Goal: Task Accomplishment & Management: Complete application form

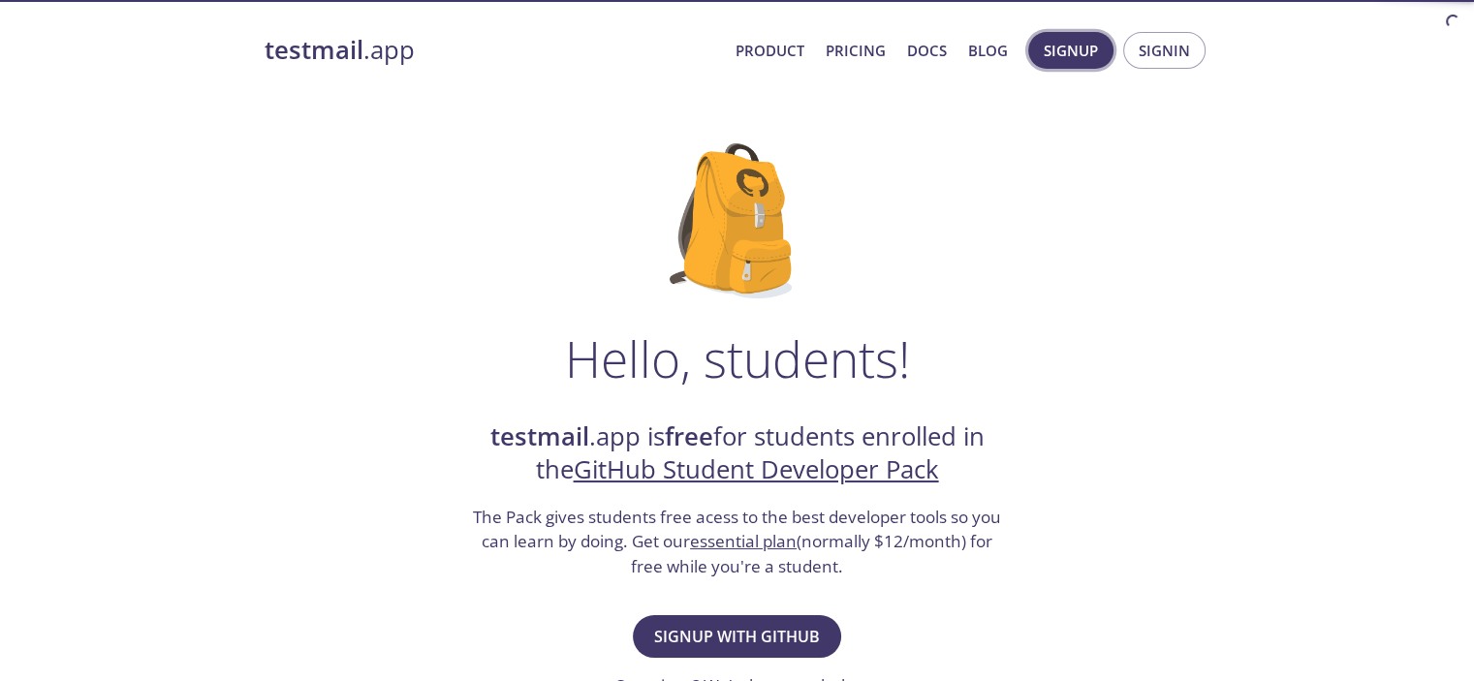
click at [1088, 49] on span "Signup" at bounding box center [1071, 50] width 54 height 25
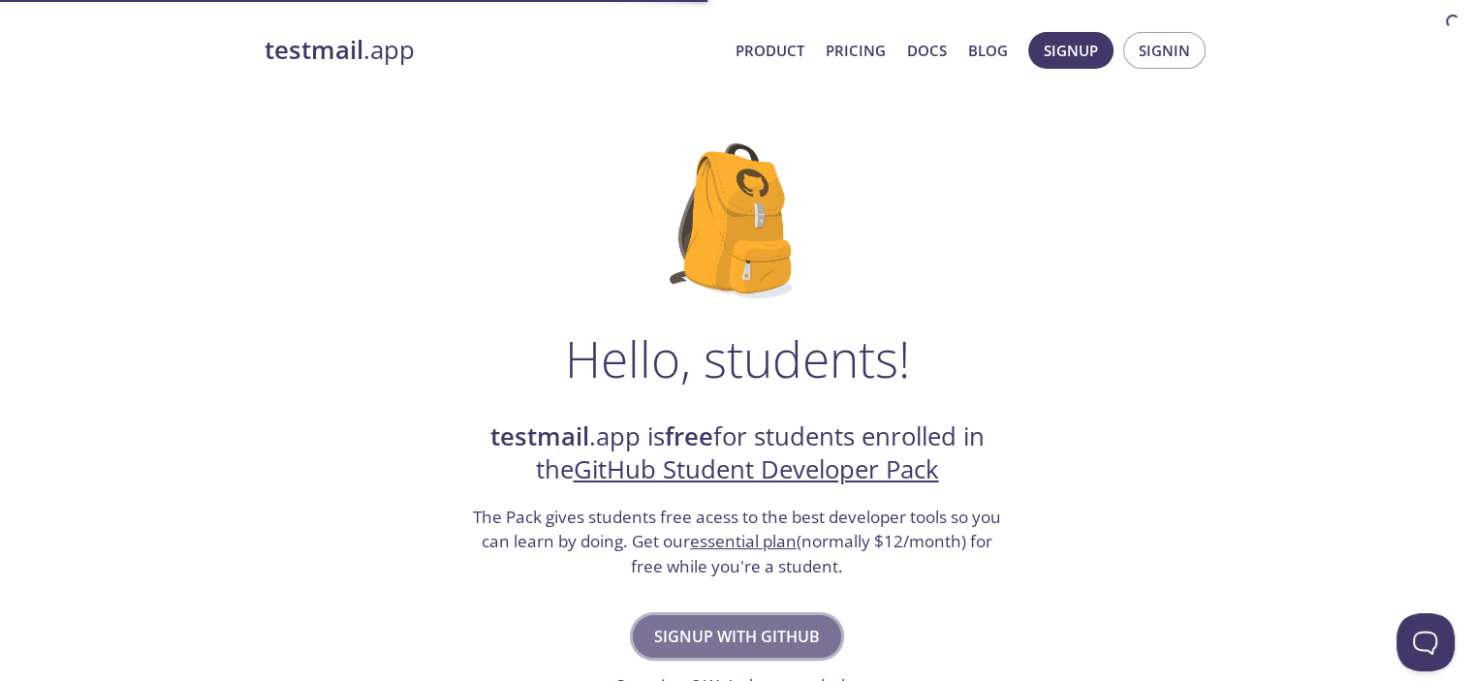
click at [744, 629] on span "Signup with GitHub" at bounding box center [737, 636] width 166 height 27
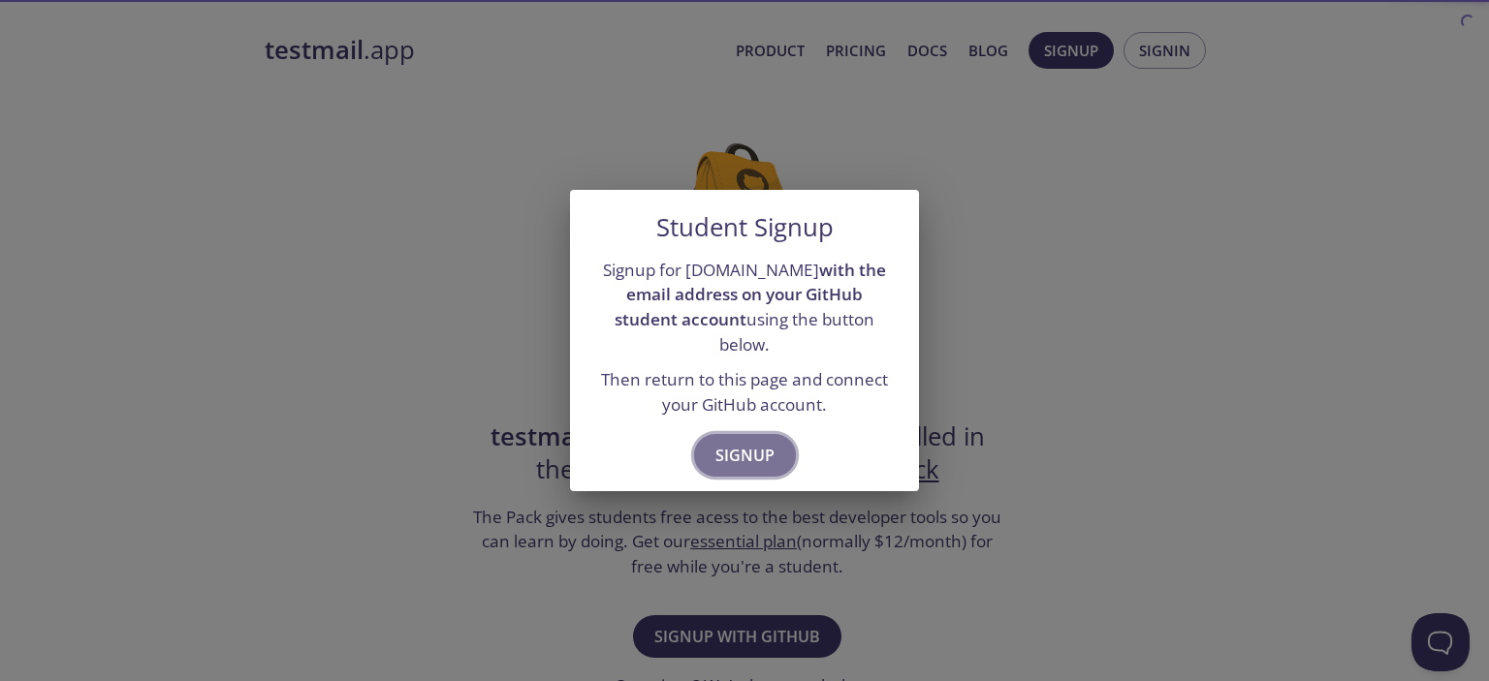
click at [744, 442] on span "Signup" at bounding box center [744, 455] width 59 height 27
click at [720, 450] on span "Signup" at bounding box center [744, 455] width 59 height 27
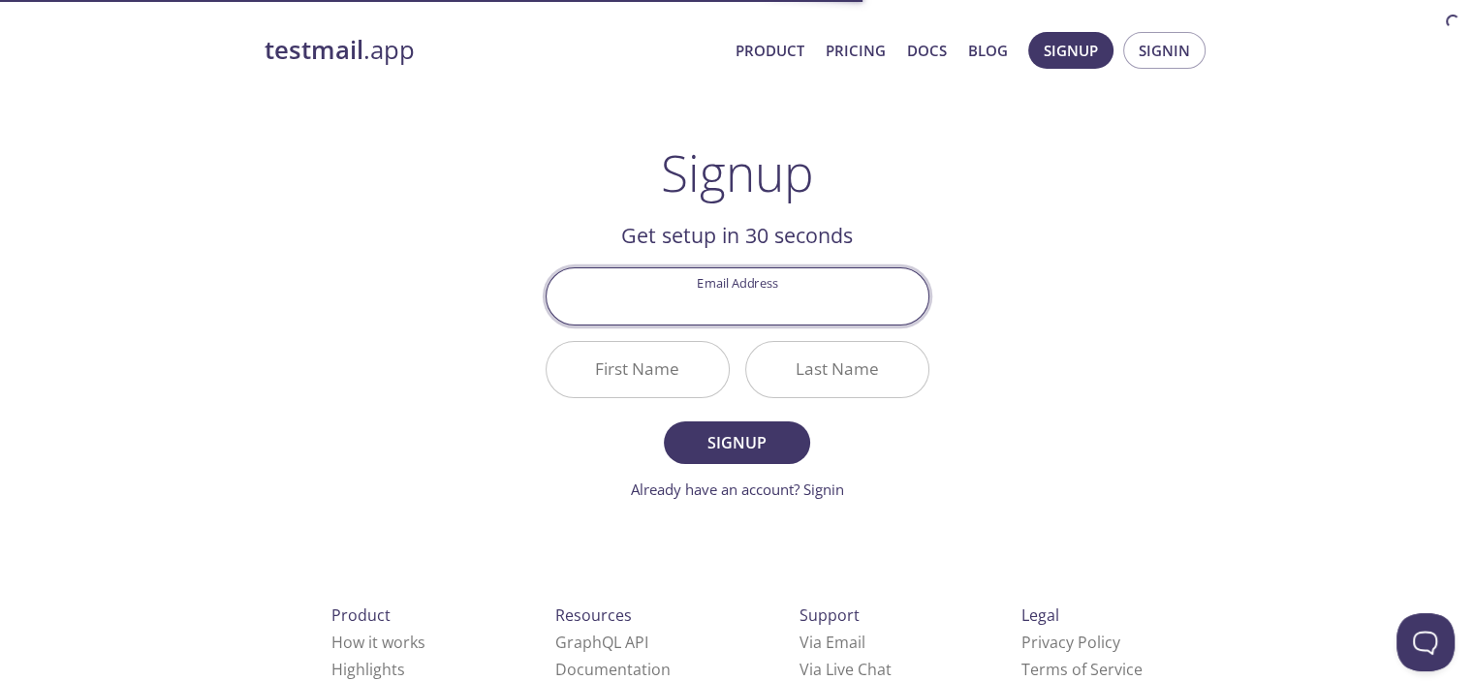
click at [724, 326] on div "Email Address" at bounding box center [737, 296] width 399 height 73
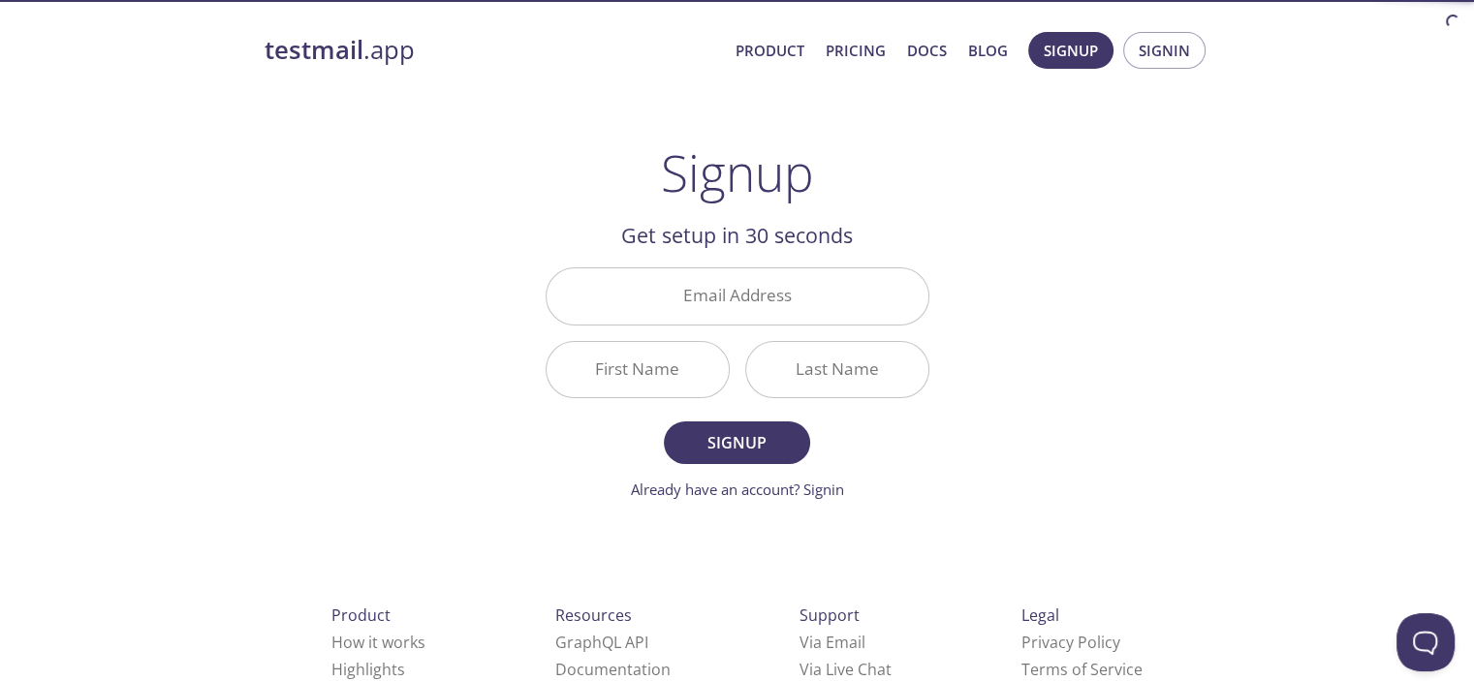
click at [736, 312] on input "Email Address" at bounding box center [738, 296] width 382 height 55
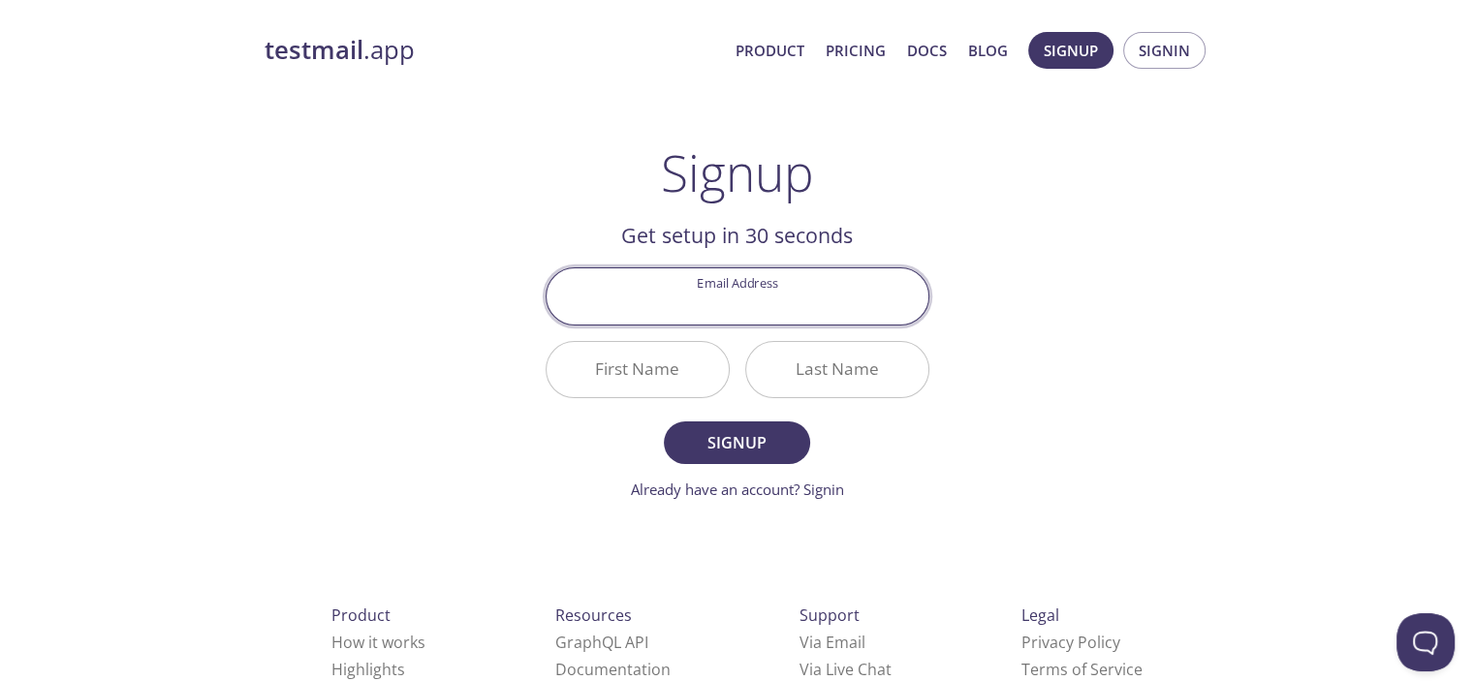
type input "[DOMAIN_NAME][EMAIL_ADDRESS][DOMAIN_NAME]"
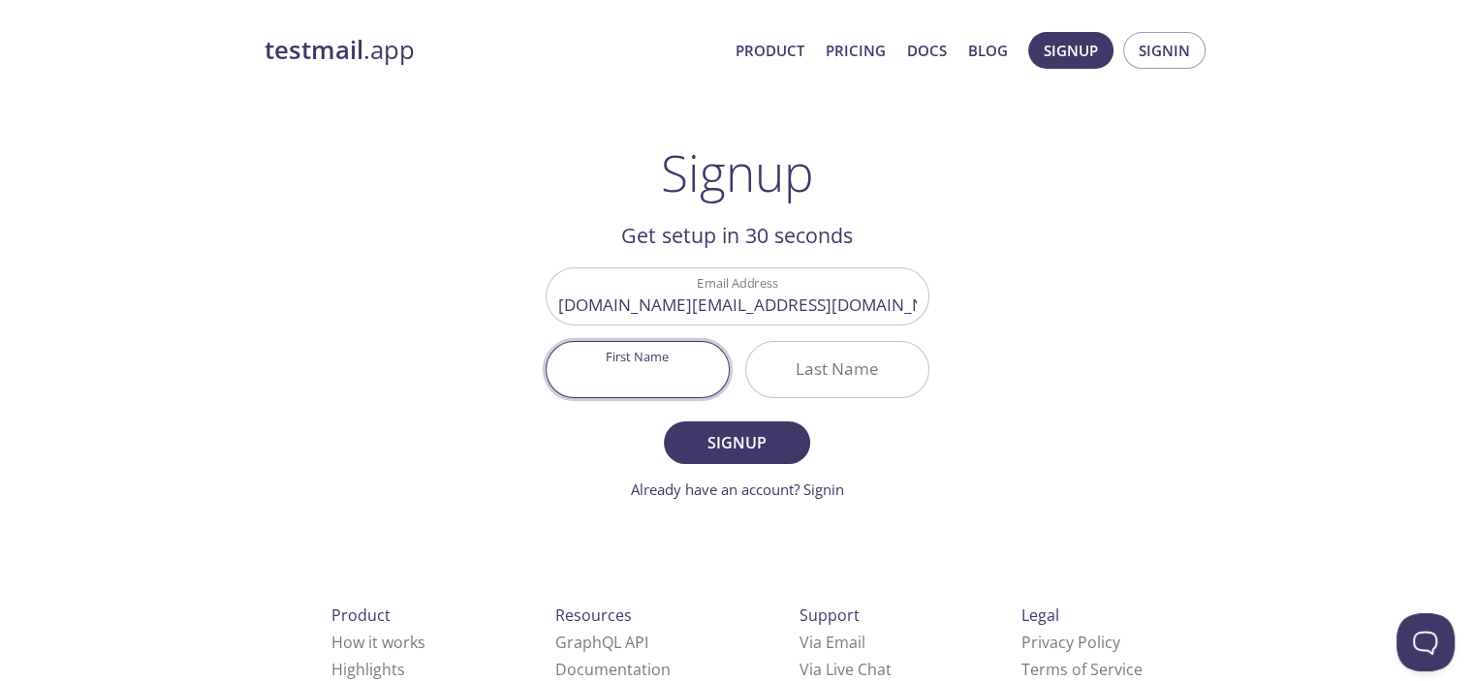
click at [613, 359] on input "First Name" at bounding box center [638, 369] width 182 height 55
click at [645, 371] on input "First Name" at bounding box center [638, 369] width 182 height 55
type input "[PERSON_NAME]"
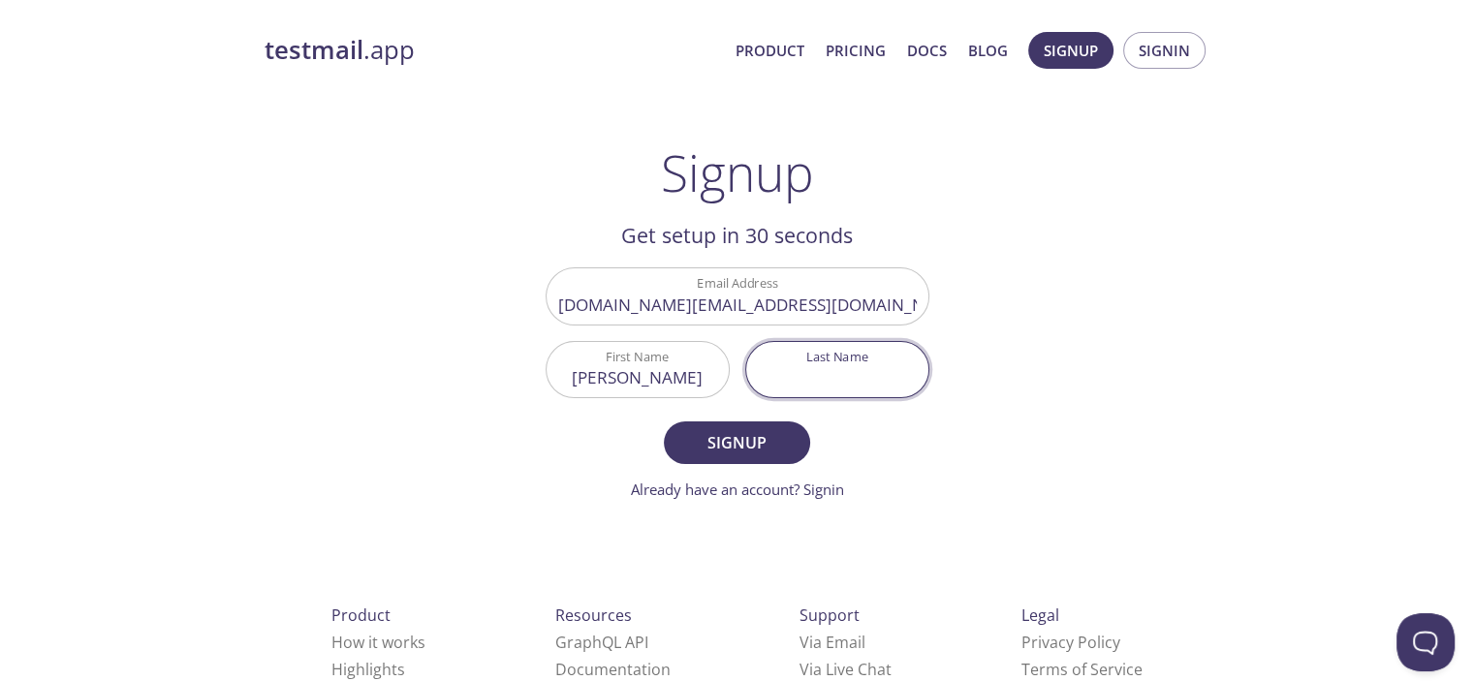
click at [853, 384] on input "Last Name" at bounding box center [837, 369] width 182 height 55
type input "BOR"
click at [862, 379] on input "BOR" at bounding box center [837, 369] width 182 height 55
type input "[PERSON_NAME]"
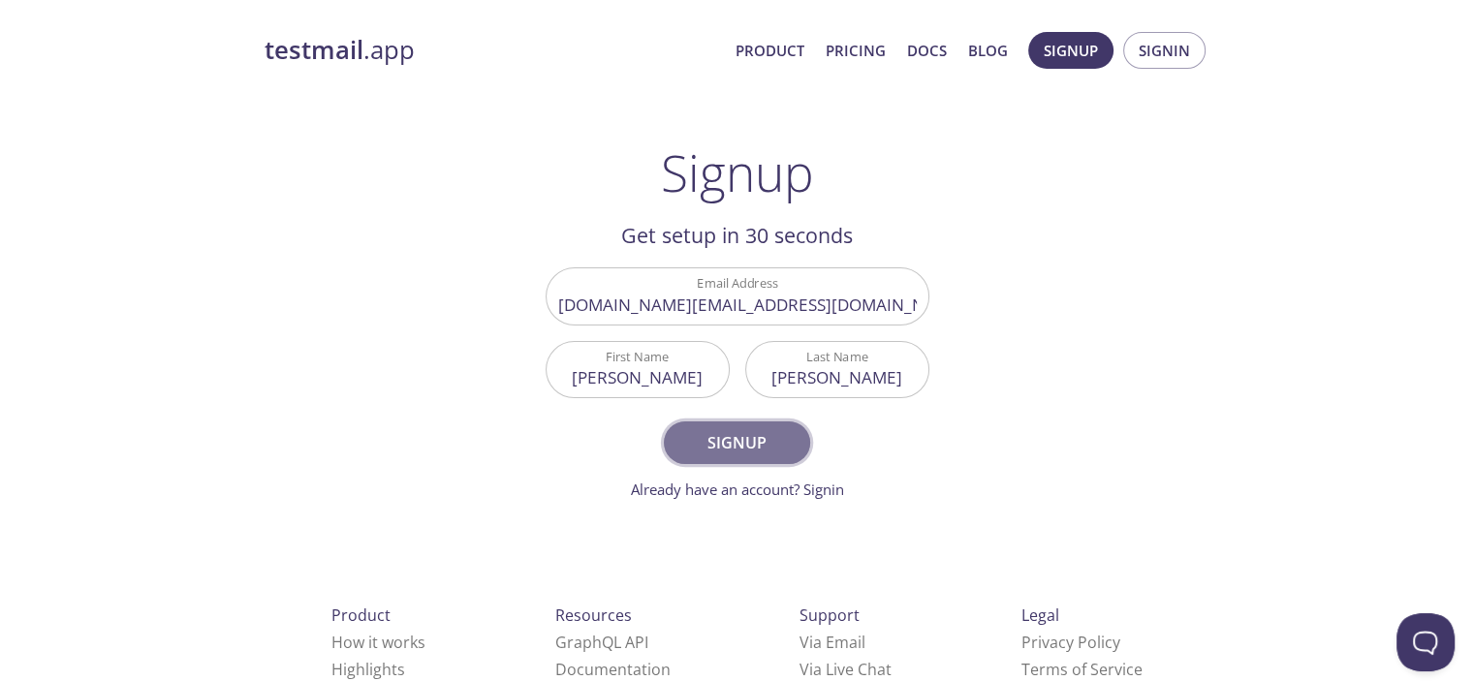
drag, startPoint x: 764, startPoint y: 434, endPoint x: 786, endPoint y: 453, distance: 28.9
click at [786, 453] on span "Signup" at bounding box center [736, 442] width 103 height 27
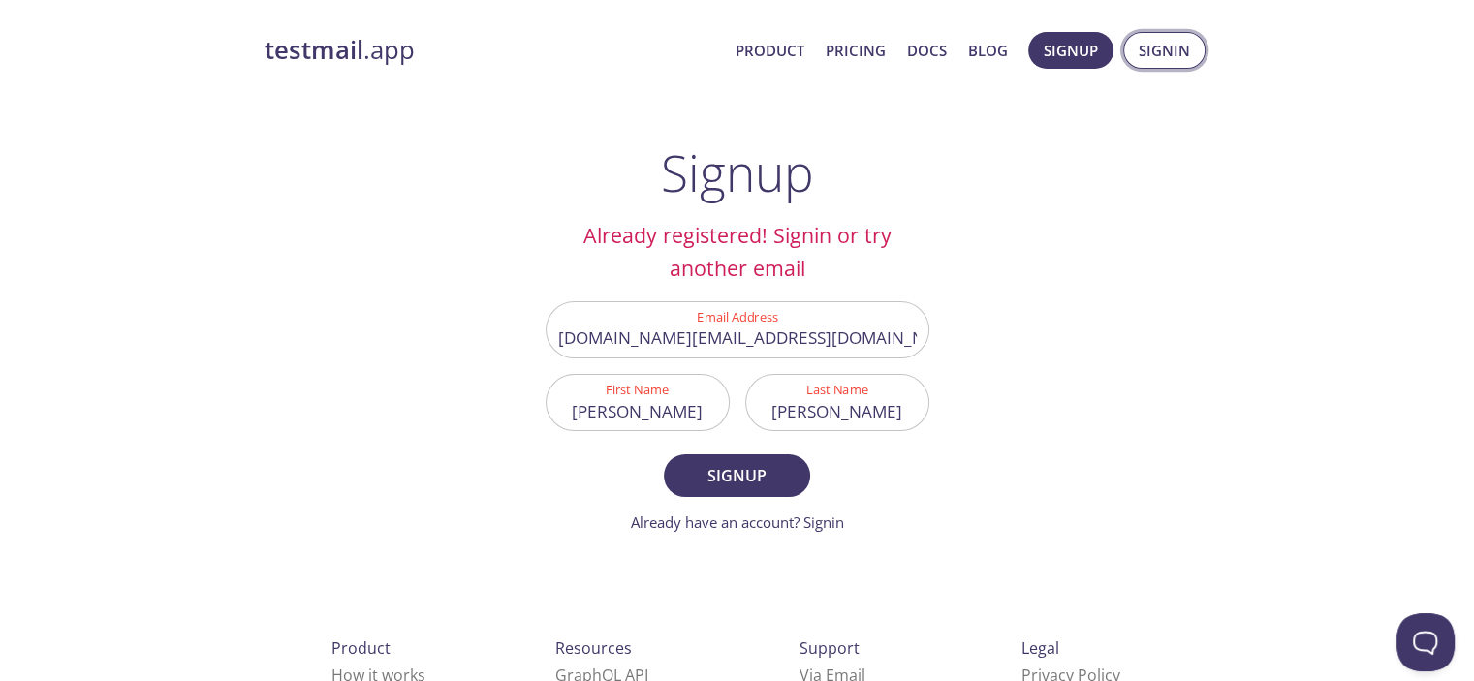
click at [1163, 48] on span "Signin" at bounding box center [1164, 50] width 51 height 25
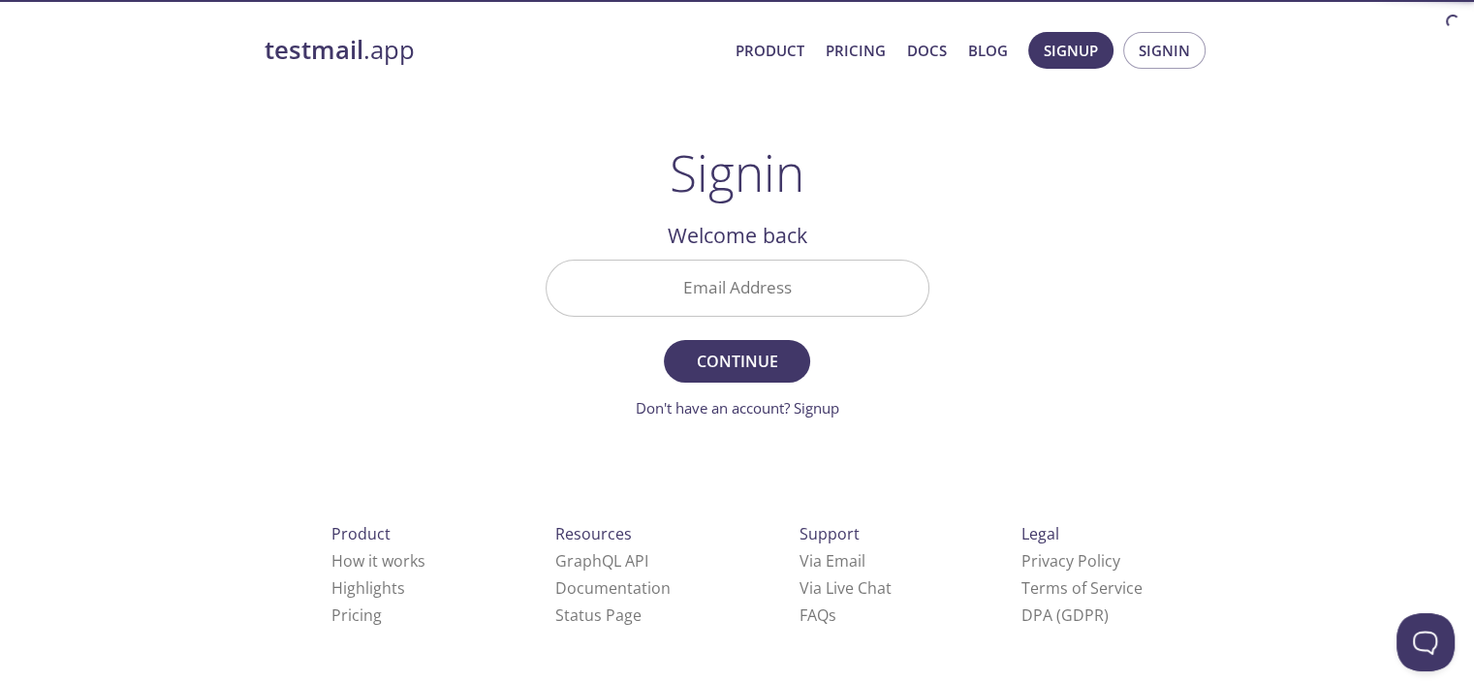
click at [813, 278] on input "Email Address" at bounding box center [738, 288] width 382 height 55
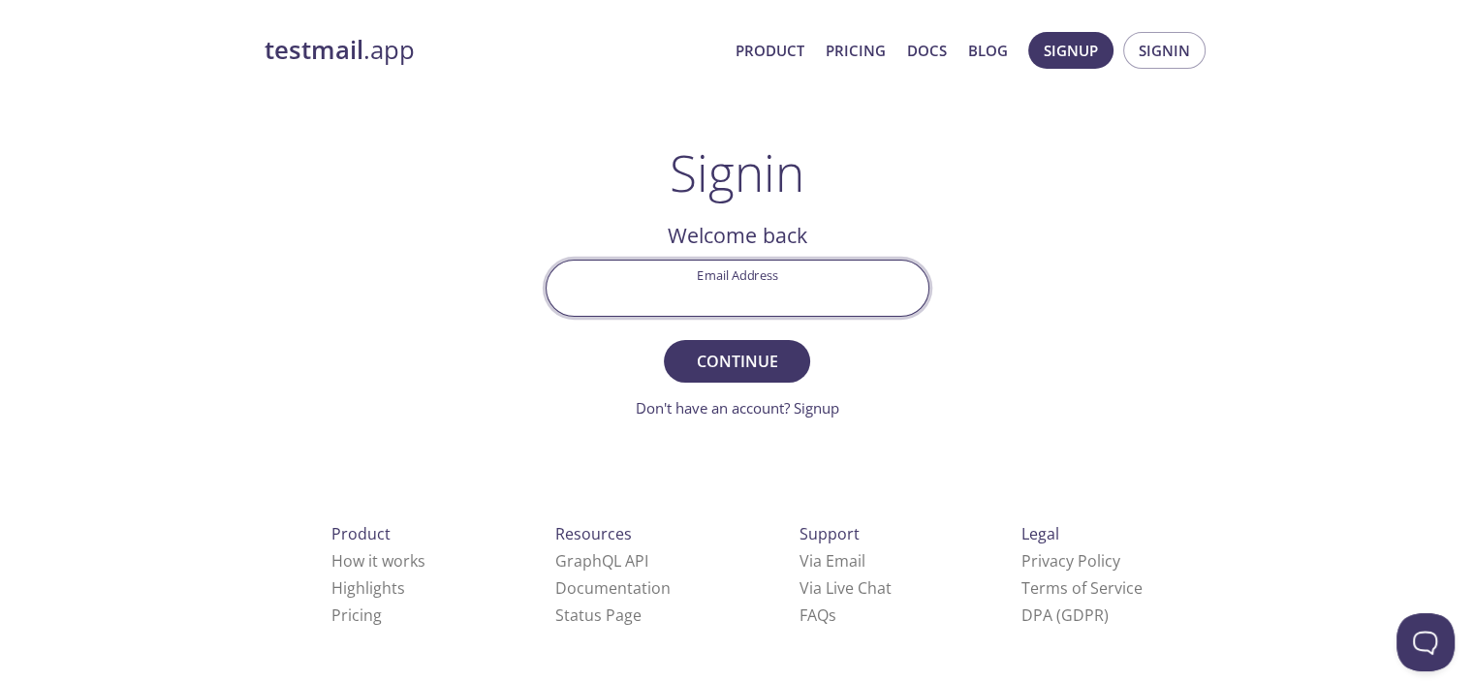
type input "[DOMAIN_NAME][EMAIL_ADDRESS][DOMAIN_NAME]"
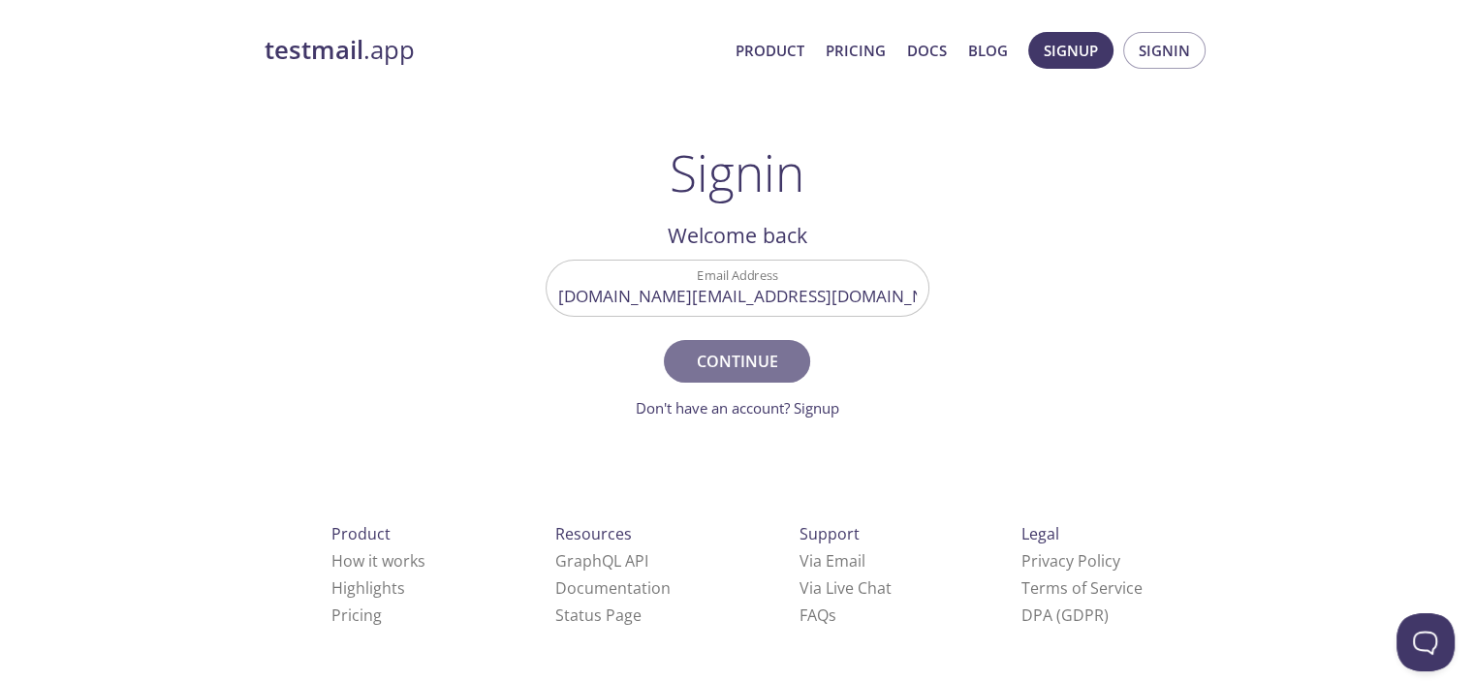
click at [733, 363] on span "Continue" at bounding box center [736, 361] width 103 height 27
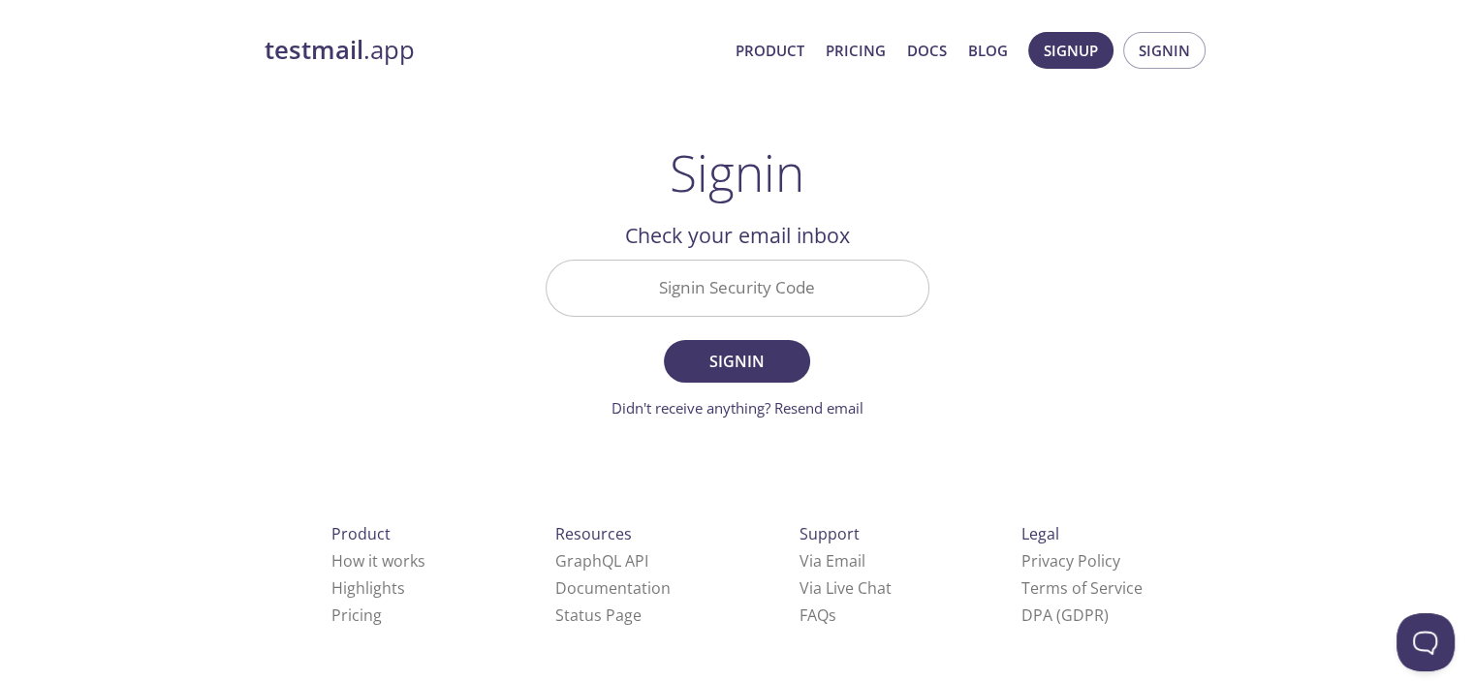
click at [682, 270] on input "Signin Security Code" at bounding box center [738, 288] width 382 height 55
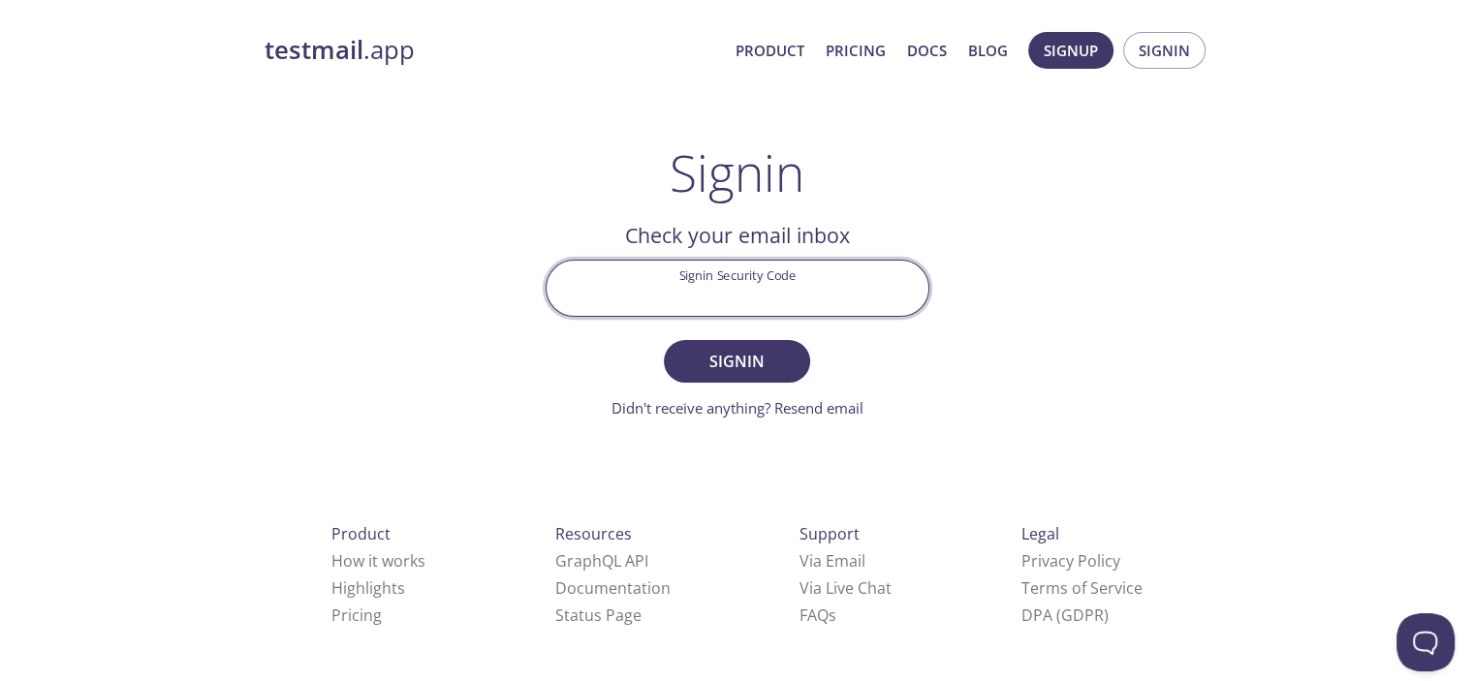
paste input "MSE44U6"
type input "MSE44U6"
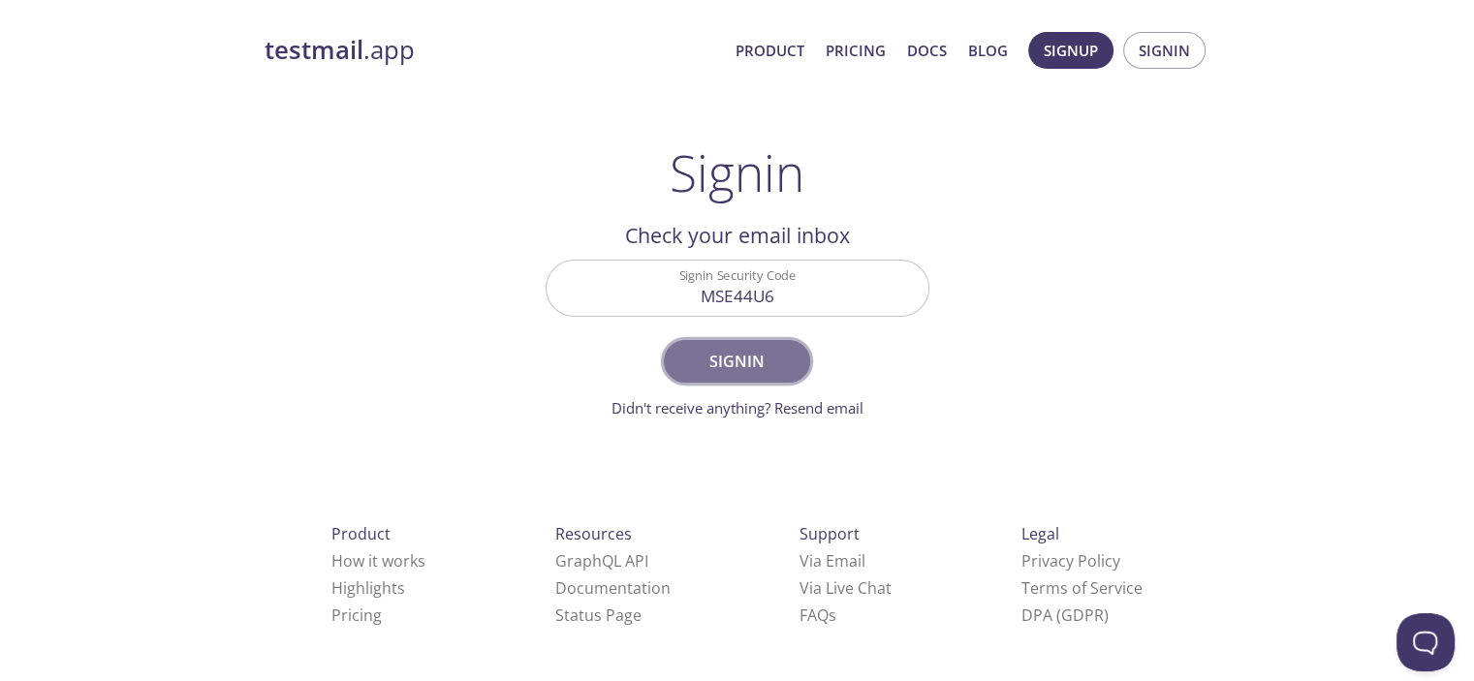
click at [743, 361] on span "Signin" at bounding box center [736, 361] width 103 height 27
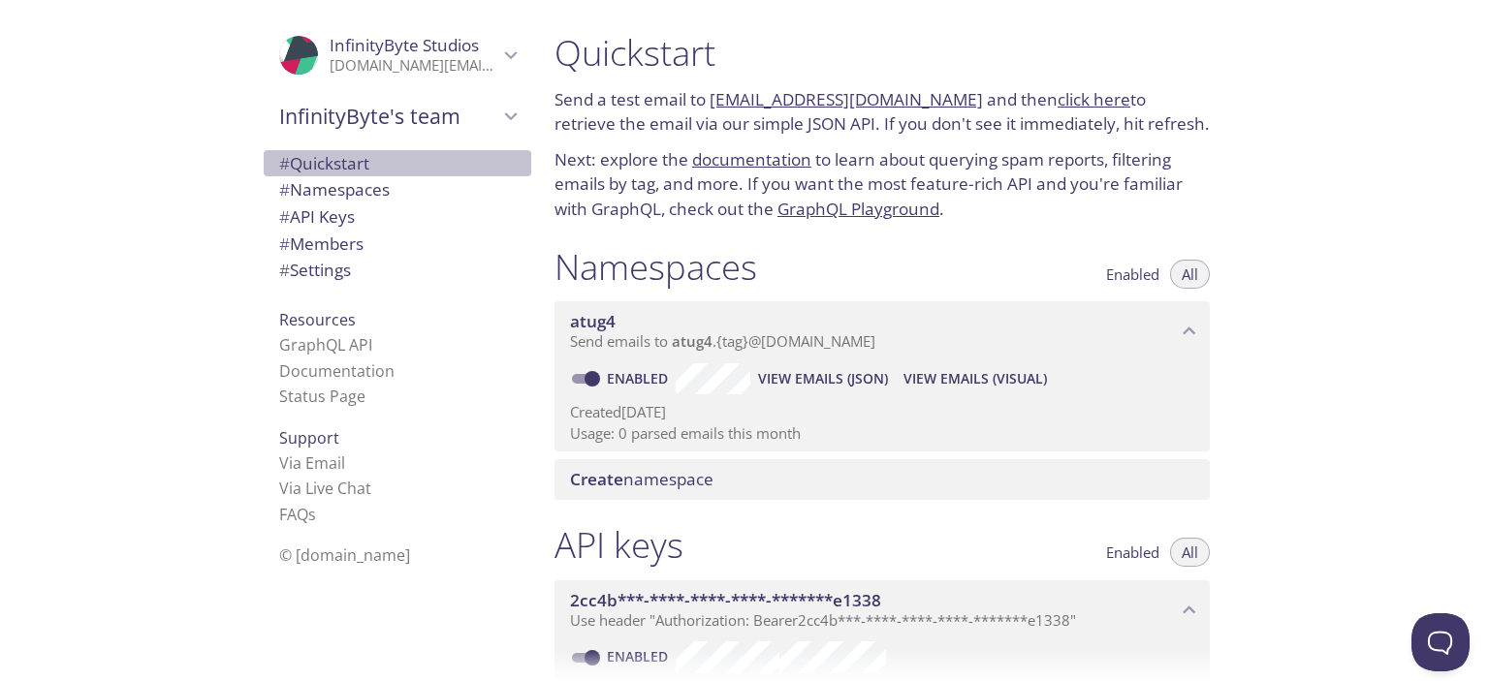
click at [328, 159] on span "# Quickstart" at bounding box center [324, 163] width 90 height 22
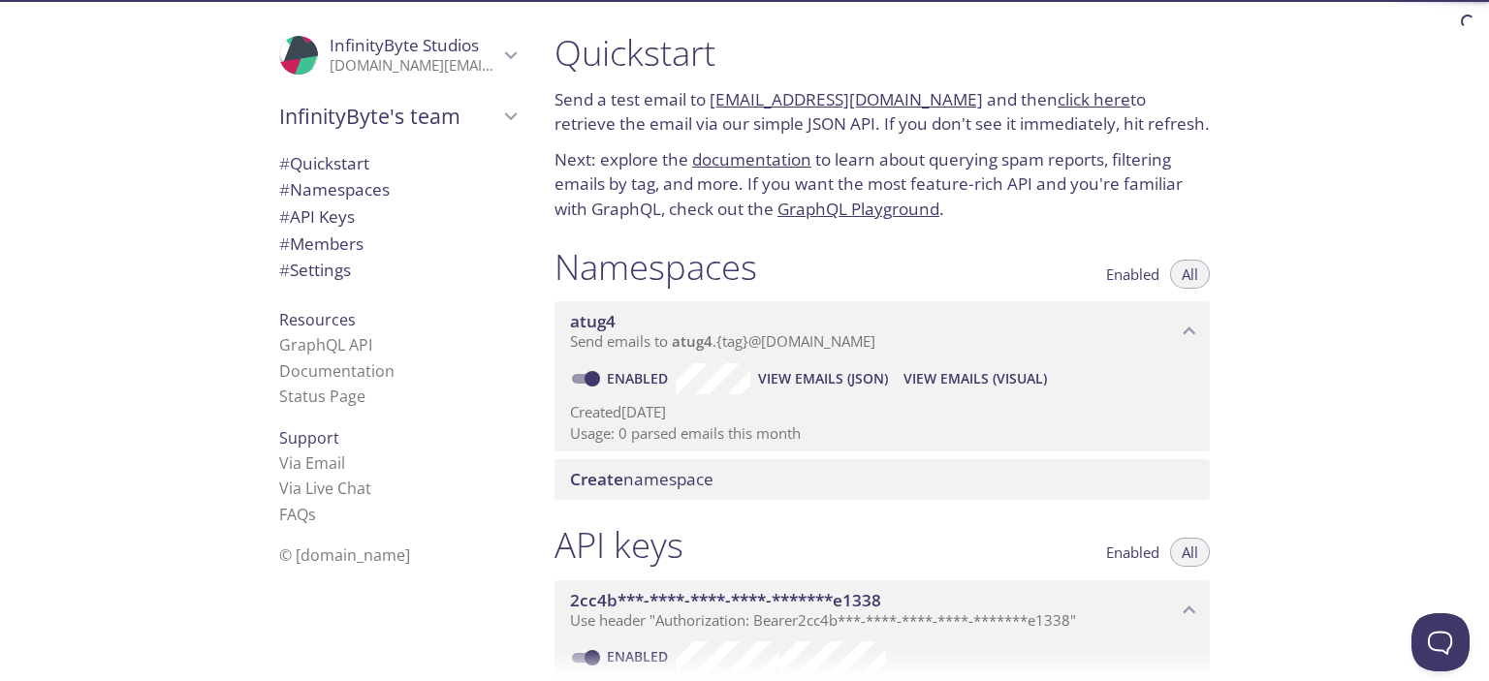
click at [384, 51] on span "InfinityByte Studios" at bounding box center [404, 45] width 149 height 22
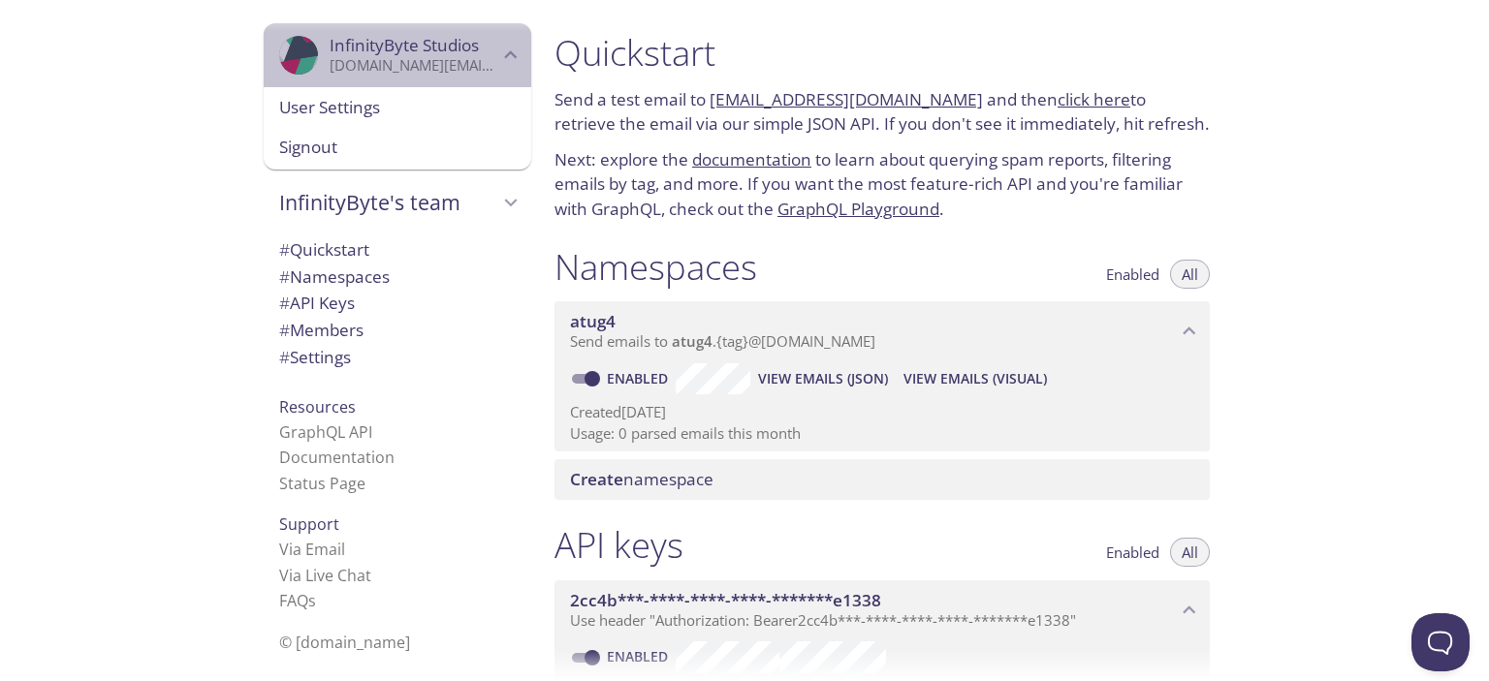
click at [386, 58] on p "[DOMAIN_NAME][EMAIL_ADDRESS][DOMAIN_NAME]" at bounding box center [414, 65] width 169 height 19
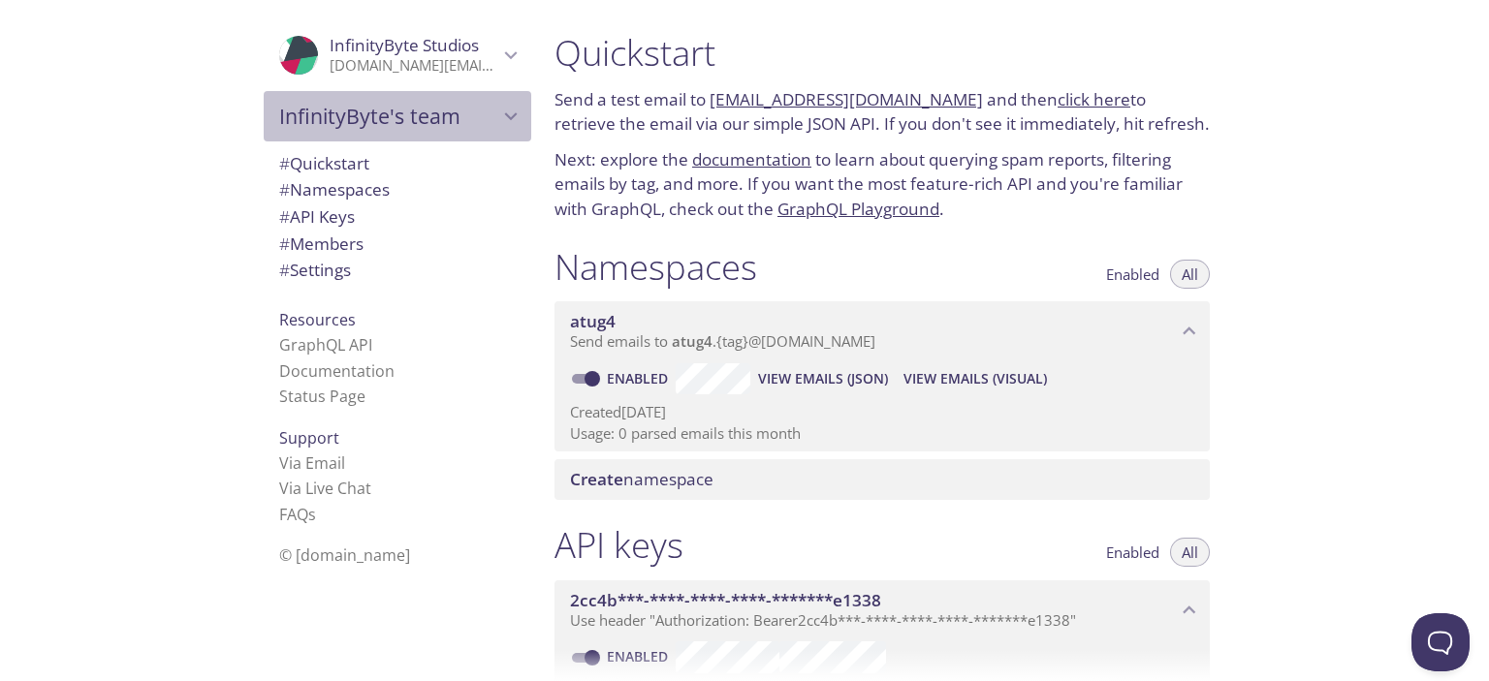
click at [399, 115] on span "InfinityByte's team" at bounding box center [388, 116] width 219 height 27
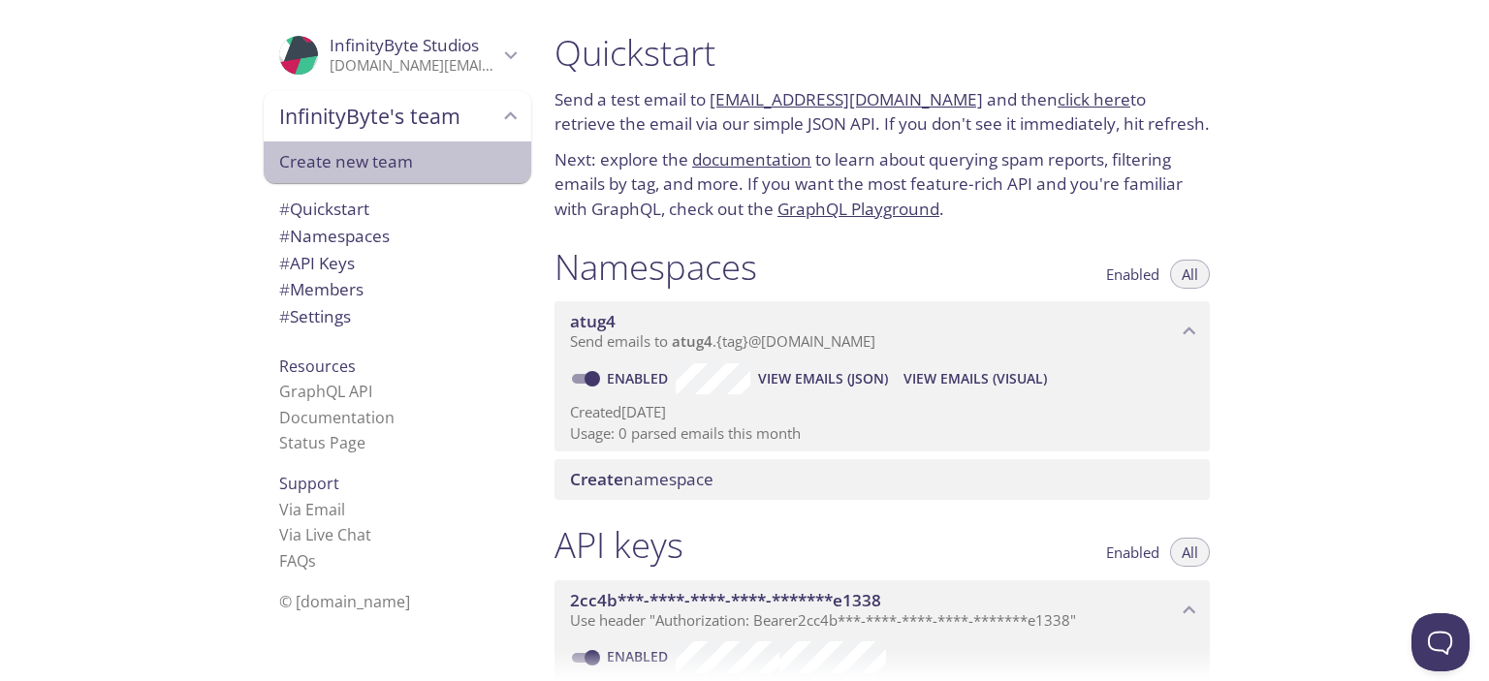
click at [387, 154] on span "Create new team" at bounding box center [397, 161] width 237 height 25
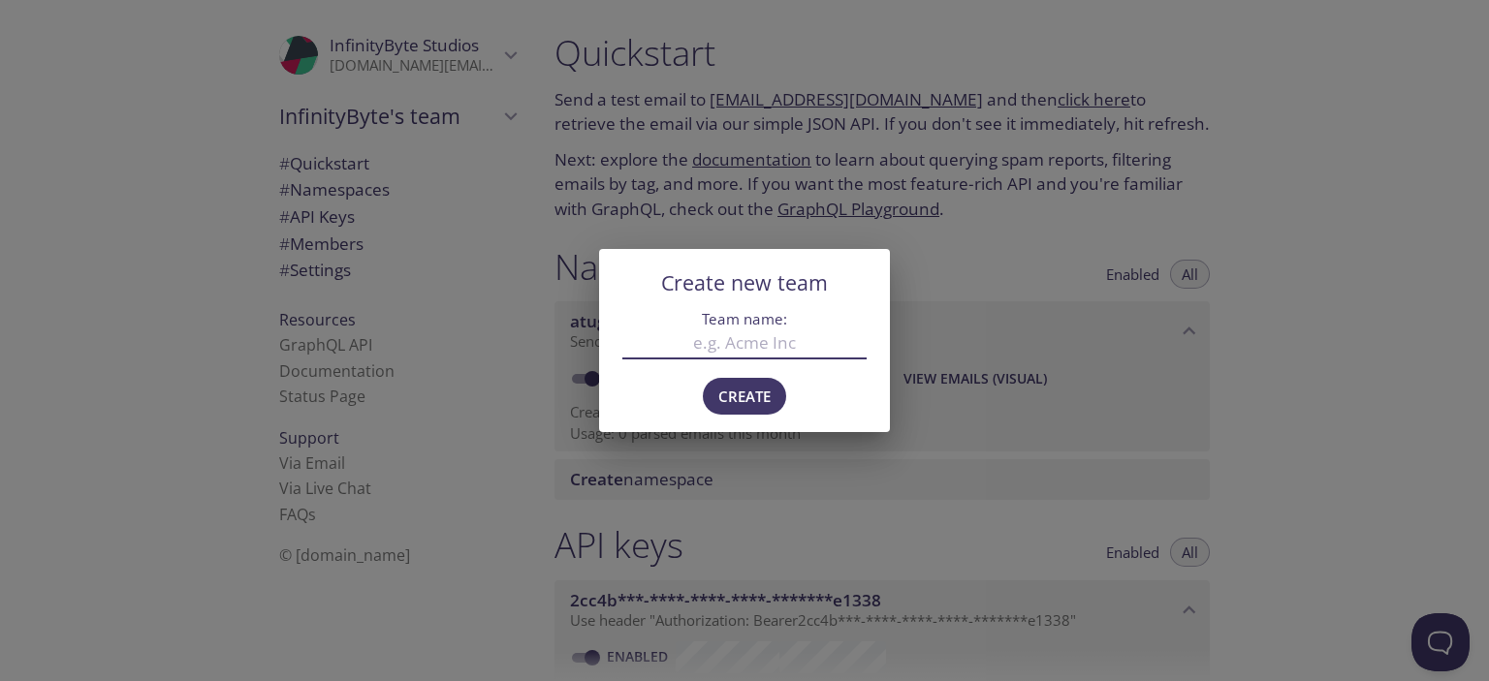
click at [1251, 404] on div "Create new team Team name: Create" at bounding box center [744, 340] width 1489 height 681
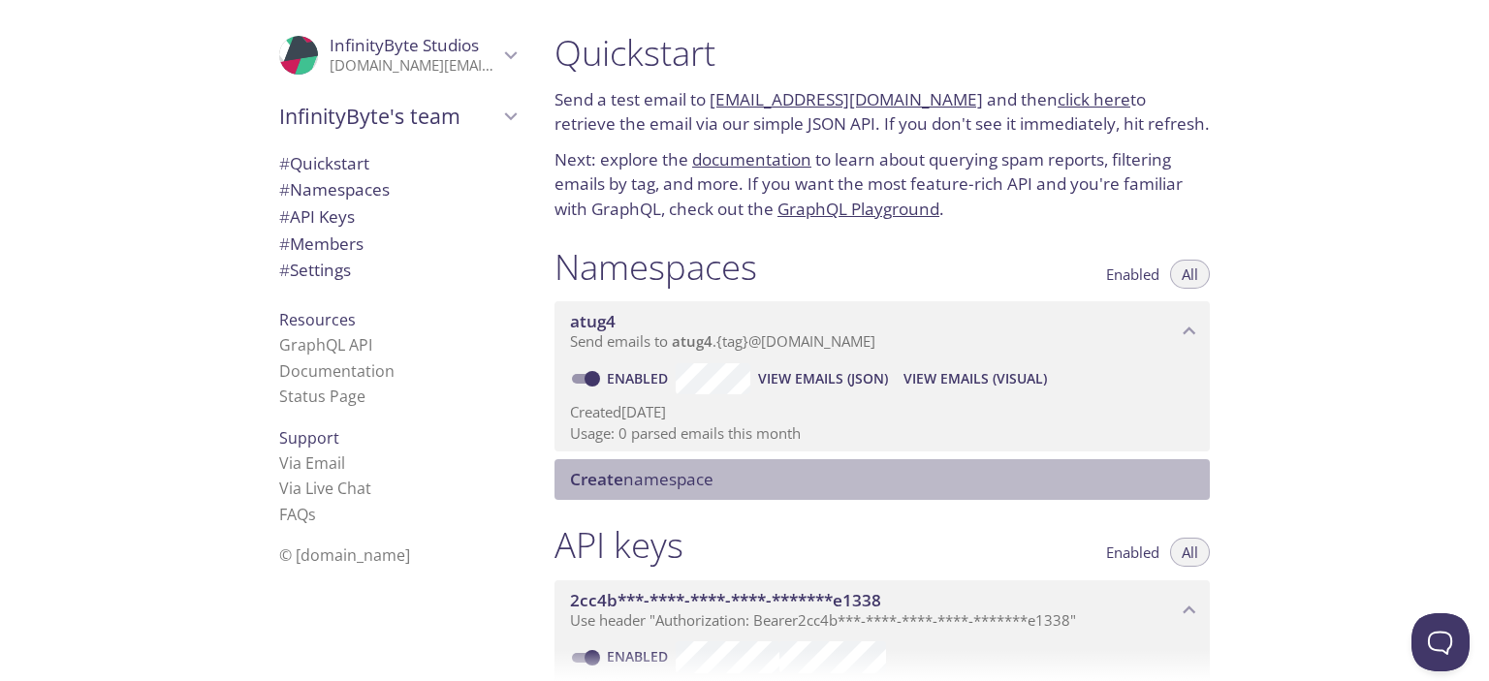
click at [807, 478] on span "Create namespace" at bounding box center [886, 479] width 632 height 21
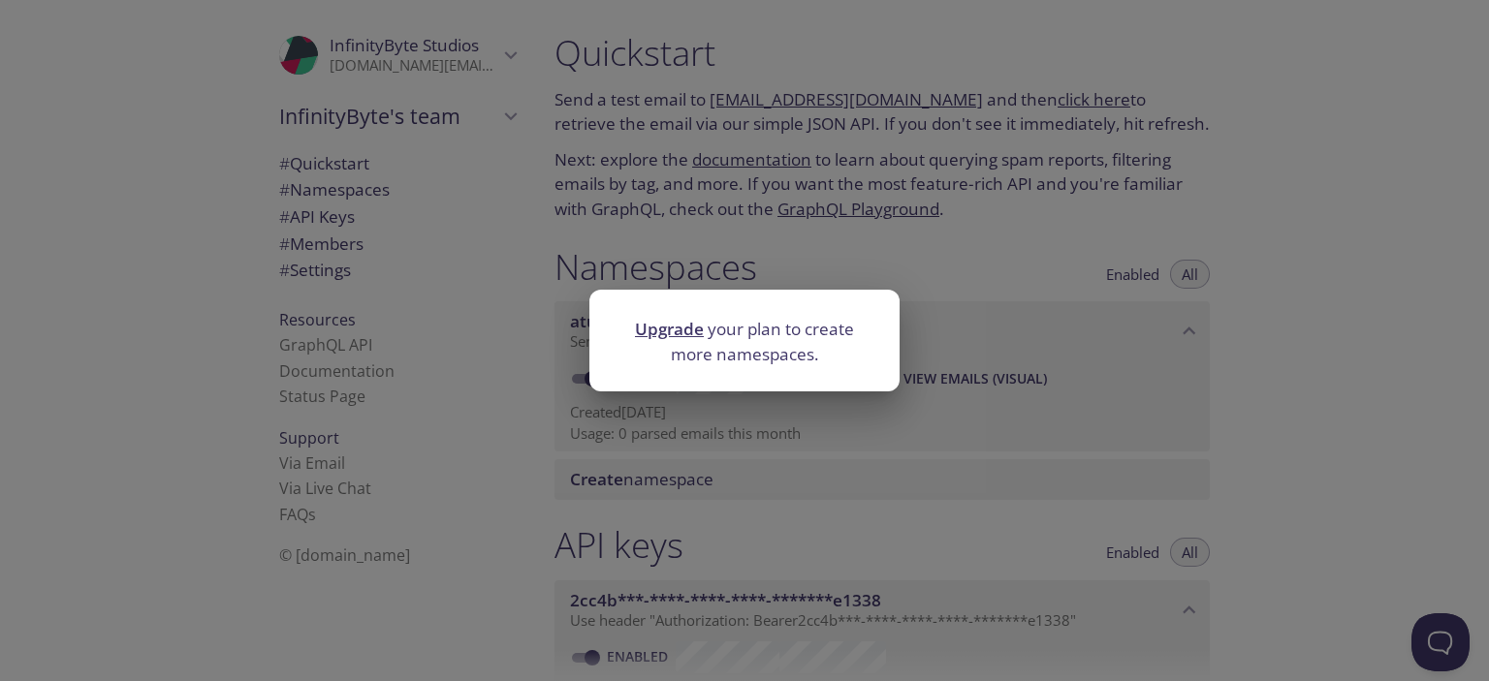
click at [662, 328] on link "Upgrade" at bounding box center [669, 329] width 69 height 22
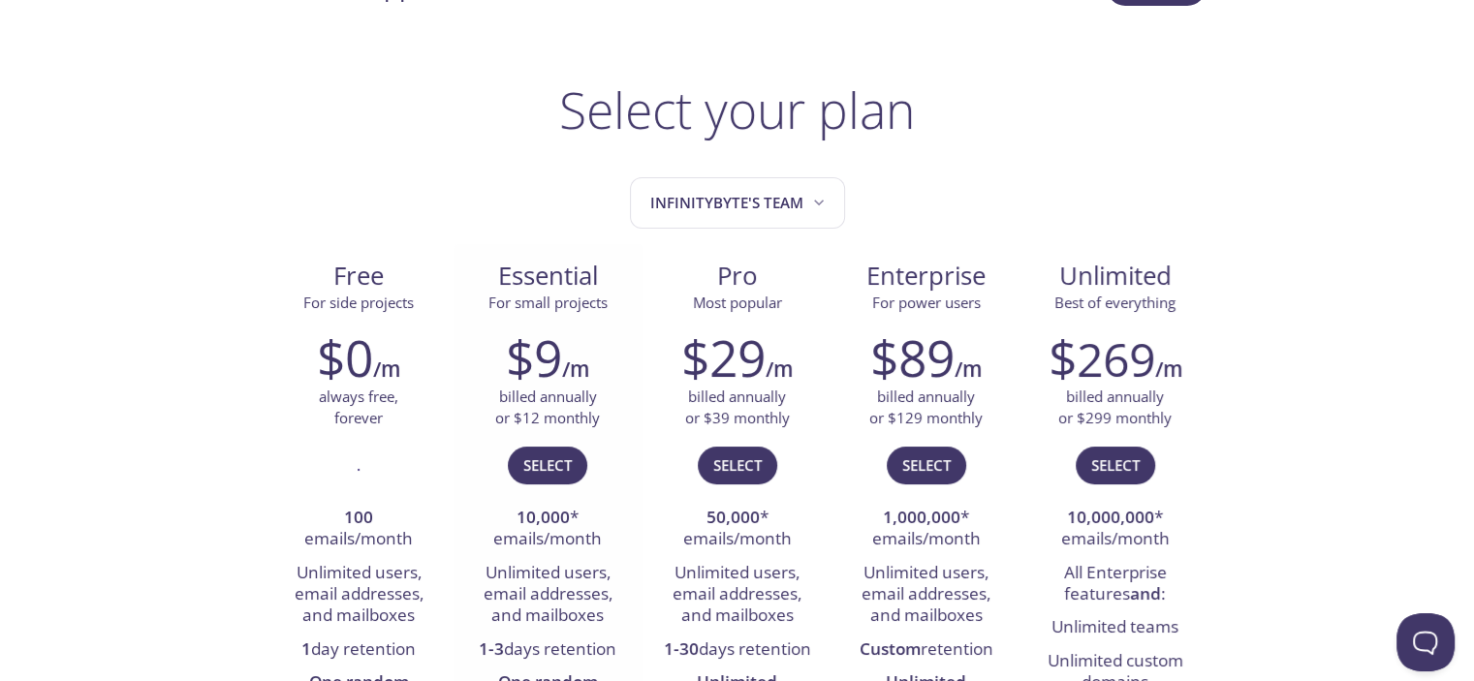
scroll to position [97, 0]
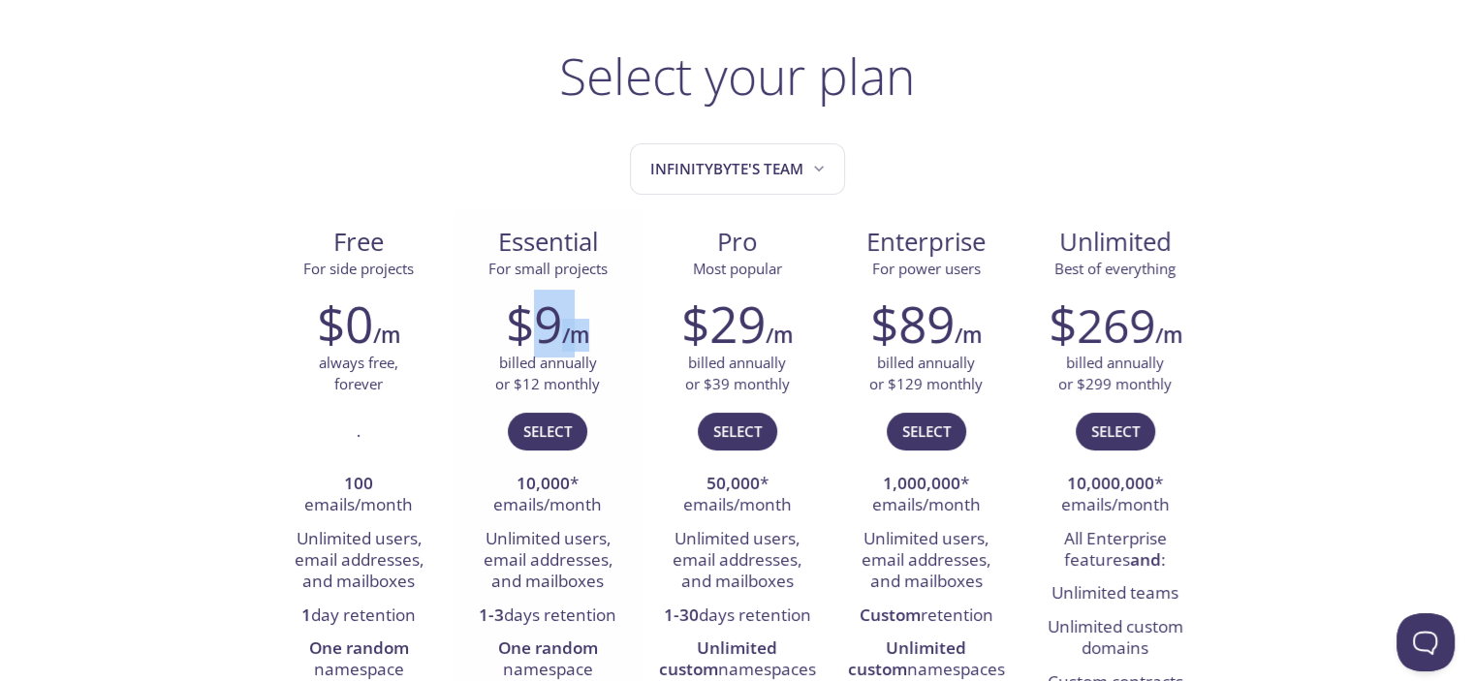
drag, startPoint x: 550, startPoint y: 320, endPoint x: 618, endPoint y: 313, distance: 69.2
click at [618, 313] on div "$9 /m" at bounding box center [548, 324] width 160 height 58
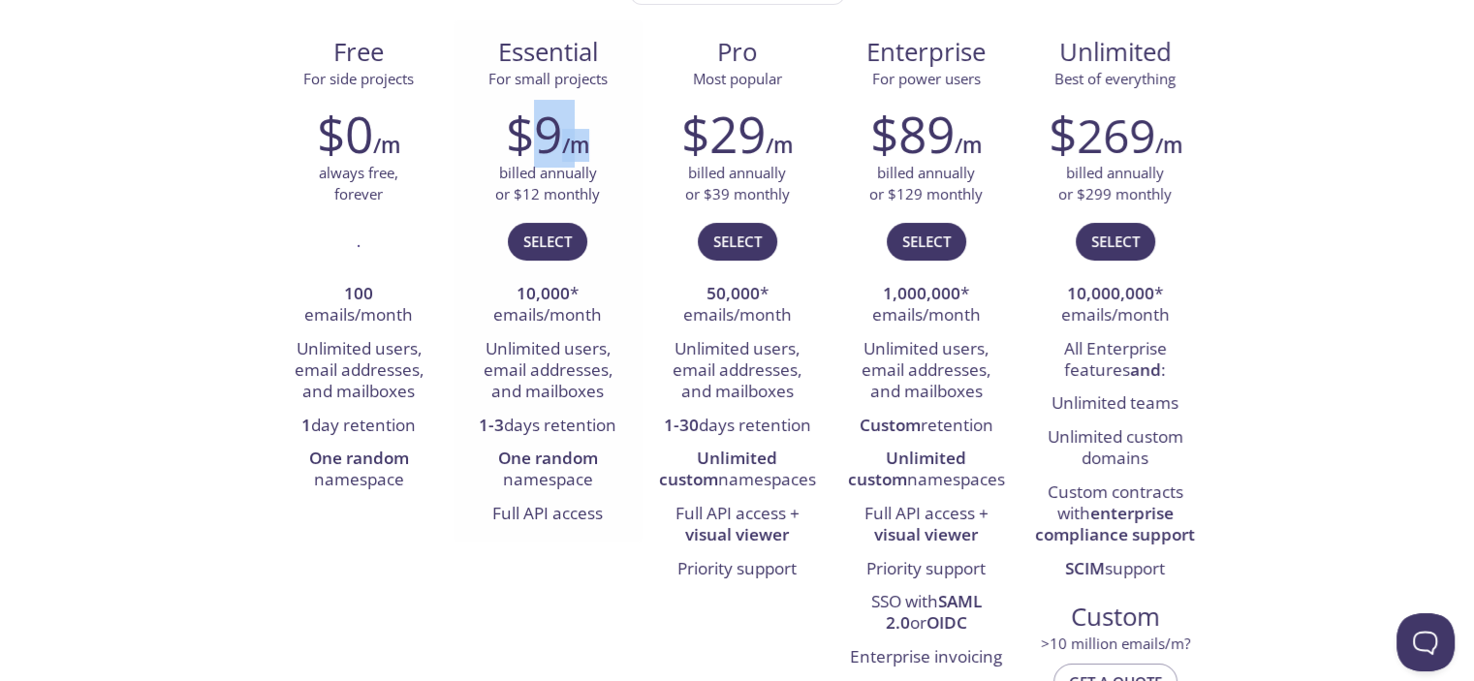
scroll to position [291, 0]
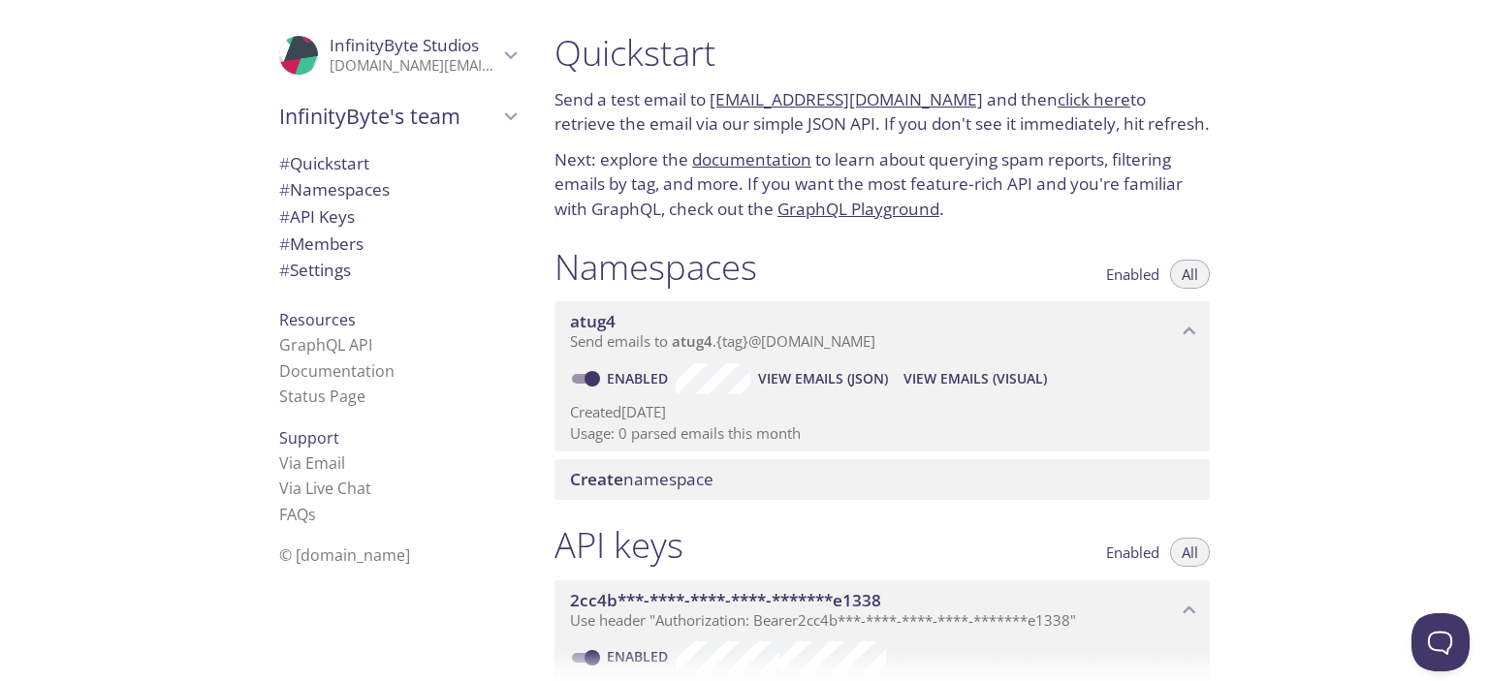
click at [393, 115] on span "InfinityByte's team" at bounding box center [388, 116] width 219 height 27
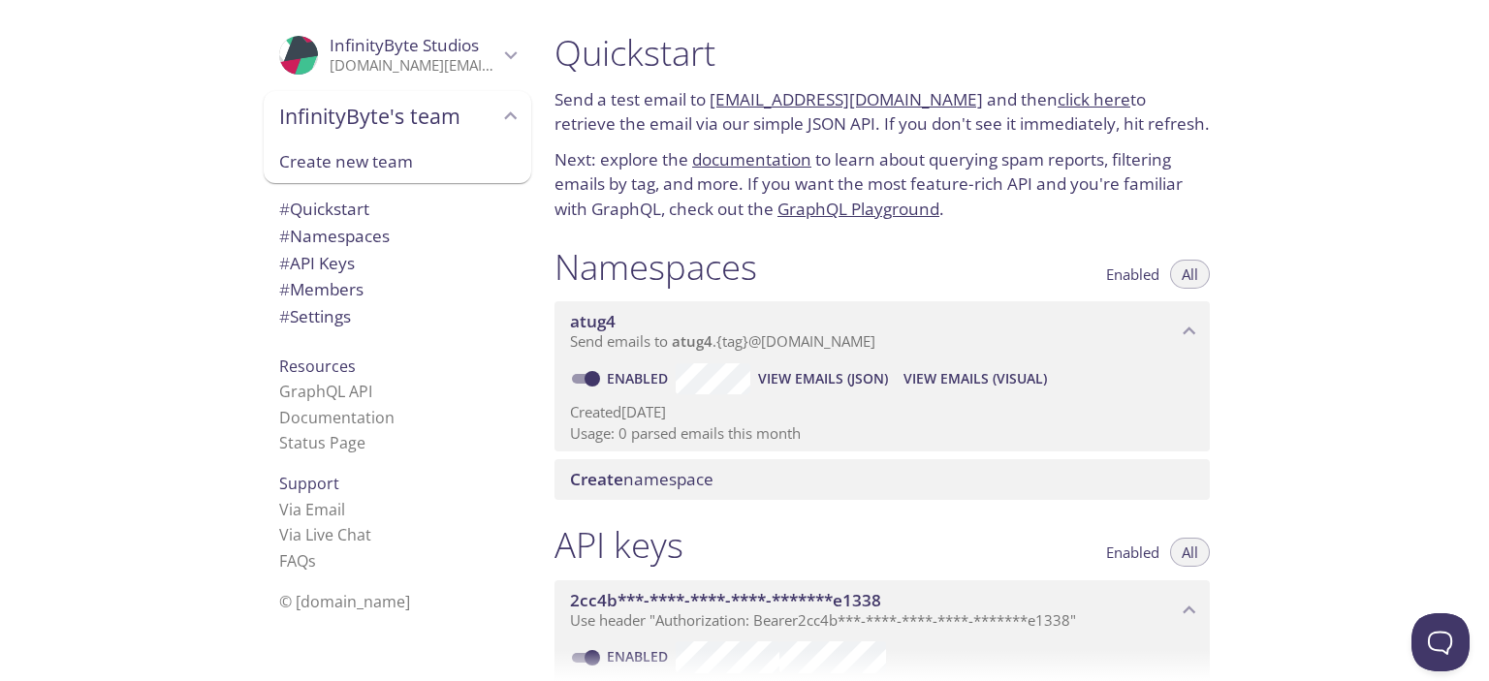
click at [1074, 92] on link "click here" at bounding box center [1094, 99] width 73 height 22
drag, startPoint x: 774, startPoint y: 496, endPoint x: 1113, endPoint y: 524, distance: 340.4
click at [1050, 629] on div "Quickstart Send a test email to atug4.test@inbox.testmail.app and then click he…" at bounding box center [890, 340] width 702 height 681
click at [865, 387] on span "View Emails (JSON)" at bounding box center [823, 378] width 130 height 23
click at [959, 387] on span "View Emails (Visual)" at bounding box center [974, 378] width 143 height 23
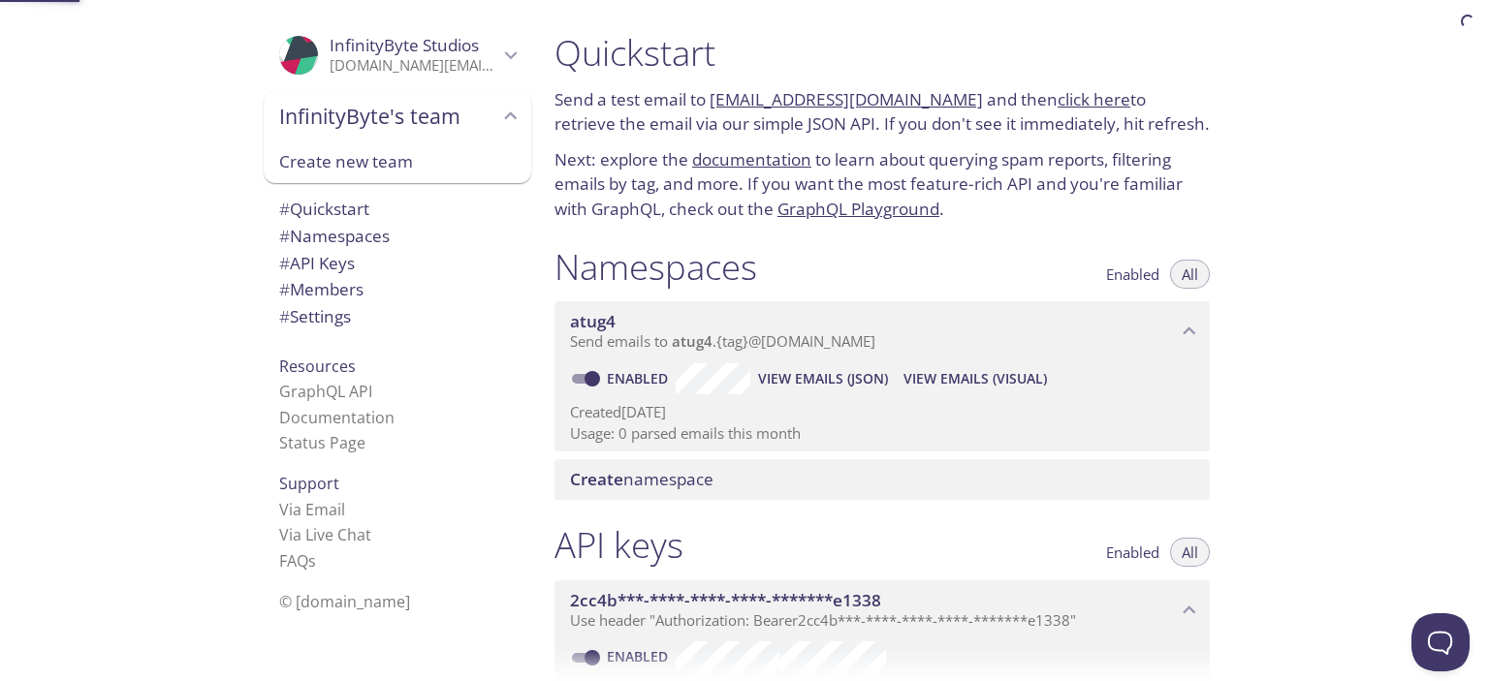
scroll to position [31, 0]
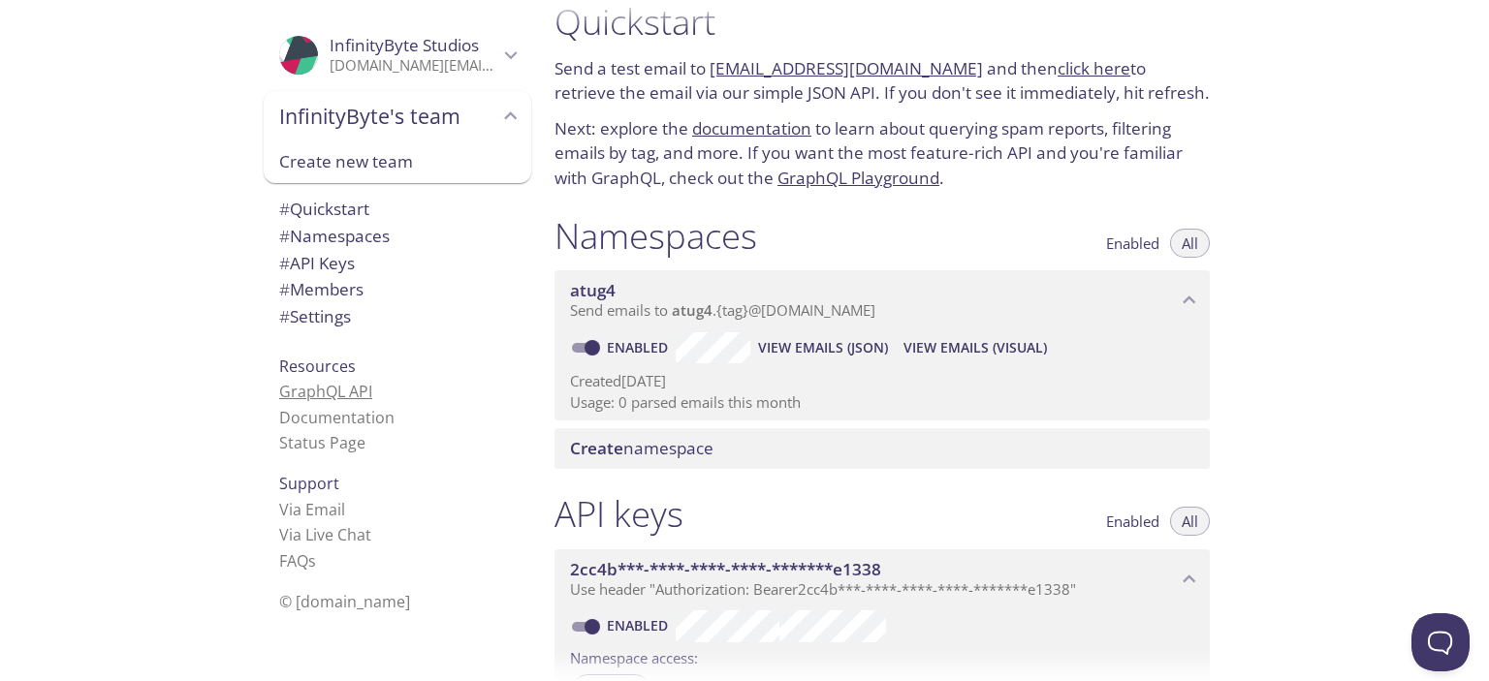
click at [355, 395] on link "GraphQL API" at bounding box center [325, 391] width 93 height 21
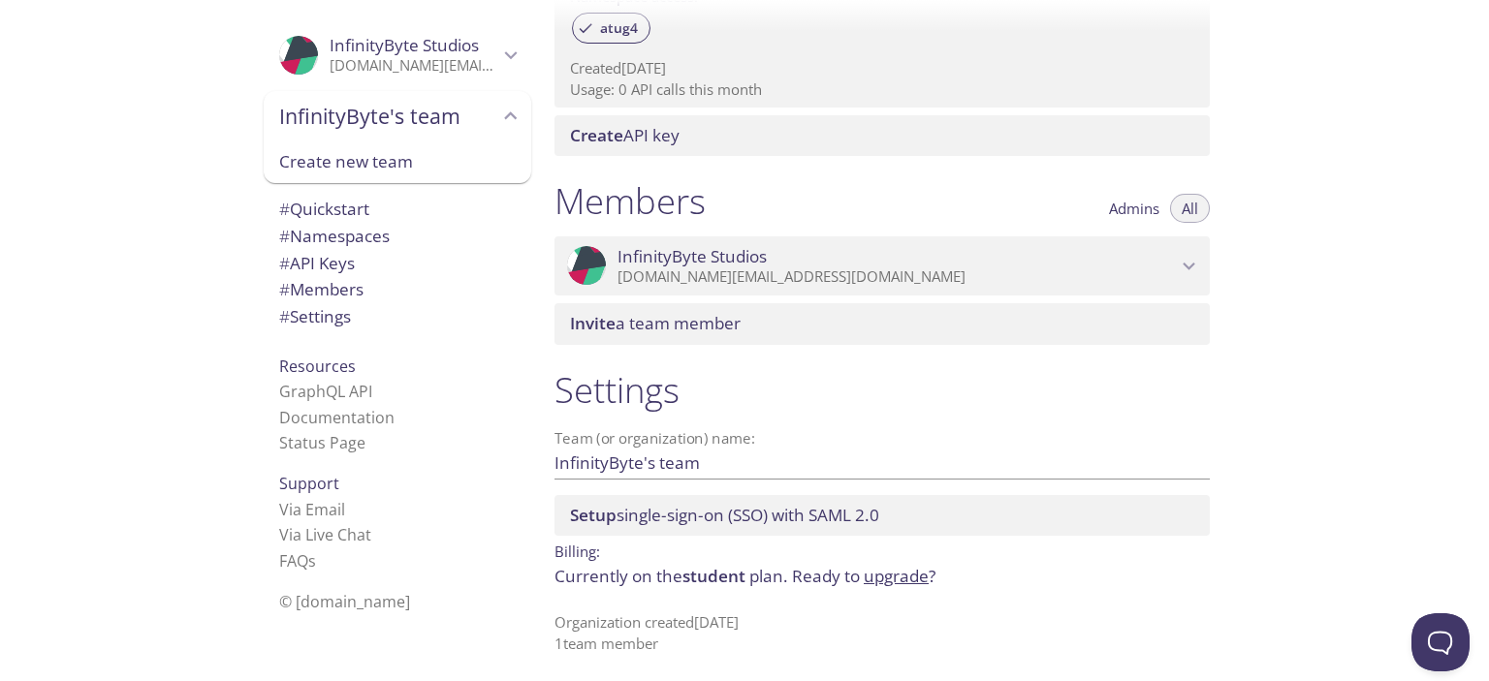
scroll to position [697, 0]
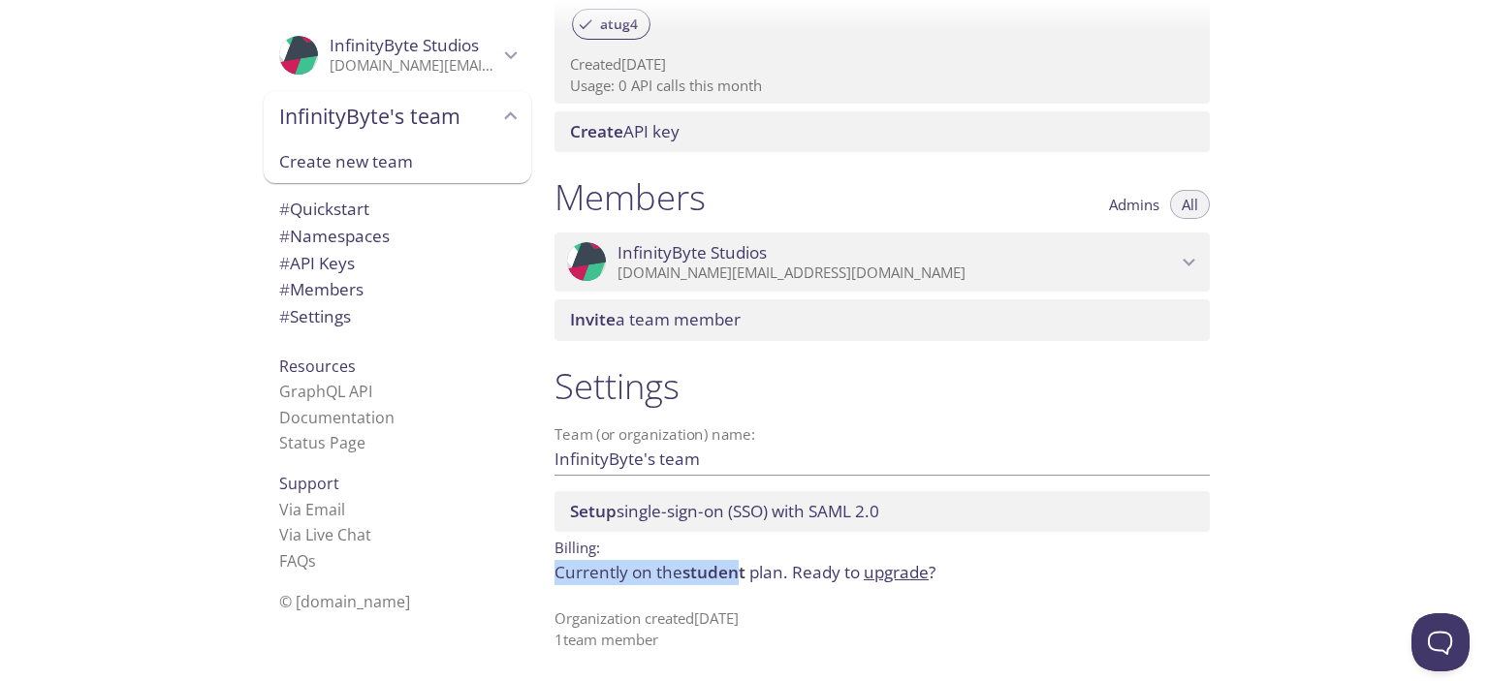
drag, startPoint x: 547, startPoint y: 568, endPoint x: 743, endPoint y: 570, distance: 196.8
click at [743, 570] on div "Settings Team (or organization) name: InfinityByte's team Save Setup single-sig…" at bounding box center [882, 507] width 686 height 309
click at [730, 542] on p "Billing:" at bounding box center [881, 546] width 655 height 28
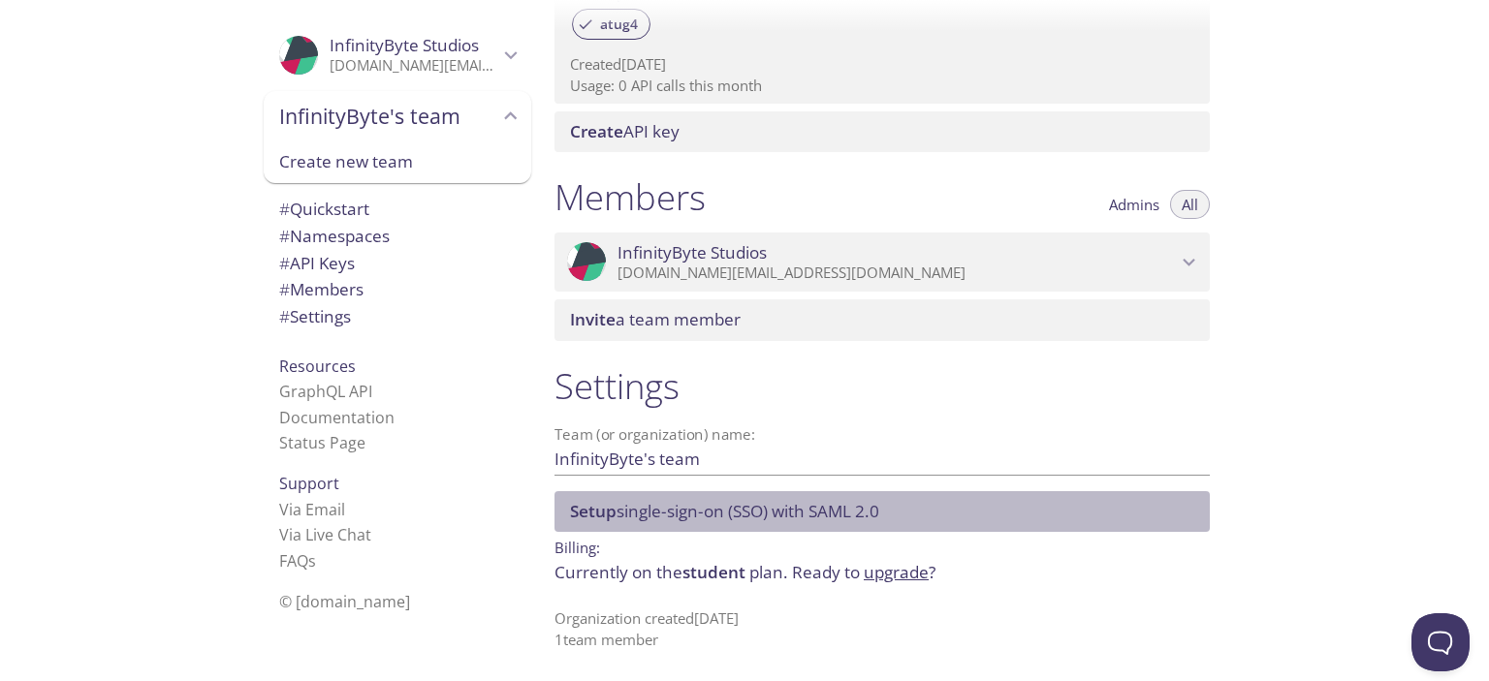
drag, startPoint x: 892, startPoint y: 520, endPoint x: 911, endPoint y: 435, distance: 86.5
click at [889, 440] on div "Settings Team (or organization) name: InfinityByte's team Save Setup single-sig…" at bounding box center [882, 507] width 686 height 309
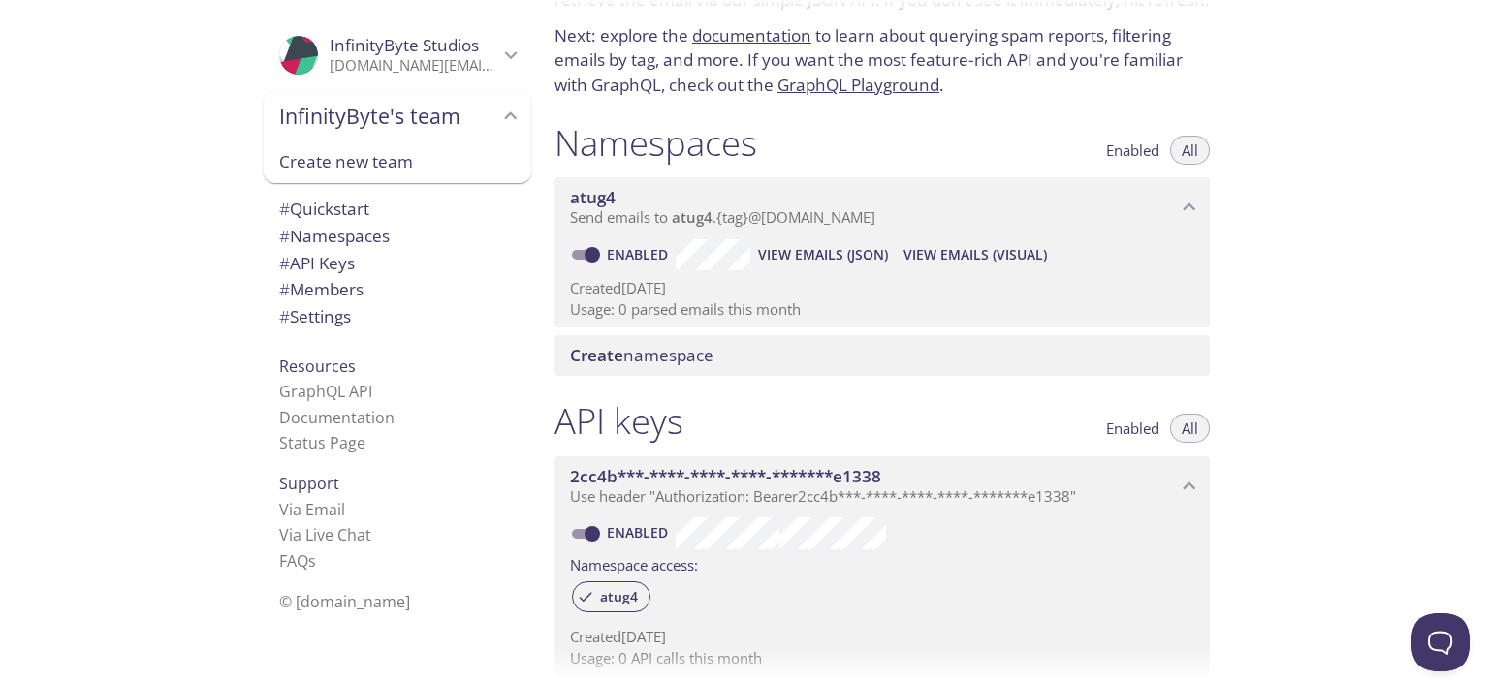
scroll to position [115, 0]
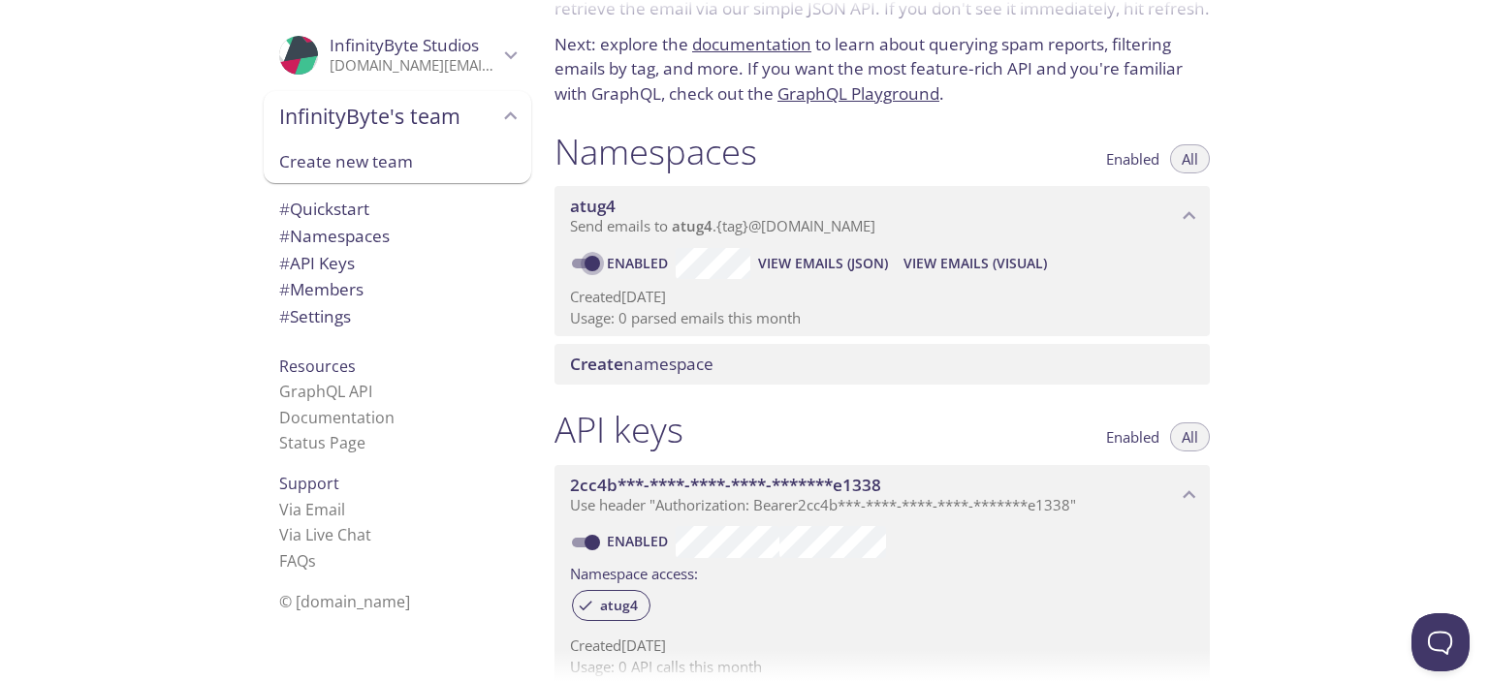
click at [587, 263] on input "Enabled" at bounding box center [592, 263] width 70 height 23
checkbox input "false"
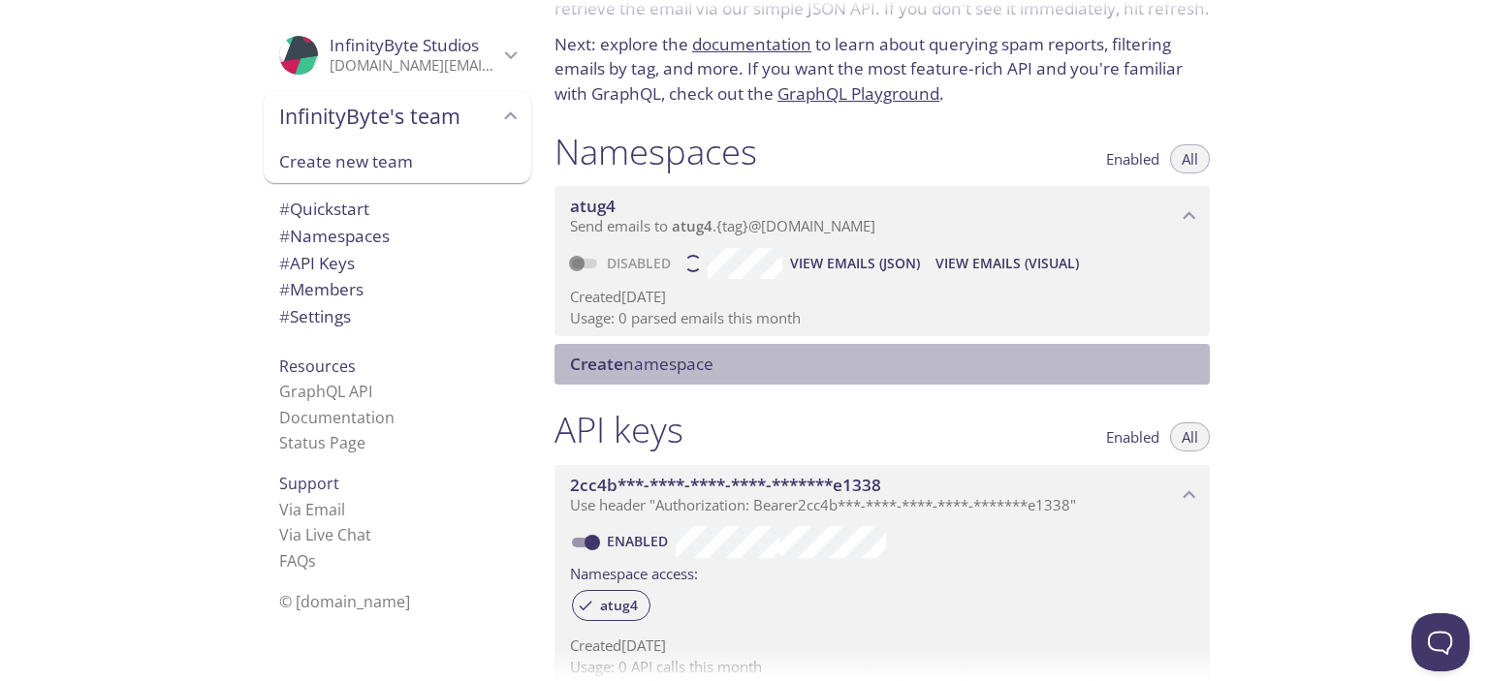
click at [622, 368] on span "Create namespace" at bounding box center [641, 364] width 143 height 22
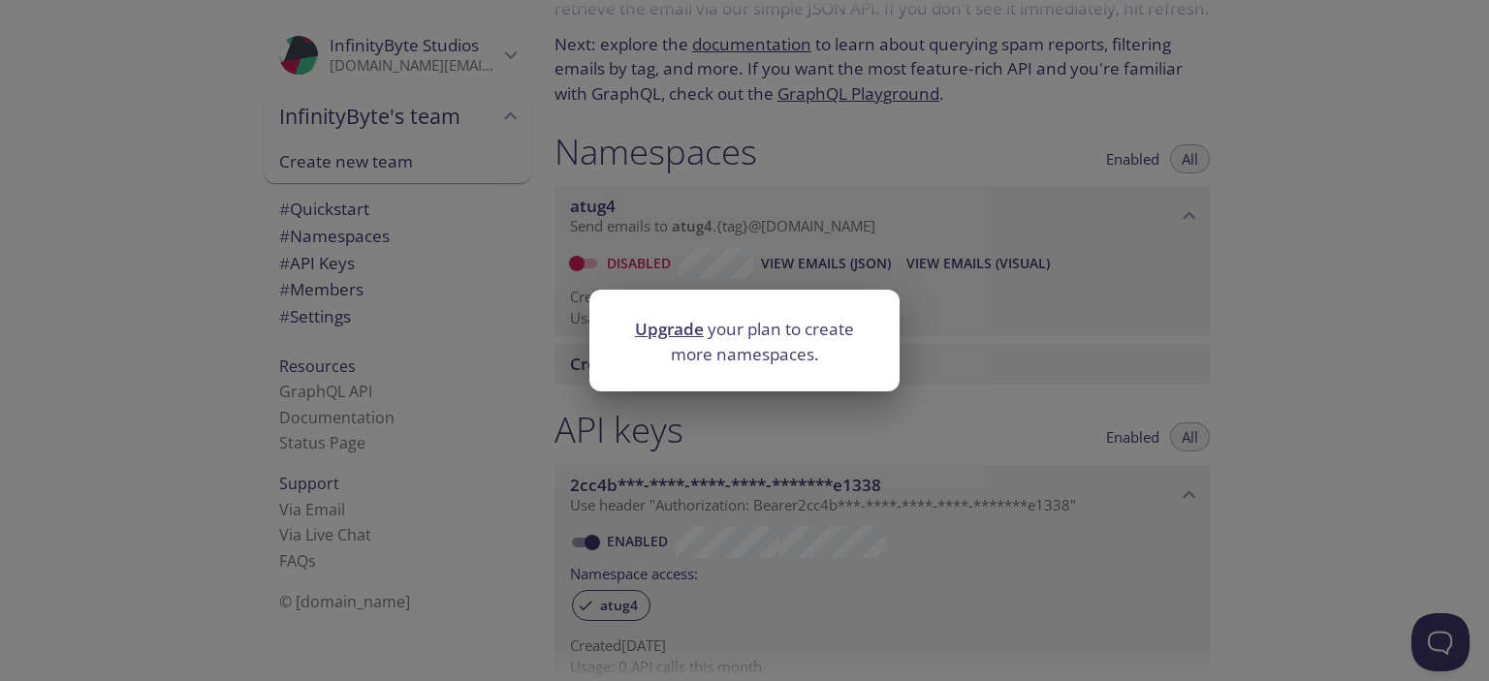
click at [766, 465] on div "Upgrade your plan to create more namespaces." at bounding box center [744, 340] width 1489 height 681
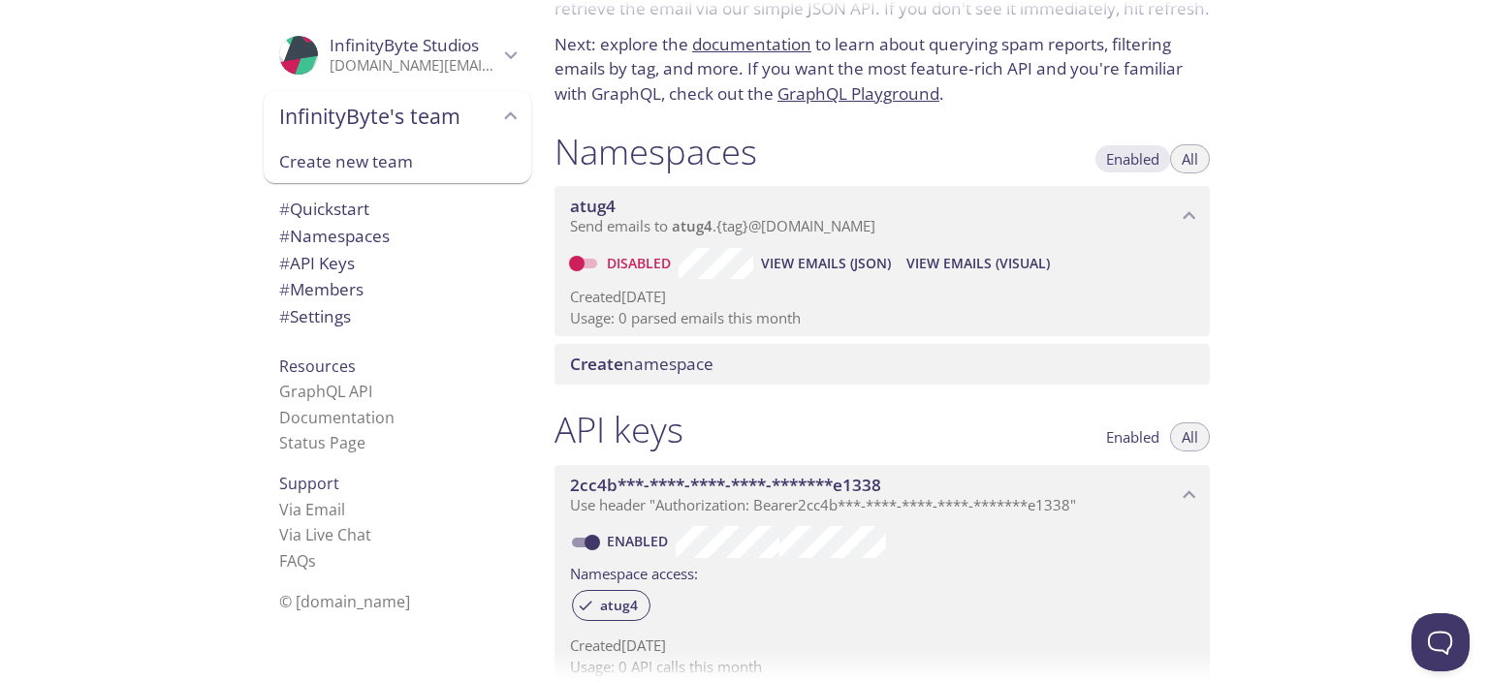
click at [1149, 159] on span "Enabled" at bounding box center [1132, 159] width 53 height 0
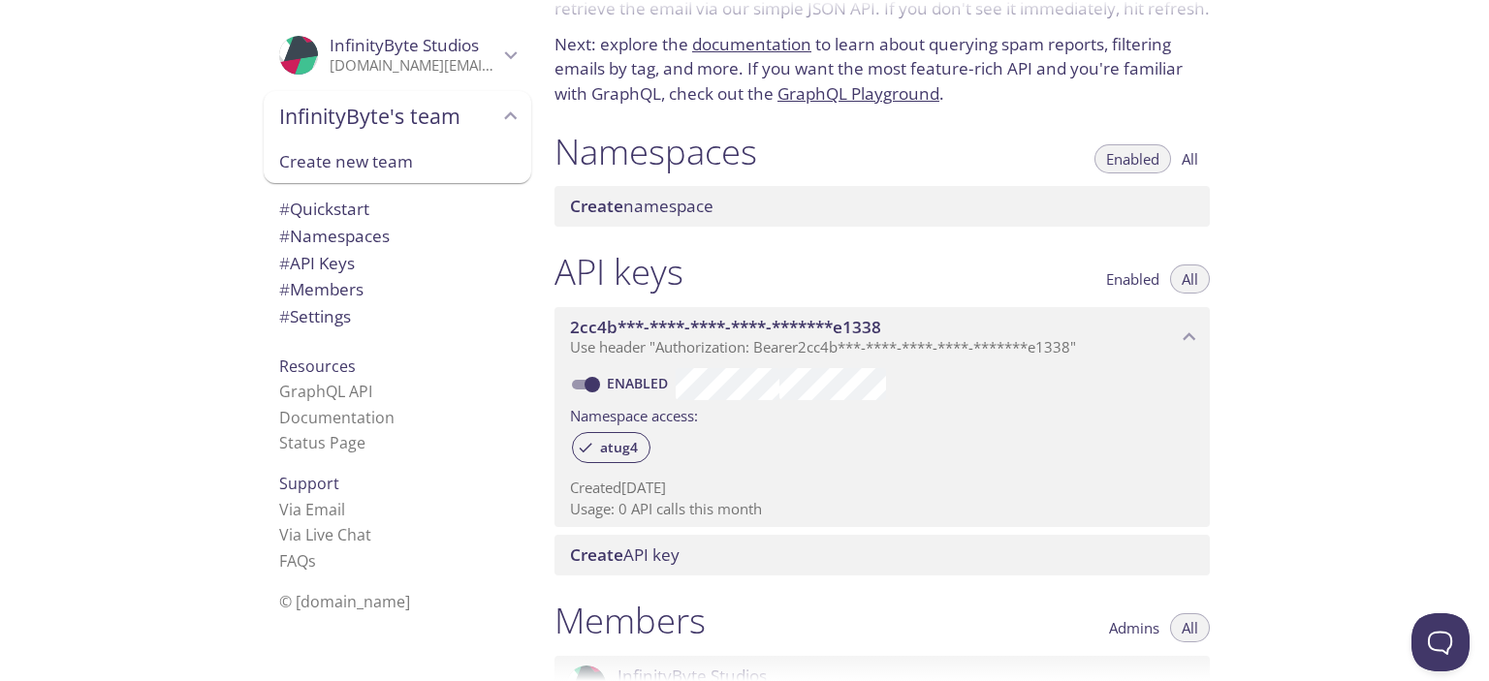
click at [1108, 218] on div "Create namespace" at bounding box center [881, 206] width 655 height 41
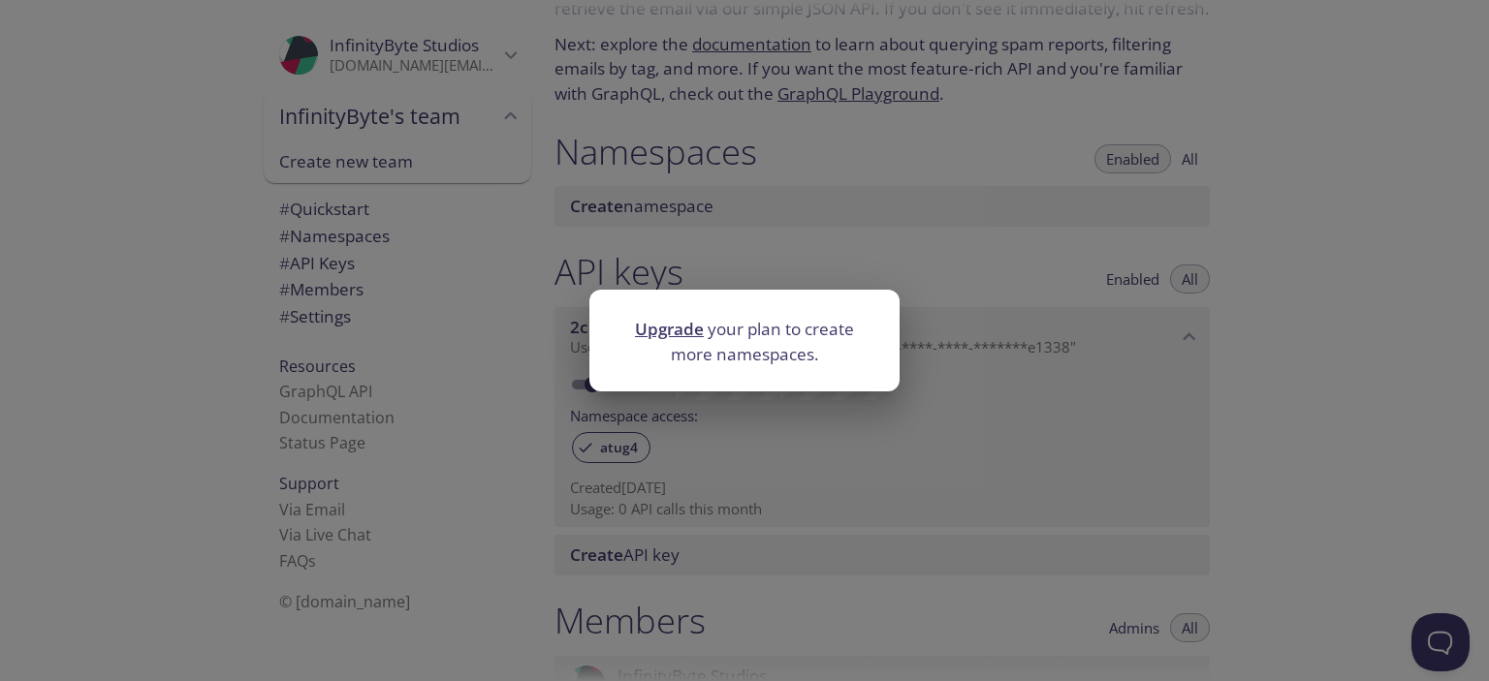
click at [1108, 220] on div "Upgrade your plan to create more namespaces." at bounding box center [744, 340] width 1489 height 681
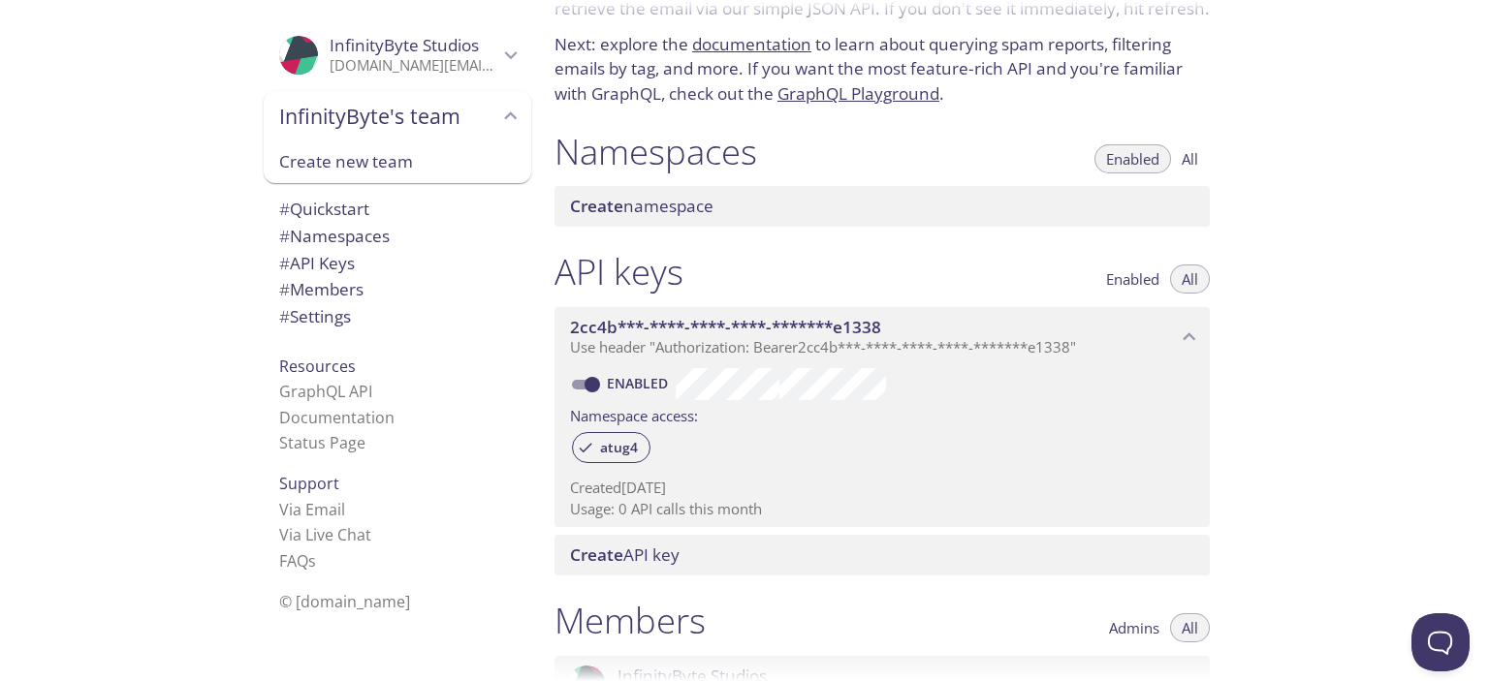
click at [1181, 165] on button "All" at bounding box center [1190, 158] width 40 height 29
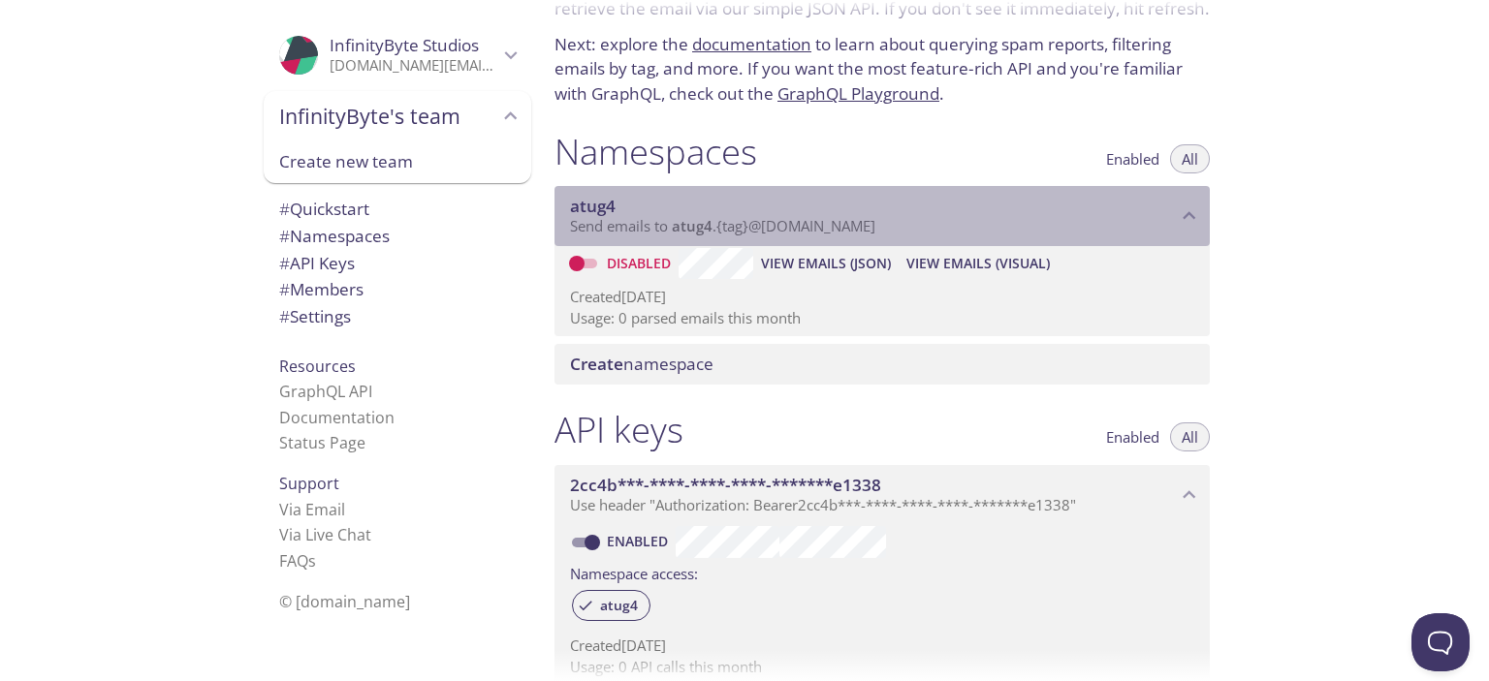
click at [798, 231] on span "Send emails to atug4 . {tag} @inbox.testmail.app" at bounding box center [722, 225] width 305 height 19
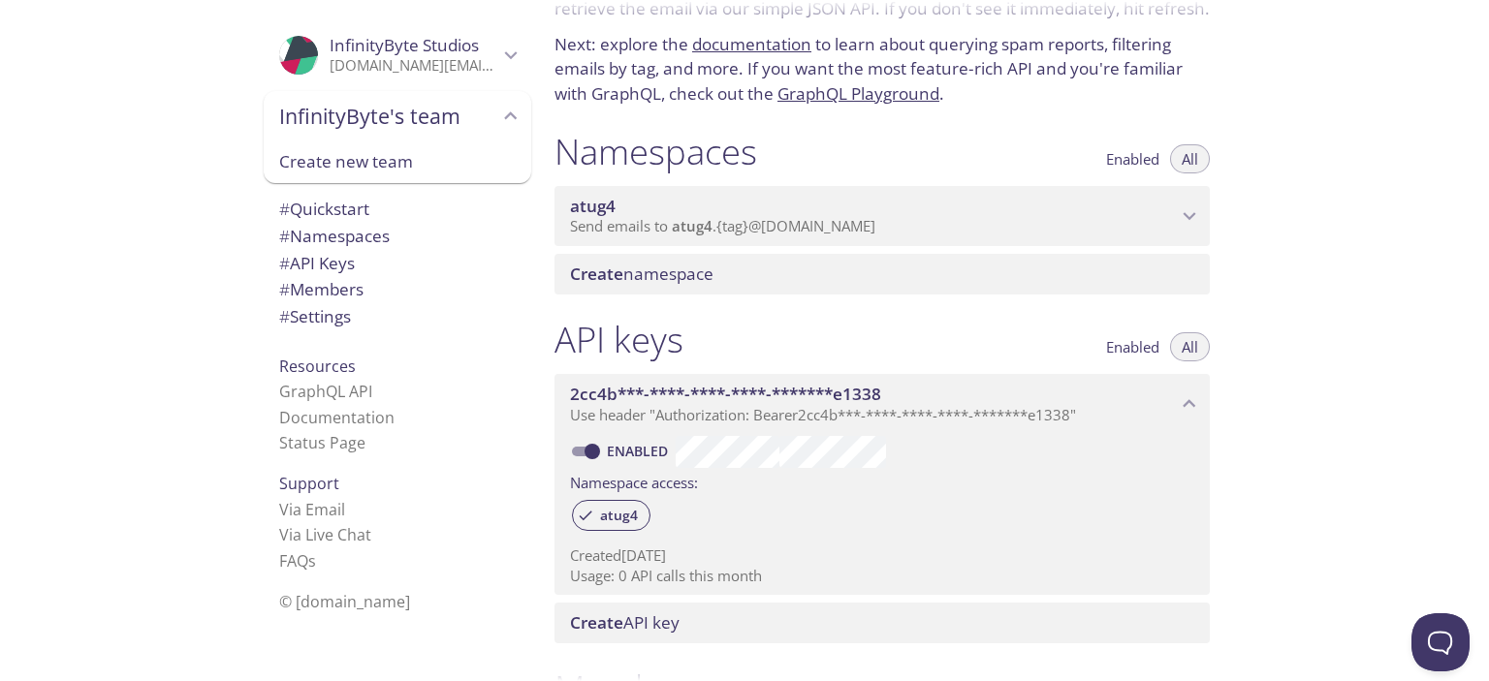
click at [799, 231] on span "Send emails to atug4 . {tag} @inbox.testmail.app" at bounding box center [722, 225] width 305 height 19
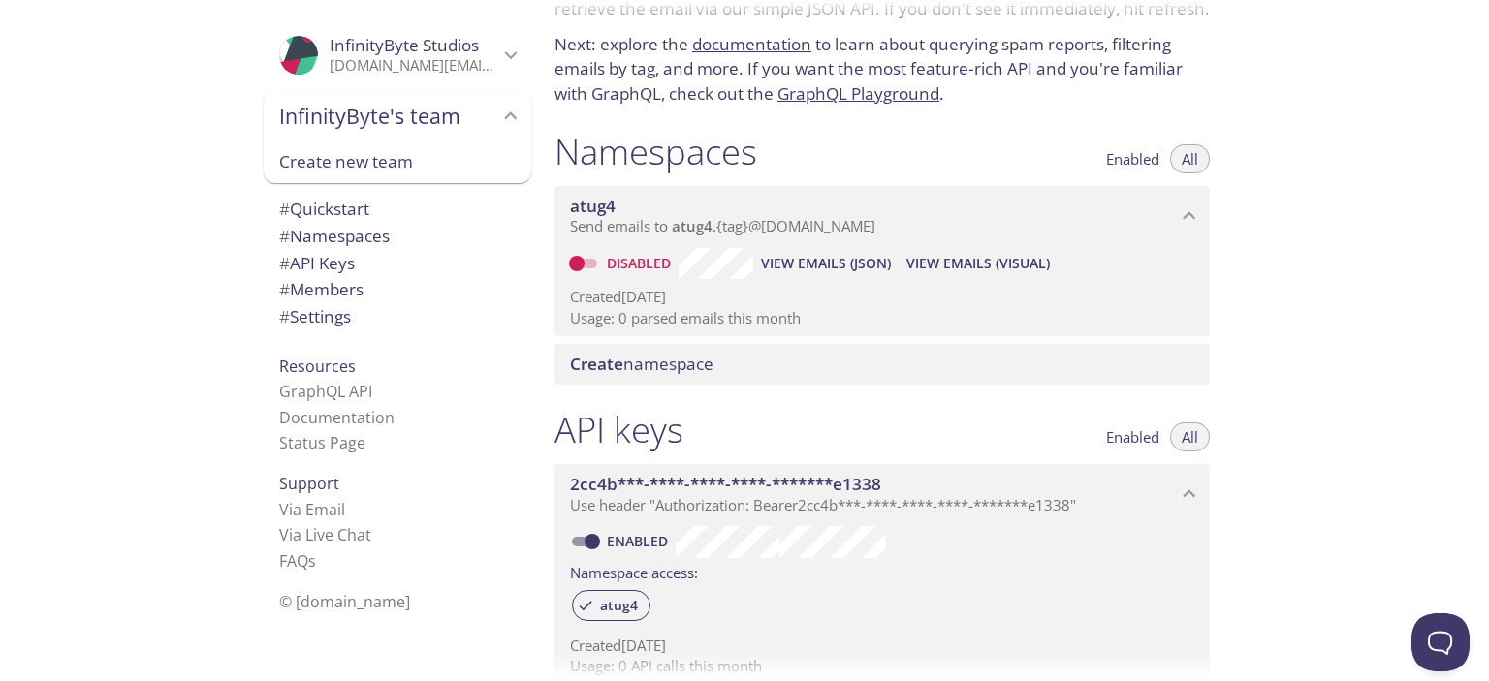
click at [799, 231] on span "Send emails to atug4 . {tag} @inbox.testmail.app" at bounding box center [722, 225] width 305 height 19
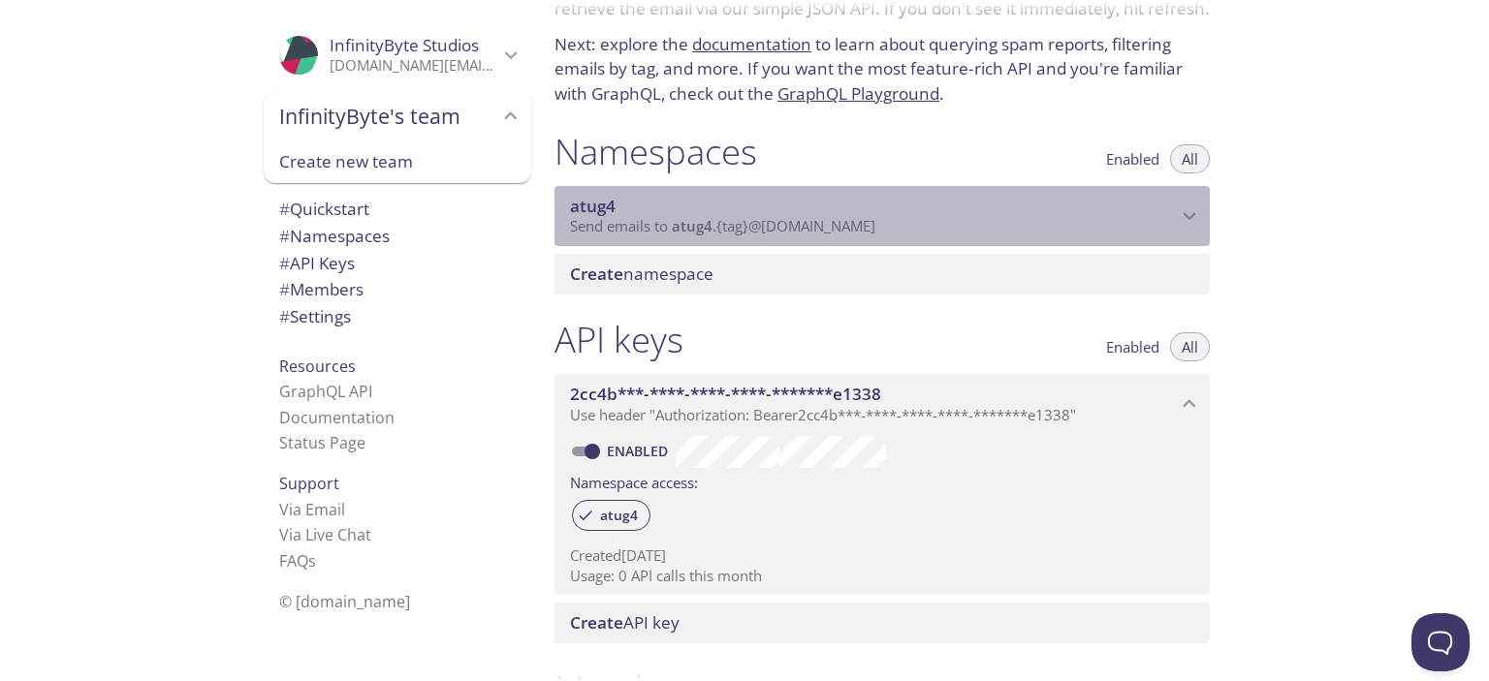
click at [814, 231] on span "Send emails to atug4 . {tag} @inbox.testmail.app" at bounding box center [722, 225] width 305 height 19
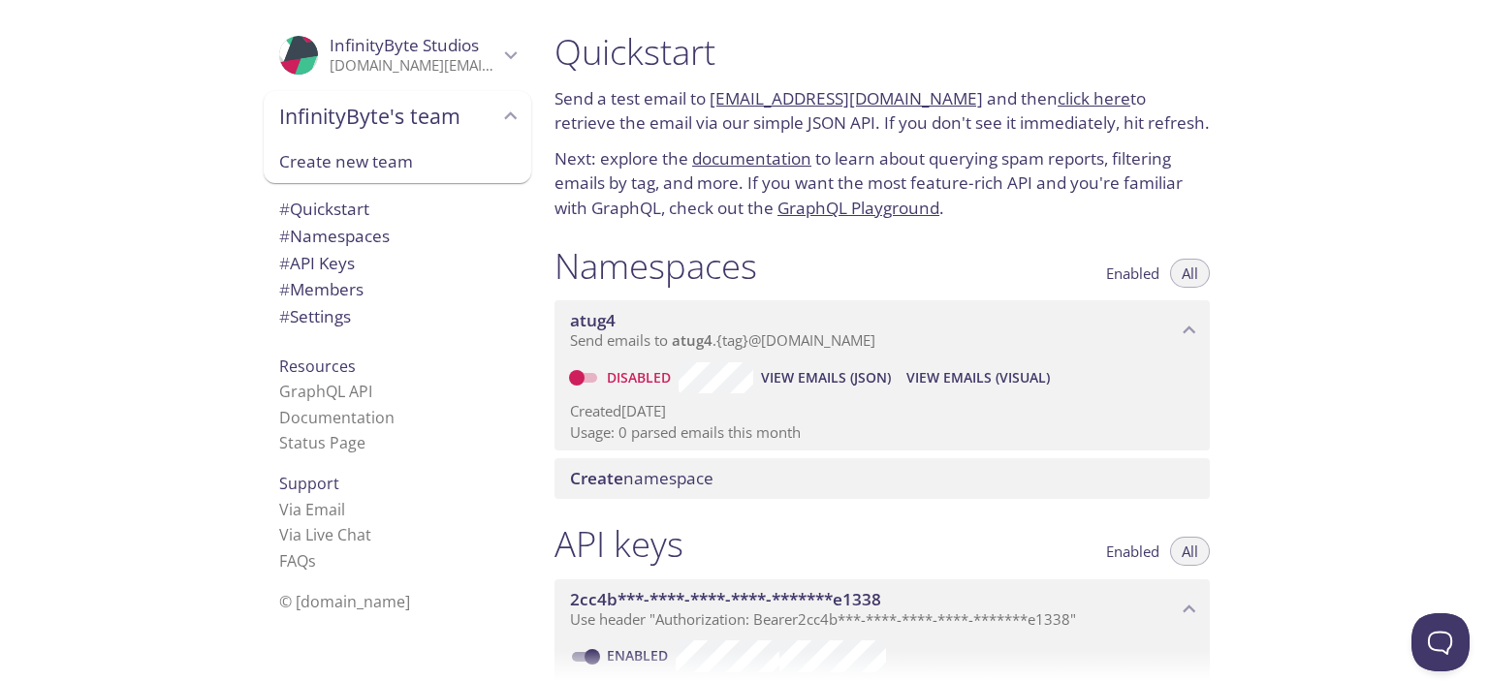
scroll to position [0, 0]
drag, startPoint x: 586, startPoint y: 176, endPoint x: 933, endPoint y: 168, distance: 346.2
click at [920, 166] on p "Next: explore the documentation to learn about querying spam reports, filtering…" at bounding box center [881, 184] width 655 height 75
click at [1068, 203] on p "Next: explore the documentation to learn about querying spam reports, filtering…" at bounding box center [881, 184] width 655 height 75
click at [327, 225] on span "# Namespaces" at bounding box center [334, 236] width 111 height 22
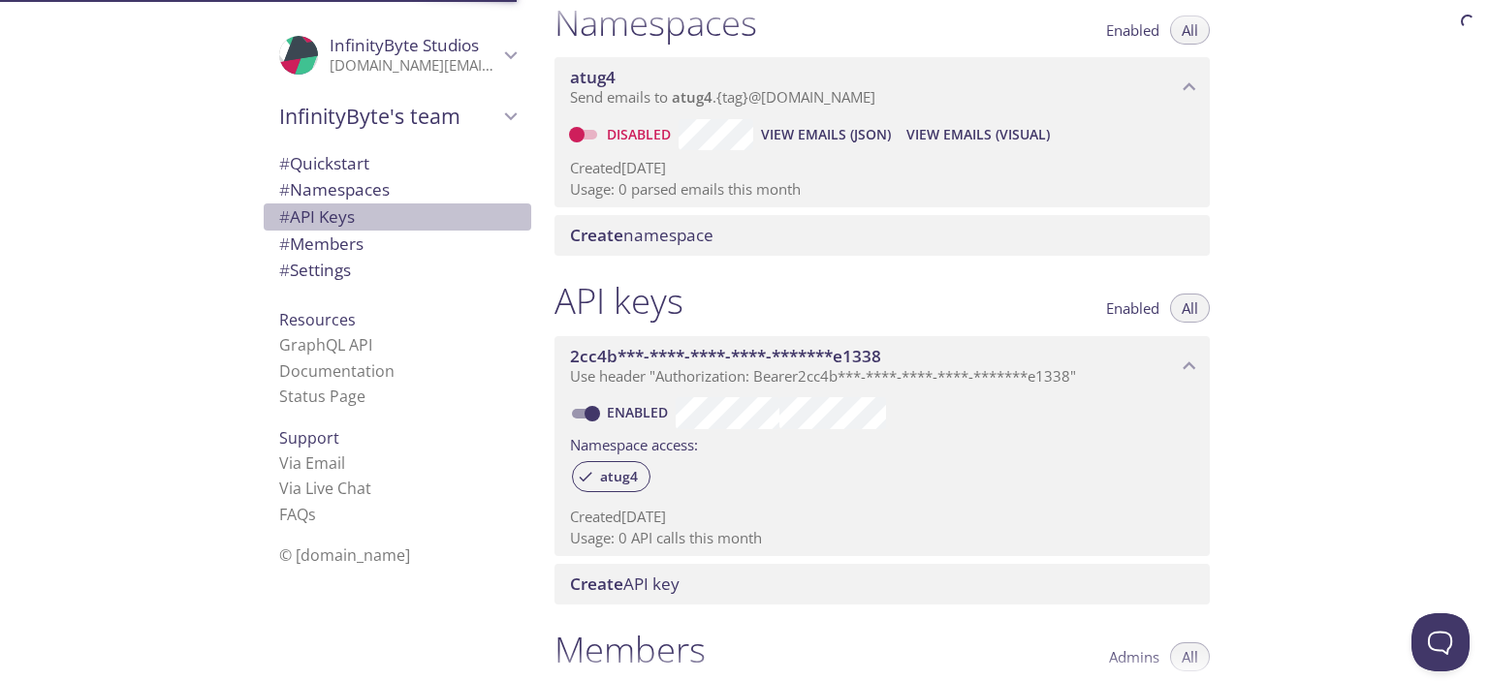
click at [328, 225] on span "# API Keys" at bounding box center [317, 217] width 76 height 22
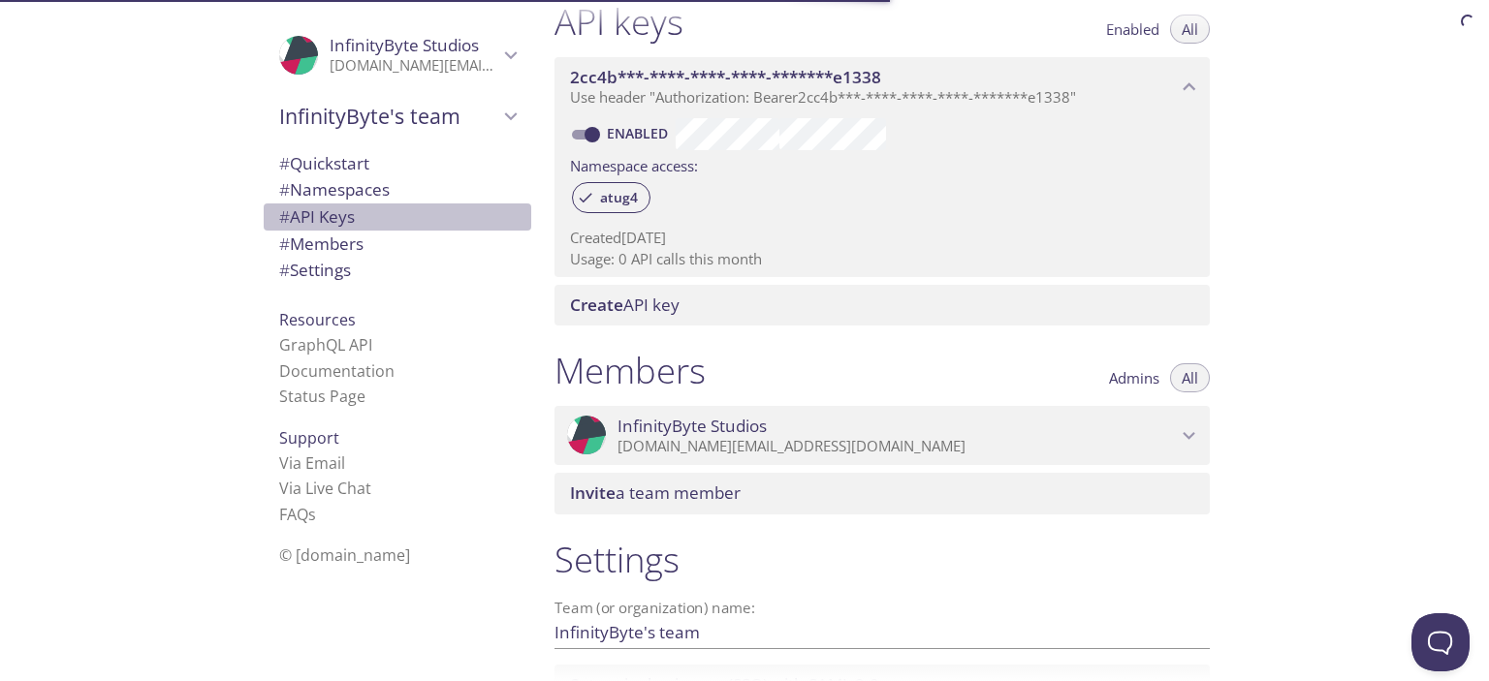
click at [328, 225] on span "# API Keys" at bounding box center [317, 217] width 76 height 22
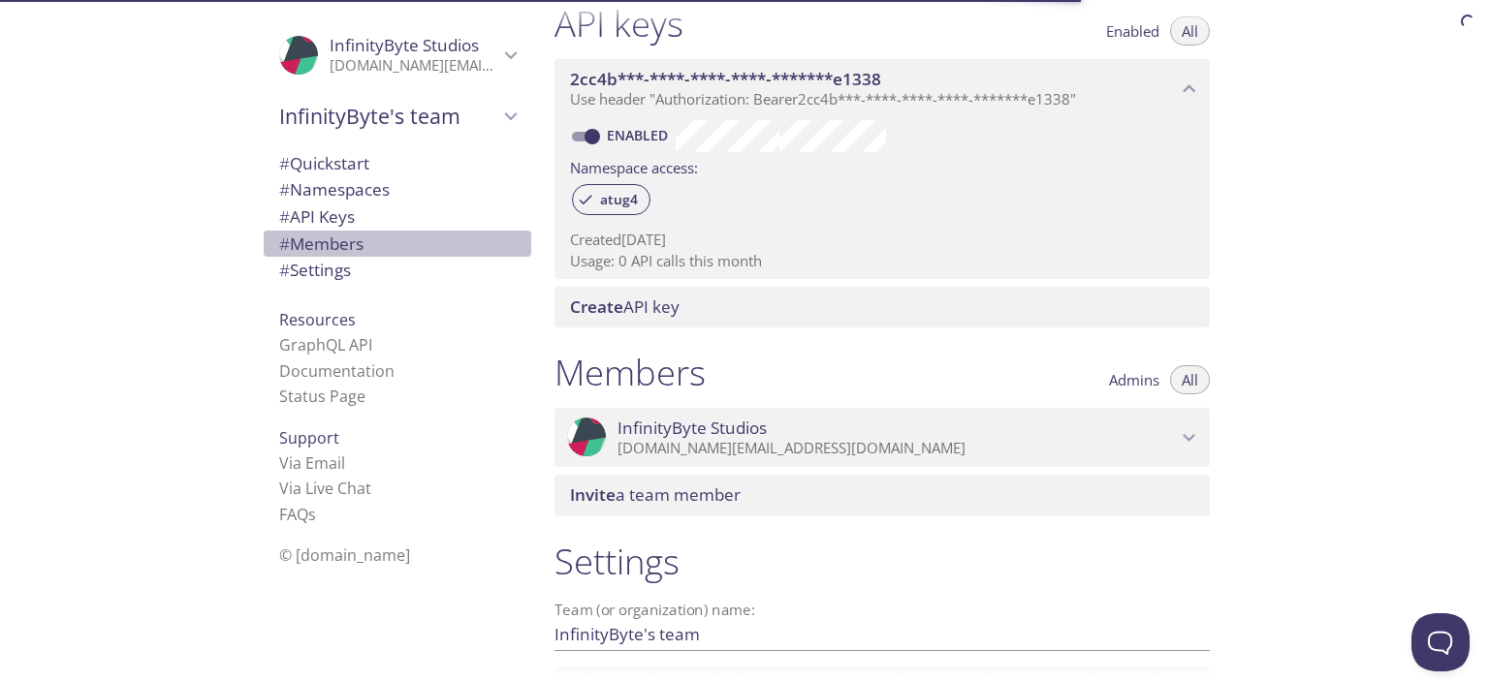
click at [325, 245] on span "# Members" at bounding box center [321, 244] width 84 height 22
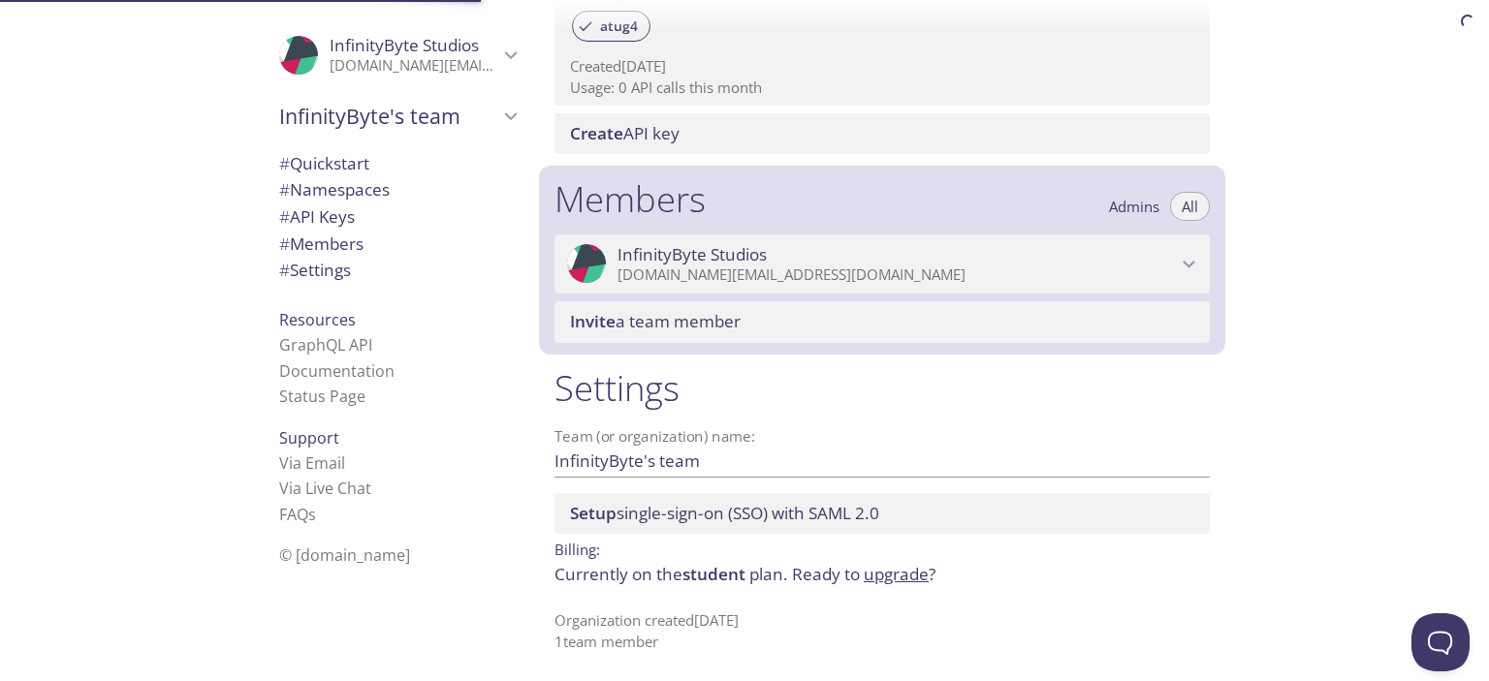
scroll to position [697, 0]
click at [316, 269] on span "# Settings" at bounding box center [315, 270] width 72 height 22
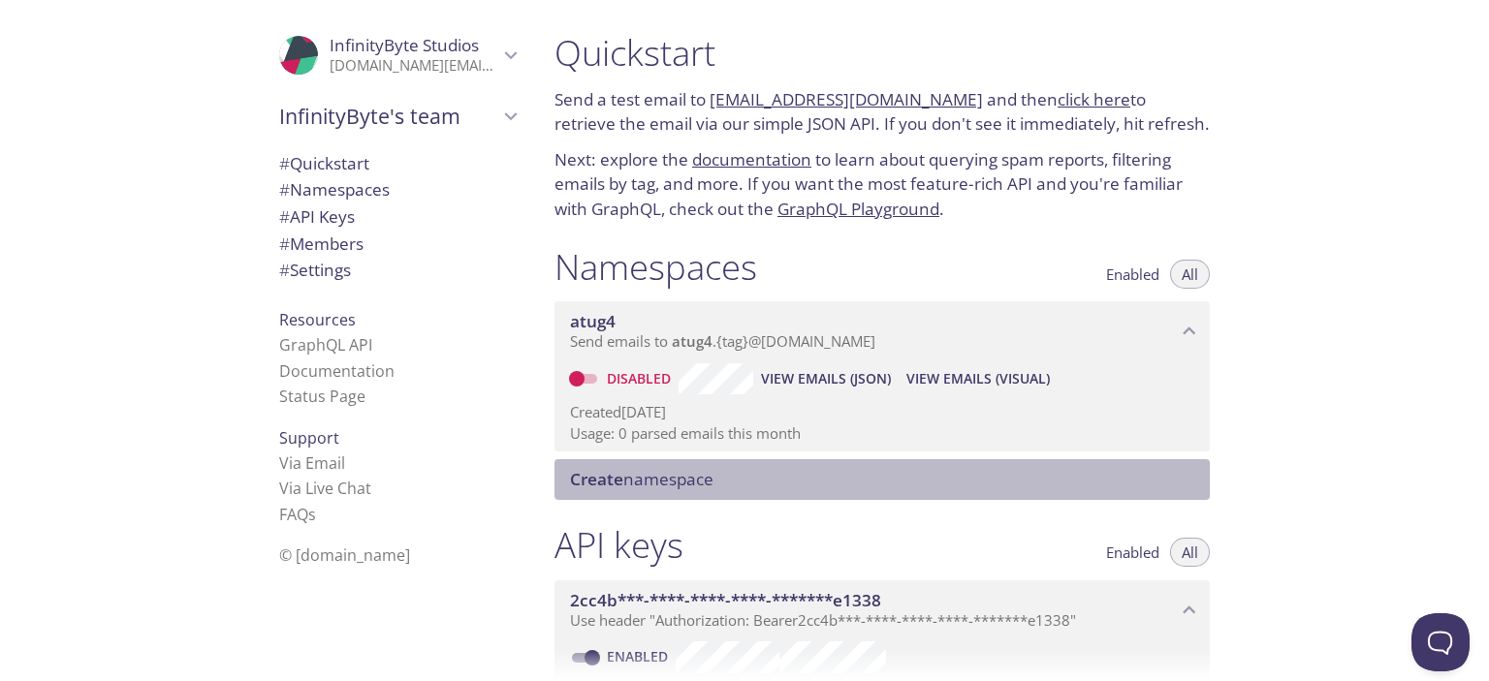
drag, startPoint x: 703, startPoint y: 471, endPoint x: 826, endPoint y: 635, distance: 204.9
click at [819, 635] on div "Quickstart Send a test email to atug4.test@inbox.testmail.app and then click he…" at bounding box center [890, 340] width 702 height 681
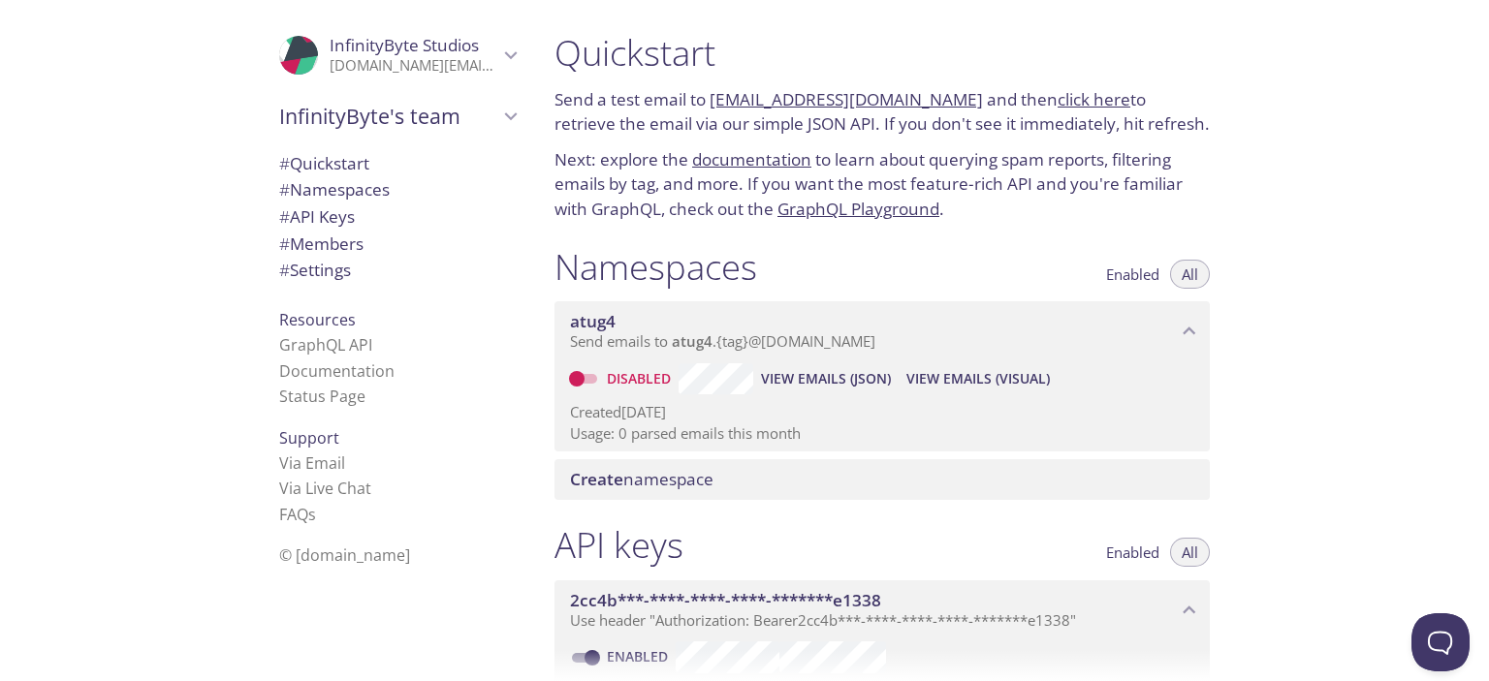
scroll to position [291, 0]
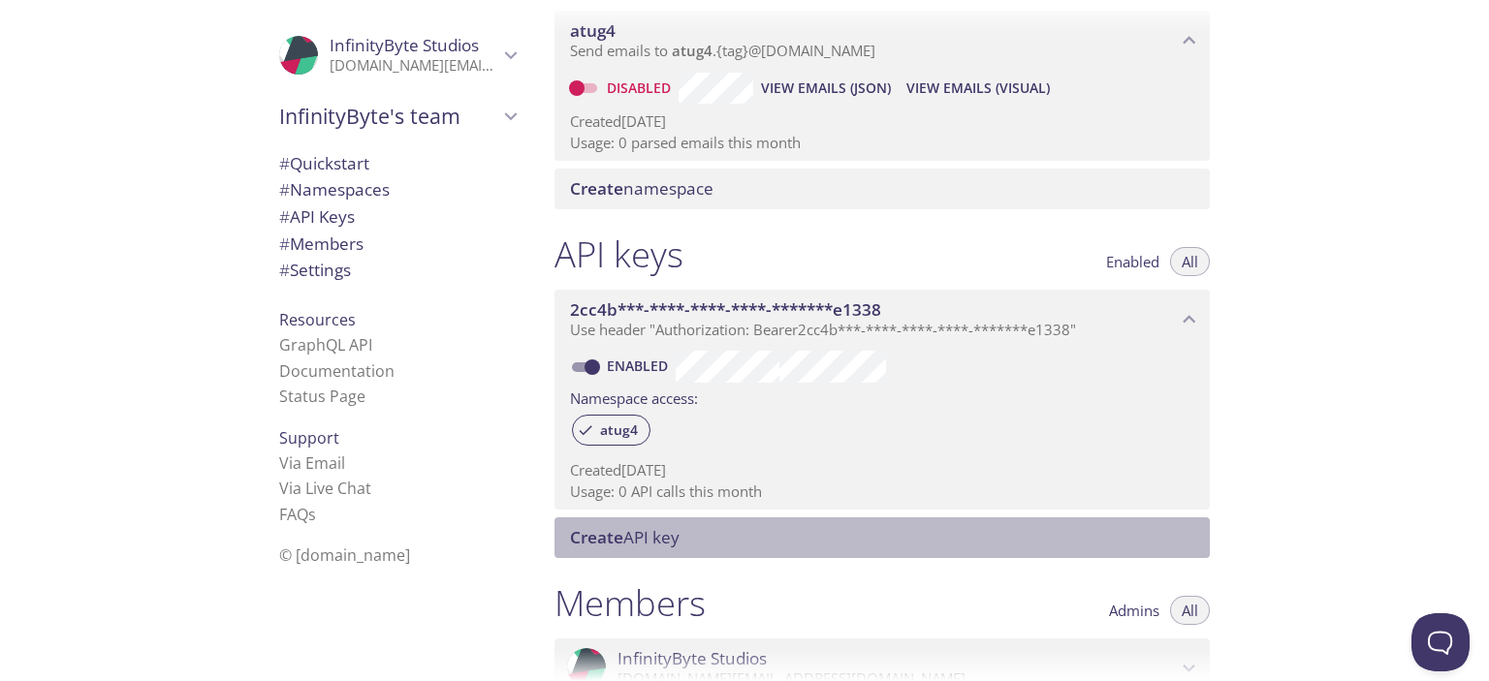
click at [730, 543] on span "Create API key" at bounding box center [886, 537] width 632 height 21
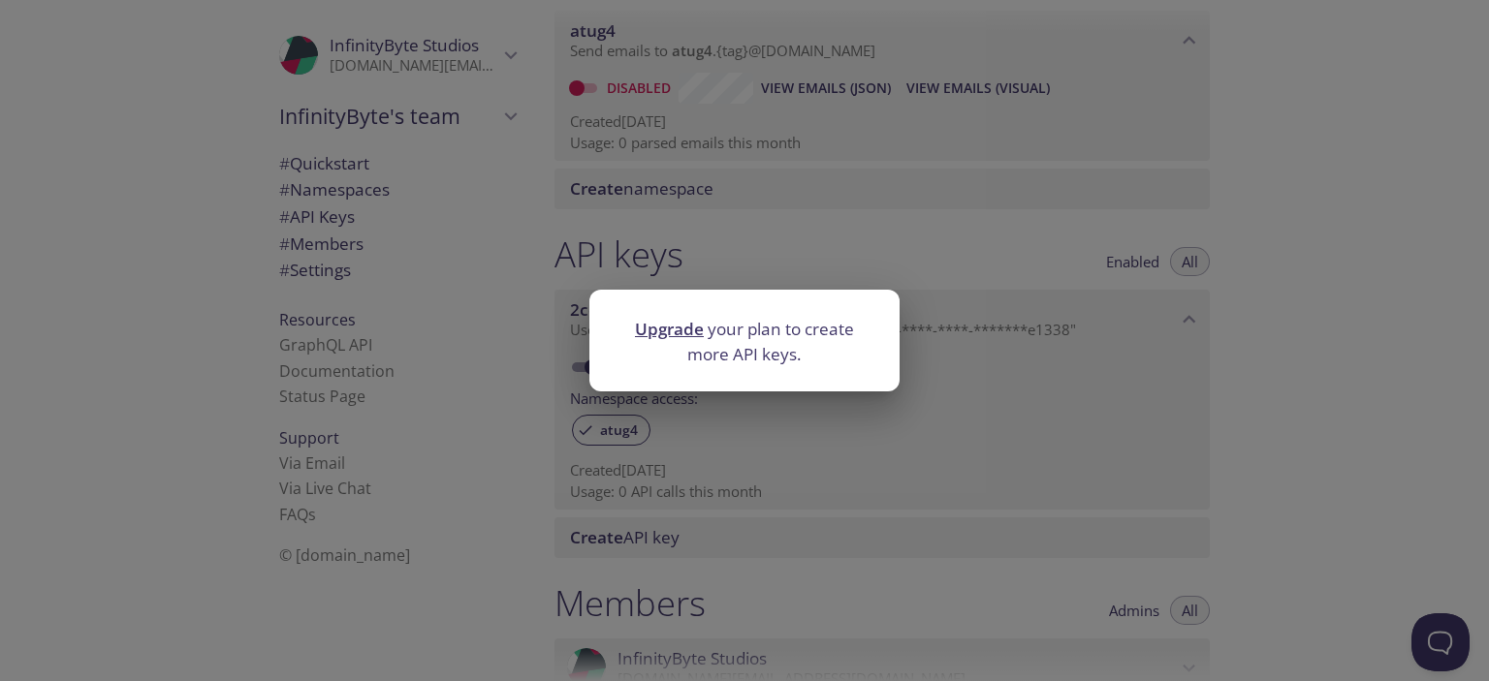
click at [741, 520] on div "Upgrade your plan to create more API keys." at bounding box center [744, 340] width 1489 height 681
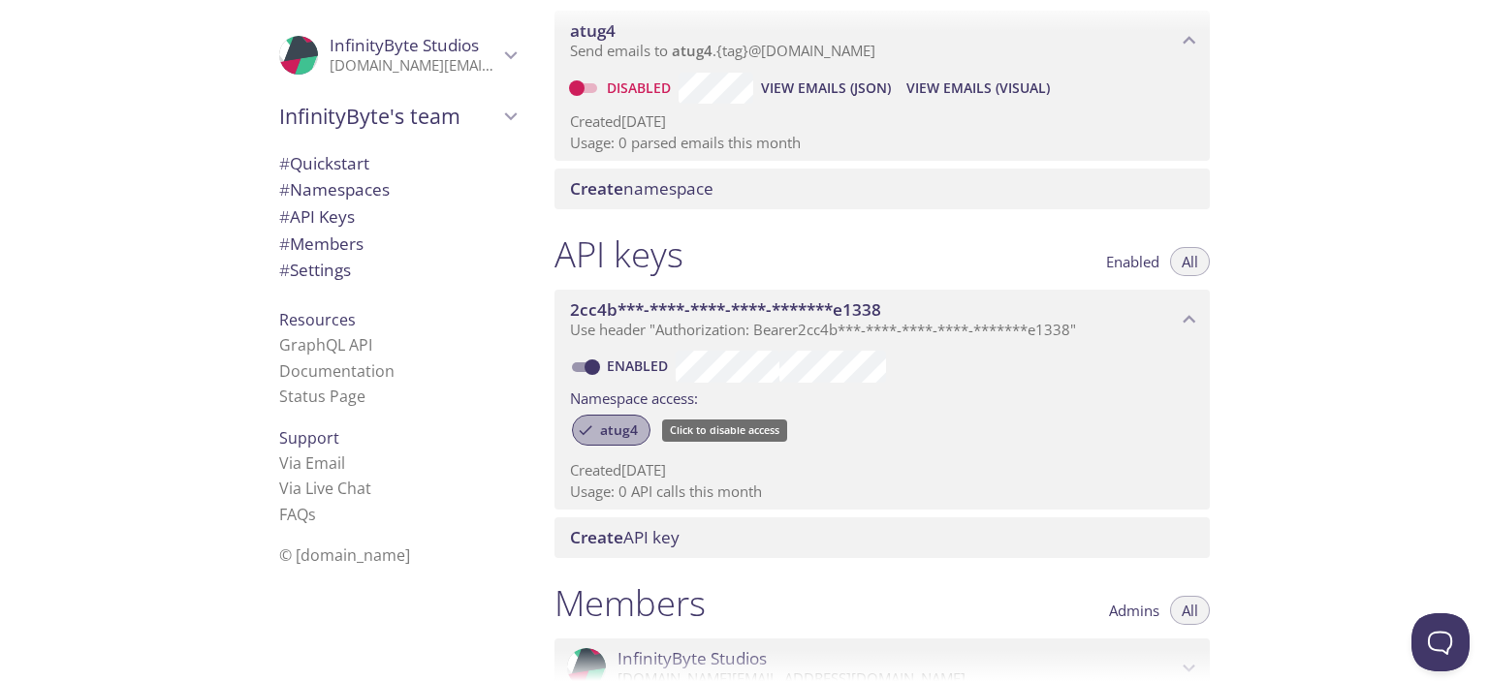
click at [612, 439] on div "atug4" at bounding box center [611, 430] width 79 height 31
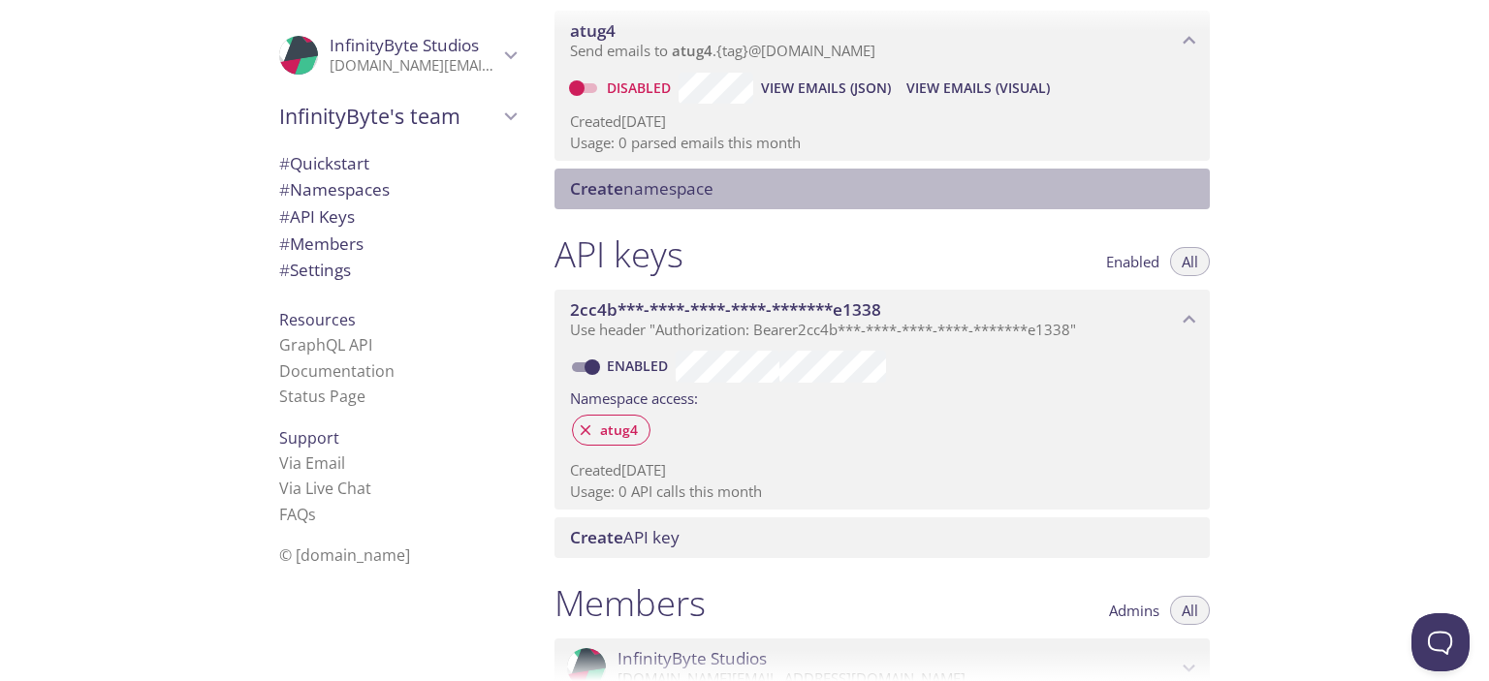
click at [637, 179] on span "Create namespace" at bounding box center [641, 188] width 143 height 22
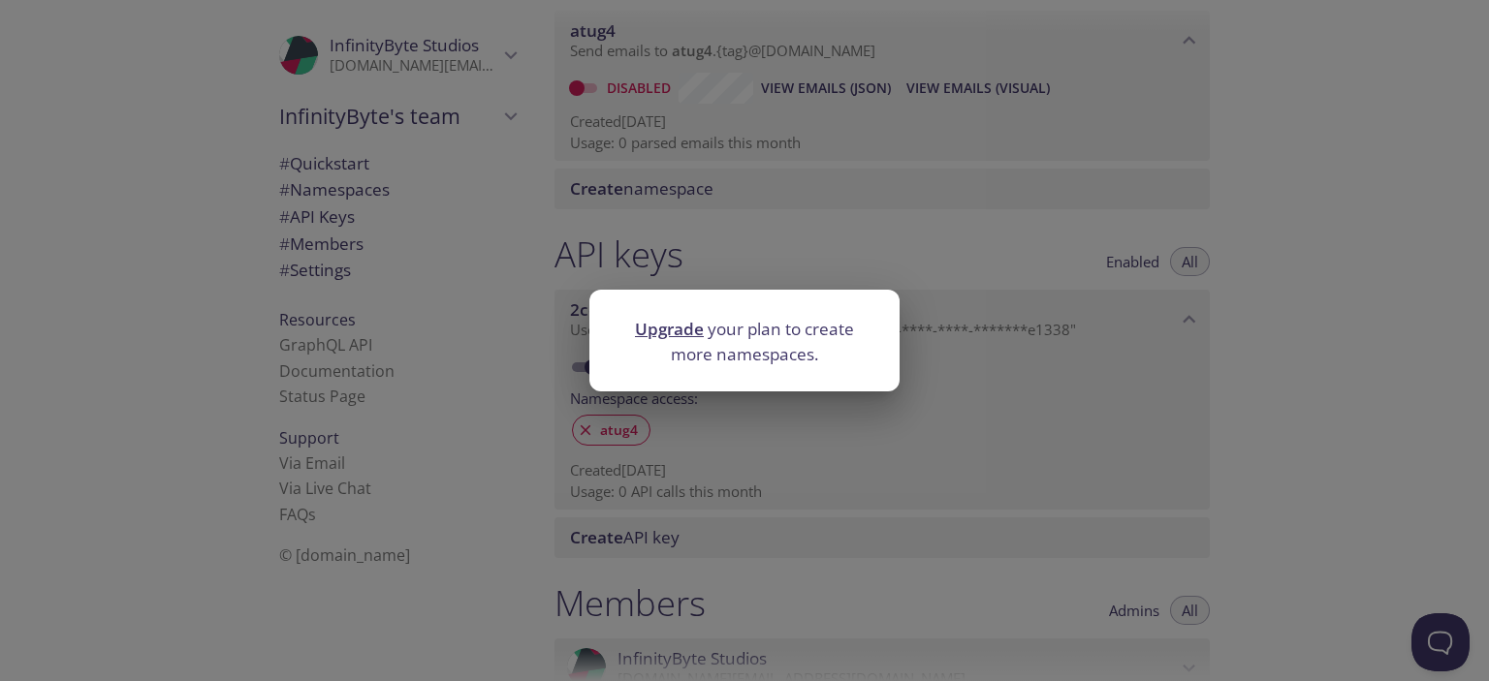
click at [636, 181] on div "Upgrade your plan to create more namespaces." at bounding box center [744, 340] width 1489 height 681
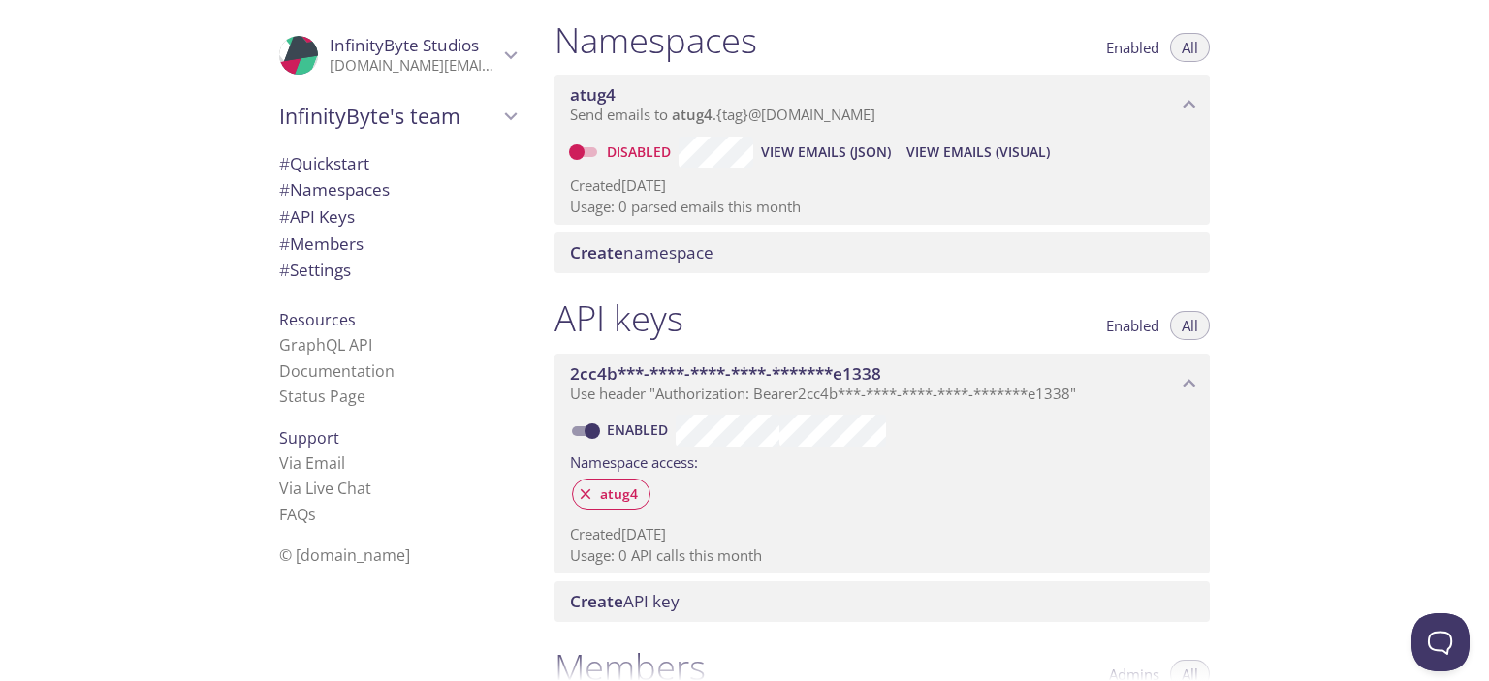
scroll to position [194, 0]
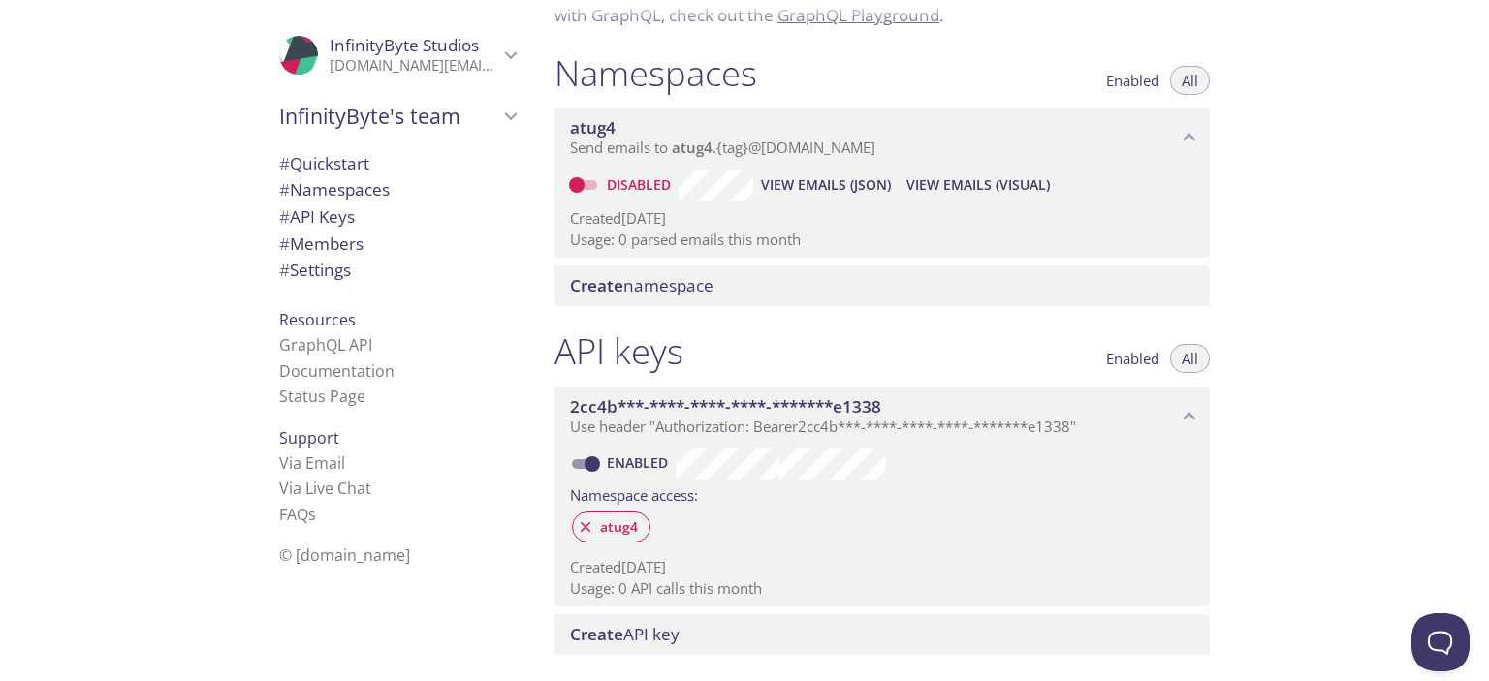
drag, startPoint x: 959, startPoint y: 185, endPoint x: 723, endPoint y: 158, distance: 237.1
drag, startPoint x: 723, startPoint y: 158, endPoint x: 712, endPoint y: 106, distance: 53.6
click at [712, 106] on div "atug4 Send emails to atug4 . {tag} @inbox.testmail.app Disabled View Emails (JS…" at bounding box center [881, 179] width 655 height 158
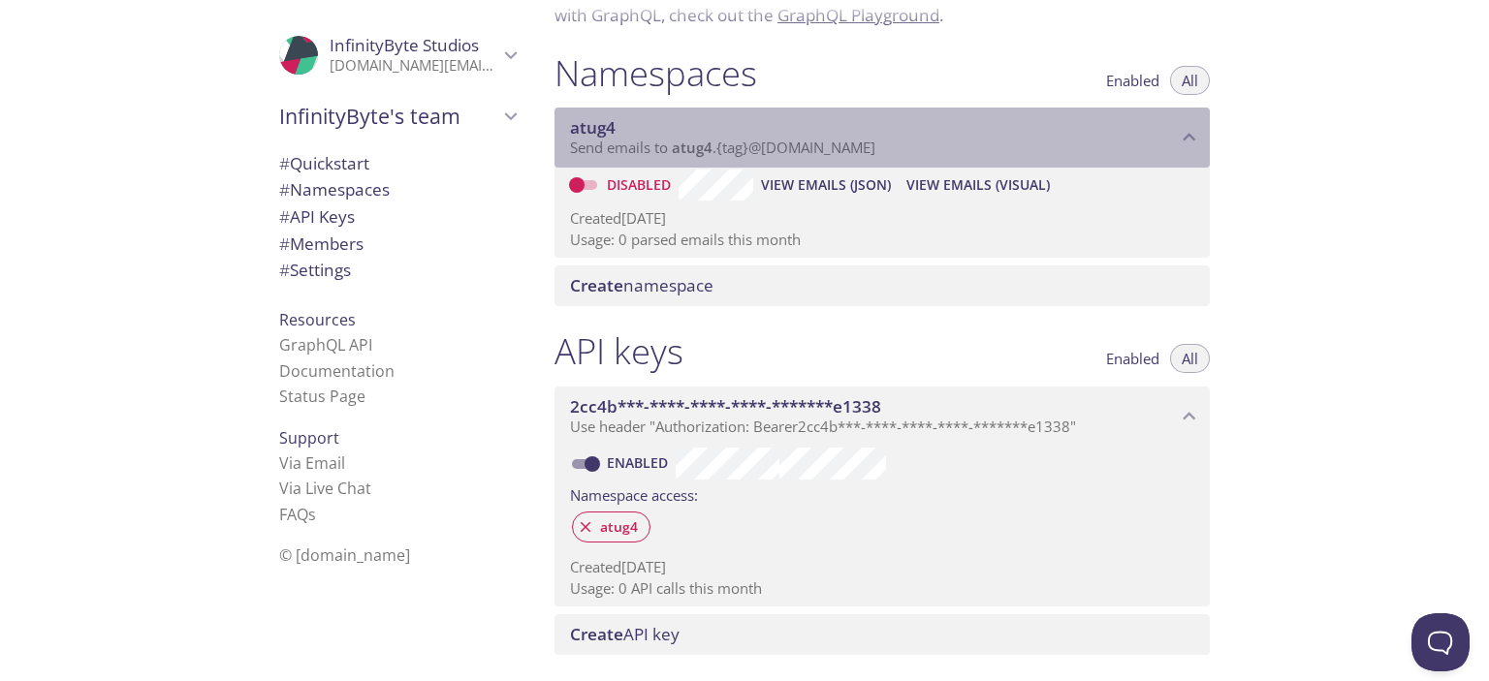
click at [721, 133] on span "atug4" at bounding box center [873, 127] width 607 height 21
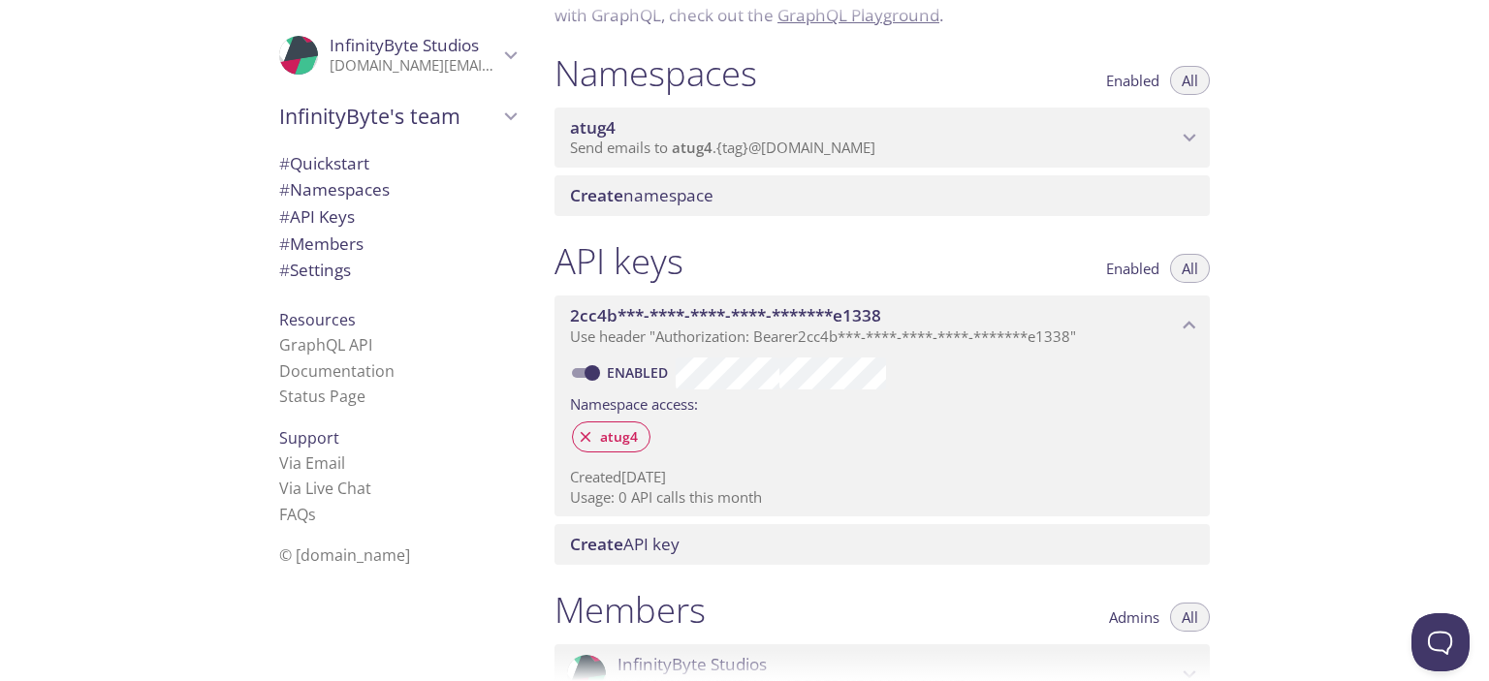
click at [720, 205] on span "Create namespace" at bounding box center [886, 195] width 632 height 21
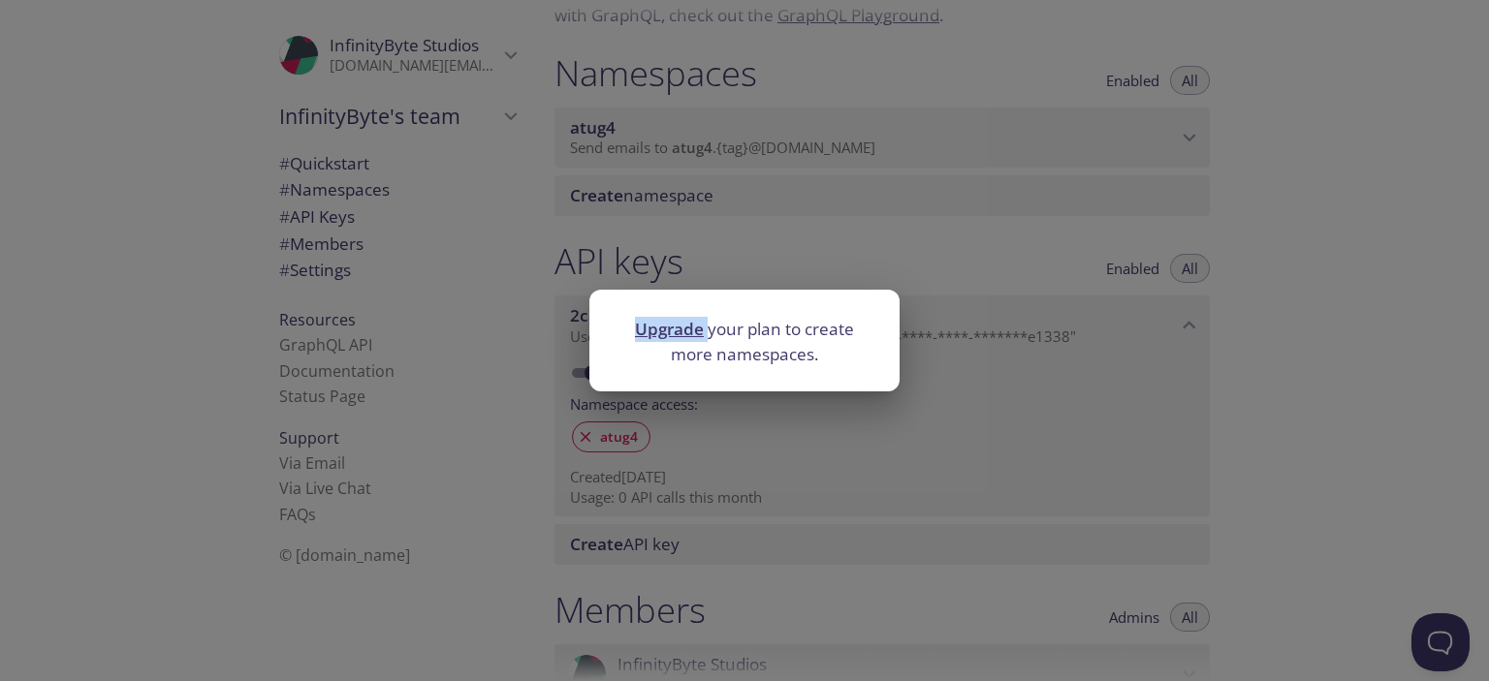
click at [720, 205] on div "Upgrade your plan to create more namespaces." at bounding box center [744, 340] width 1489 height 681
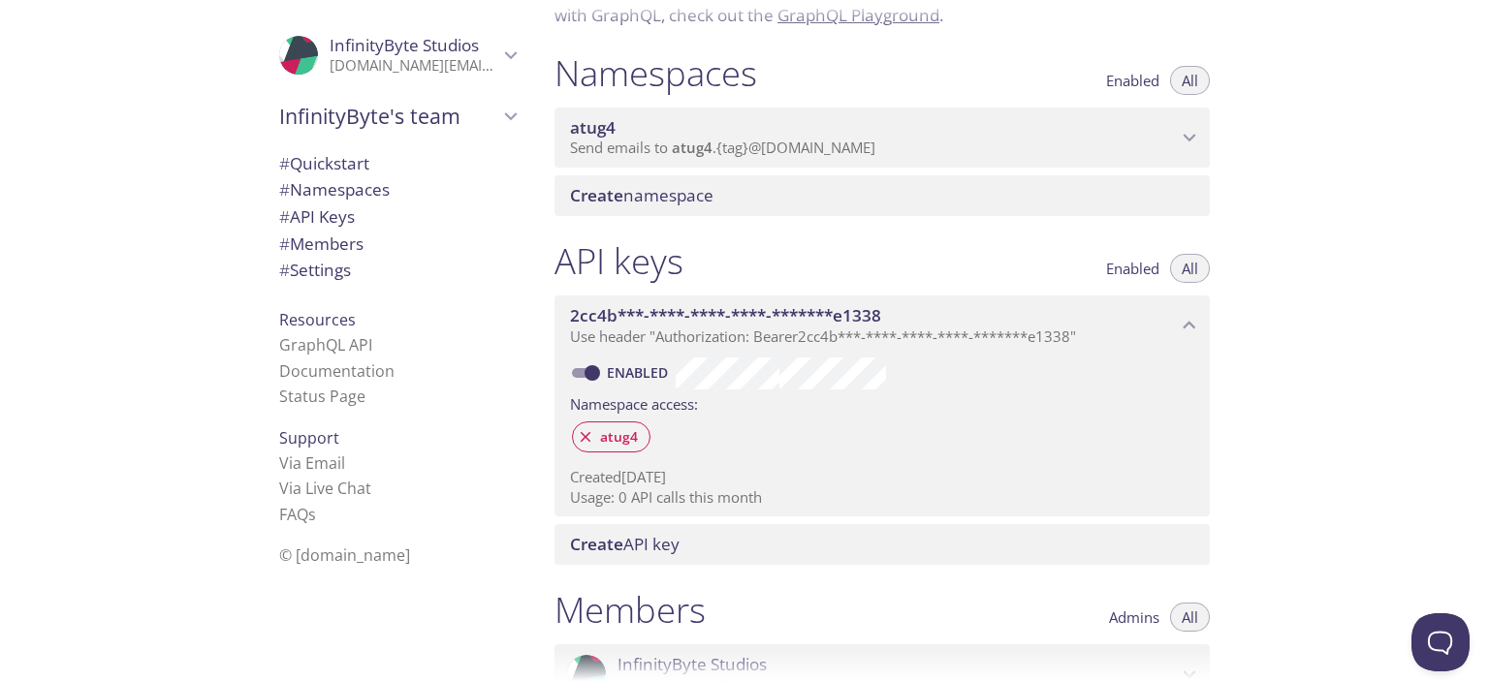
click at [720, 205] on span "Create namespace" at bounding box center [886, 195] width 632 height 21
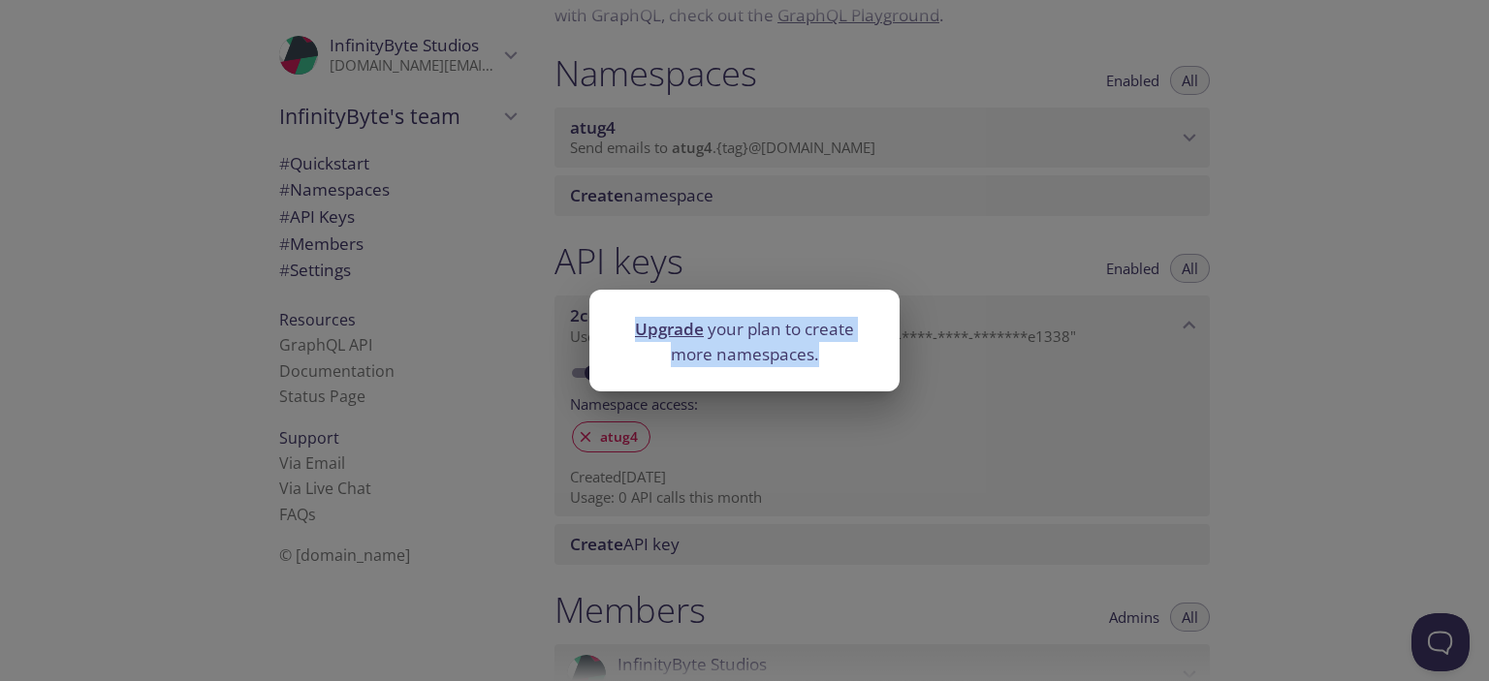
click at [720, 205] on div "Upgrade your plan to create more namespaces." at bounding box center [744, 340] width 1489 height 681
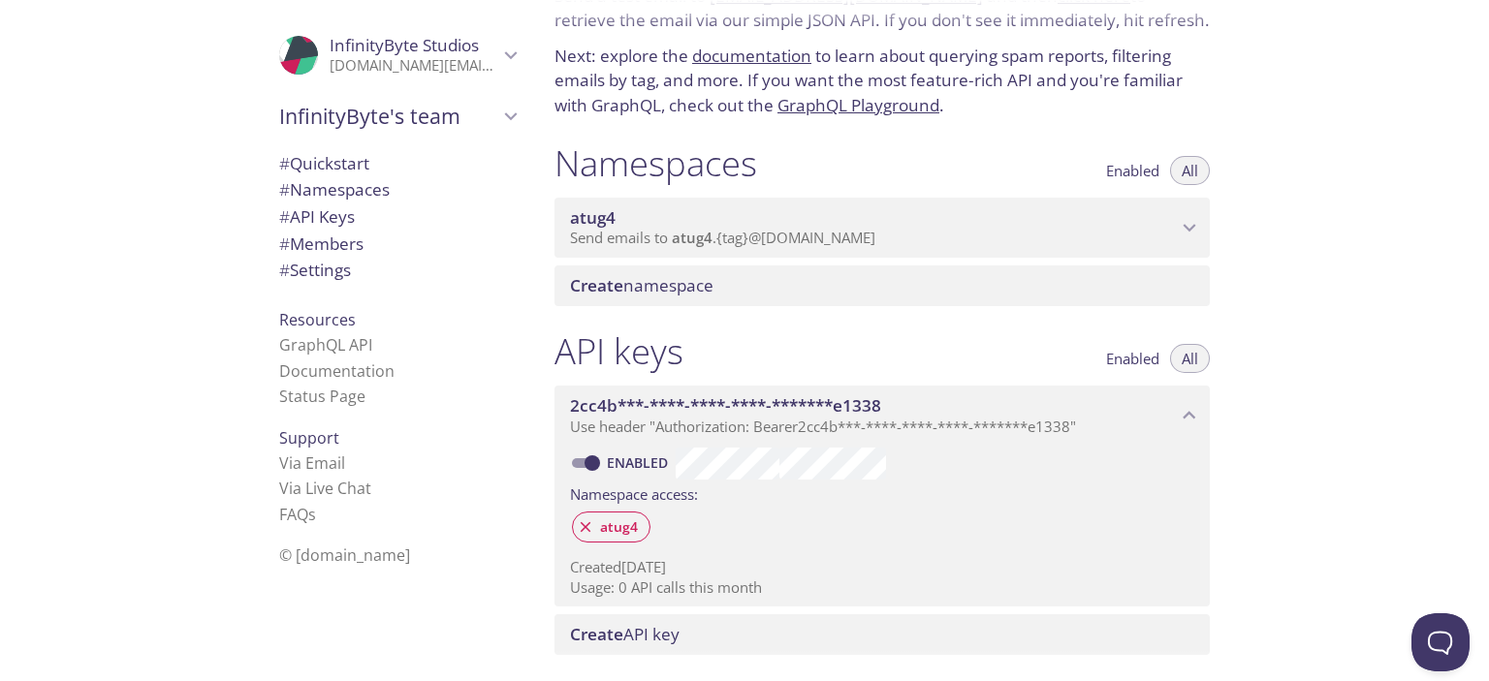
scroll to position [0, 0]
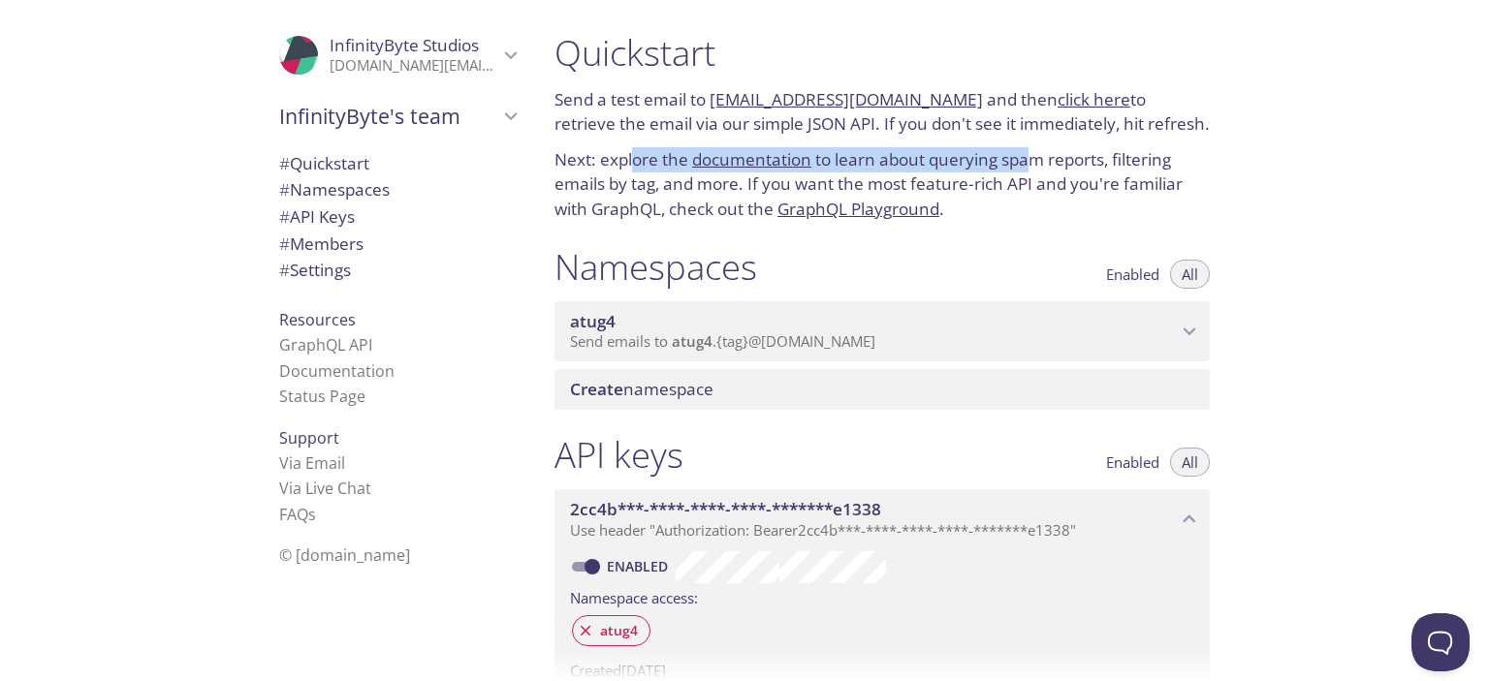
drag, startPoint x: 636, startPoint y: 162, endPoint x: 1029, endPoint y: 241, distance: 401.5
click at [1031, 185] on p "Next: explore the documentation to learn about querying spam reports, filtering…" at bounding box center [881, 184] width 655 height 75
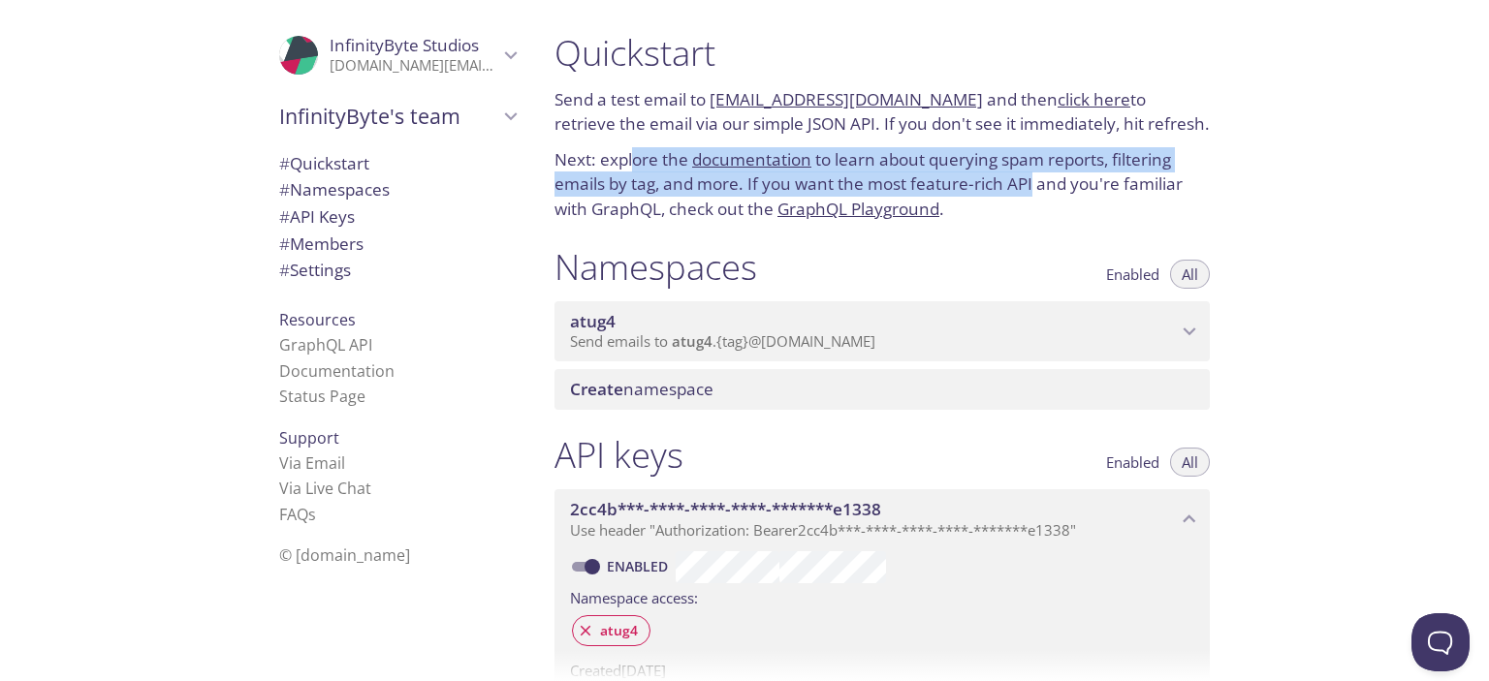
drag, startPoint x: 837, startPoint y: 306, endPoint x: 822, endPoint y: 306, distance: 14.5
click at [835, 306] on div "atug4 Send emails to atug4 . {tag} @inbox.testmail.app" at bounding box center [881, 331] width 655 height 60
